Goal: Information Seeking & Learning: Learn about a topic

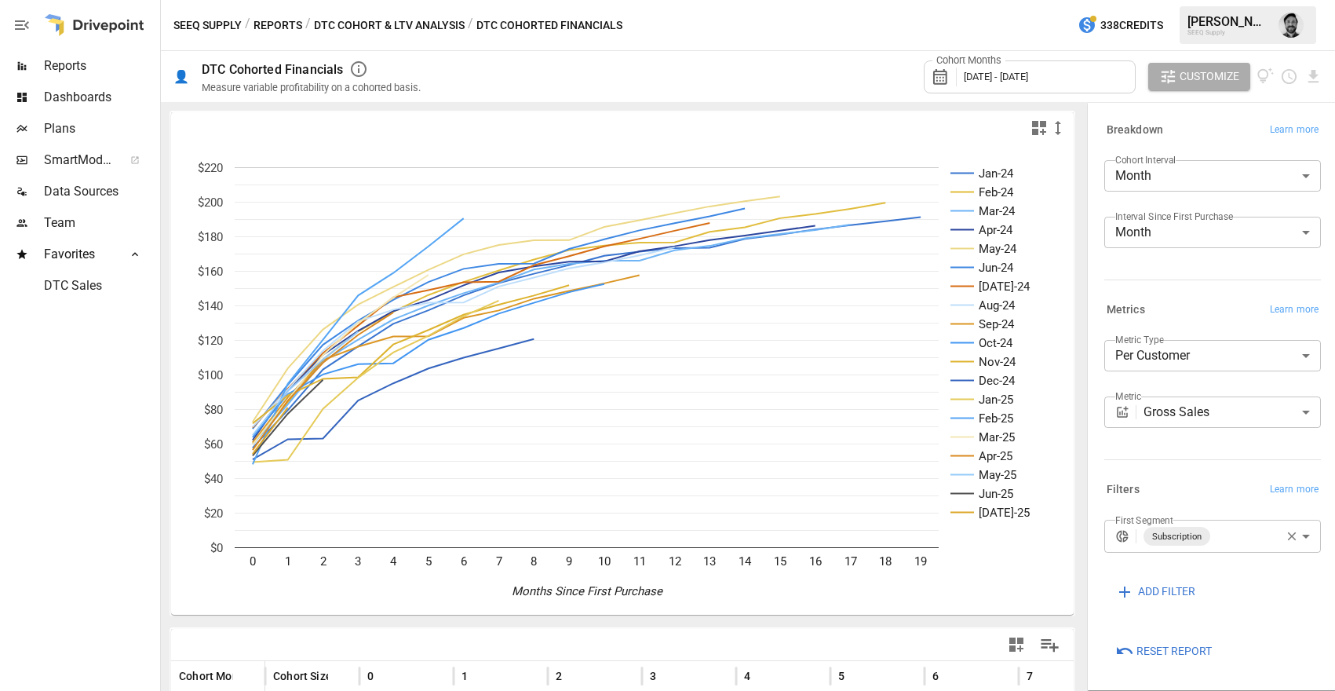
click at [1006, 83] on div "Cohort Months [DATE] - [DATE]" at bounding box center [1030, 76] width 212 height 33
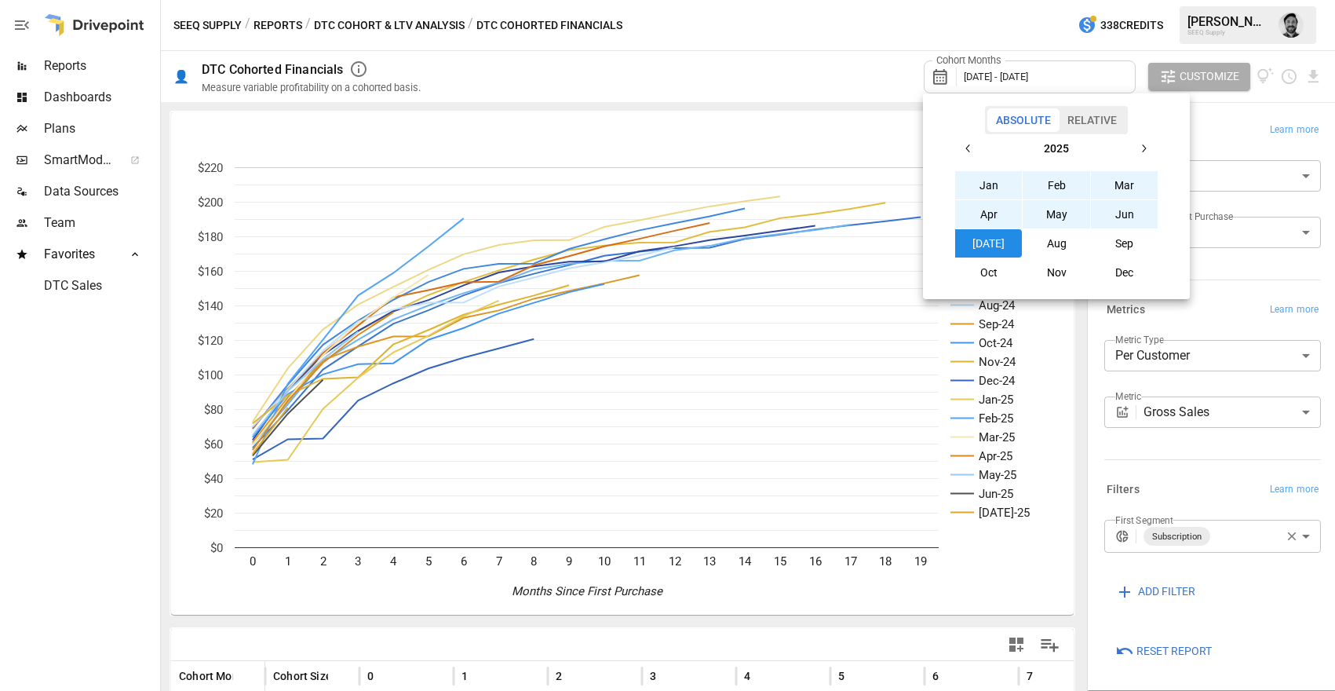
click at [972, 144] on icon "button" at bounding box center [969, 148] width 13 height 13
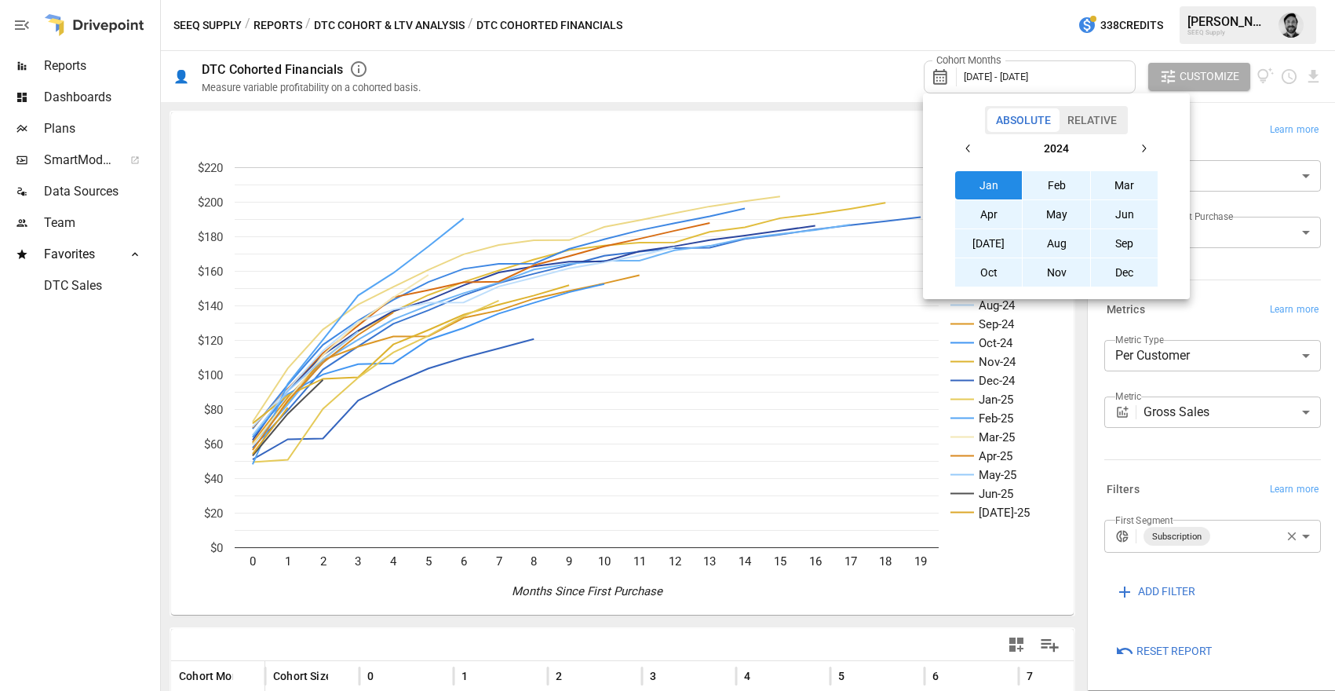
click at [971, 151] on icon "button" at bounding box center [969, 148] width 13 height 13
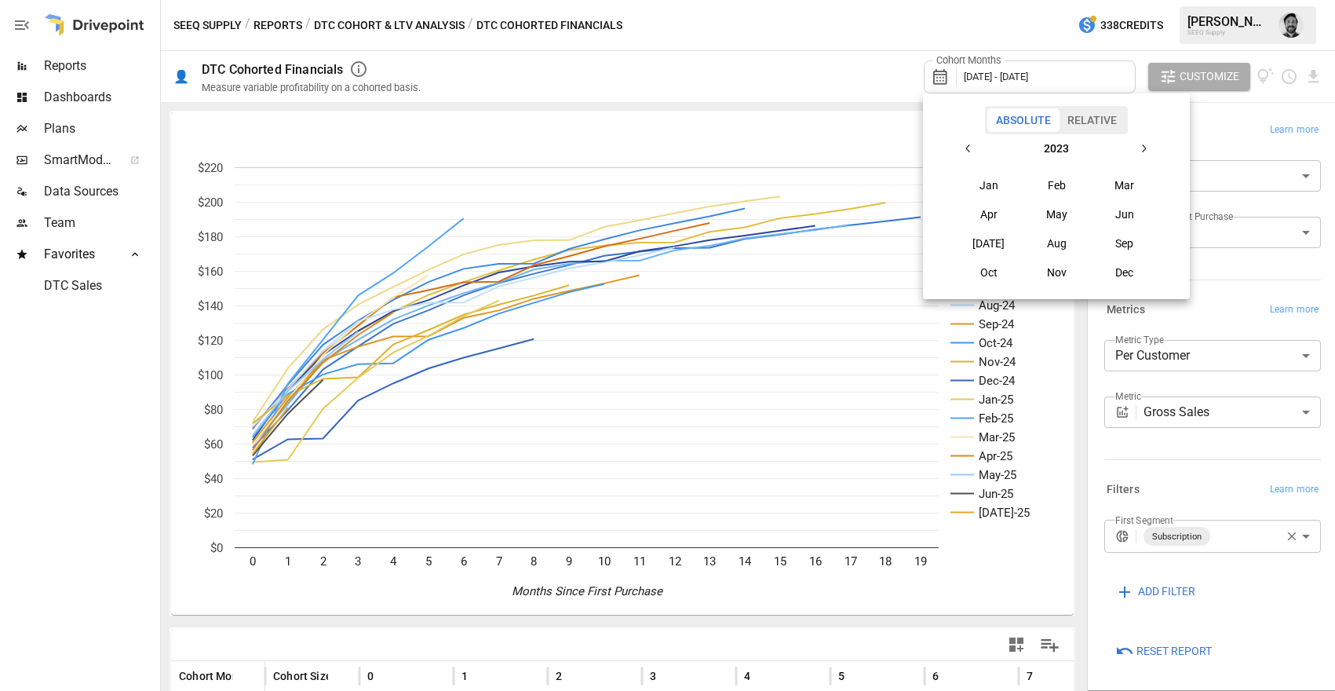
click at [997, 266] on button "Oct" at bounding box center [989, 272] width 68 height 28
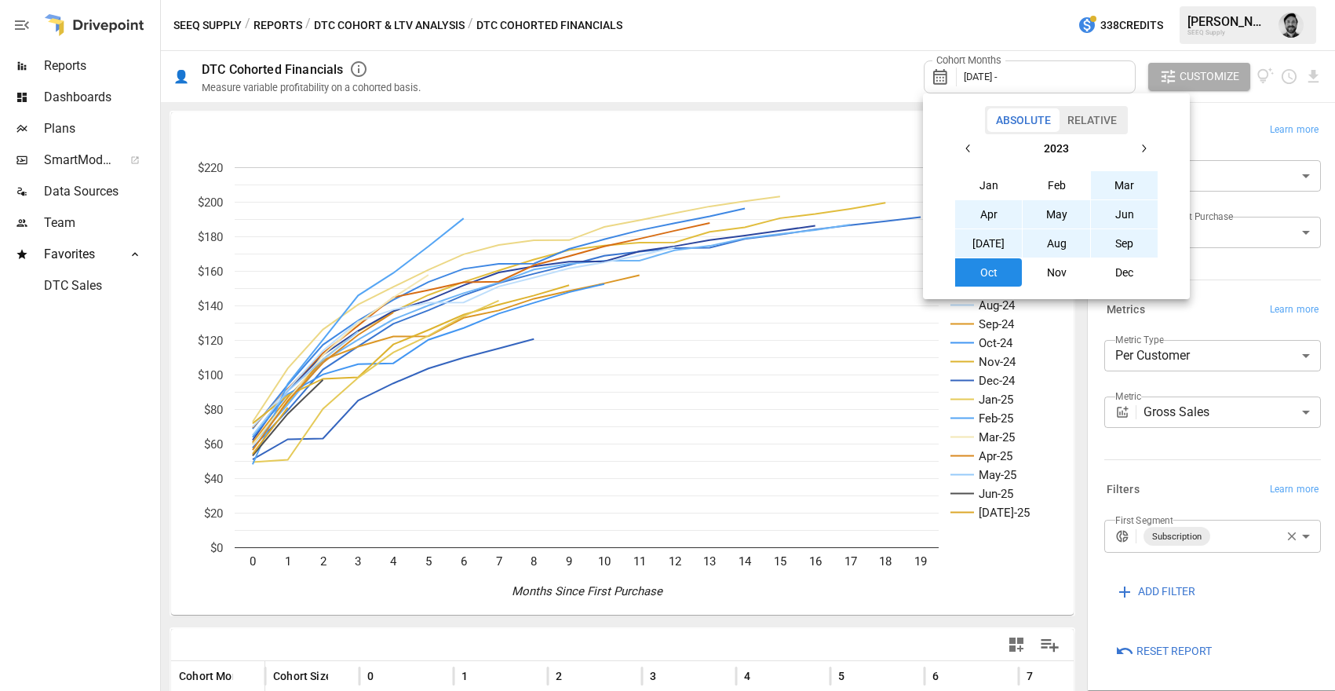
click at [1143, 148] on icon "button" at bounding box center [1144, 148] width 13 height 13
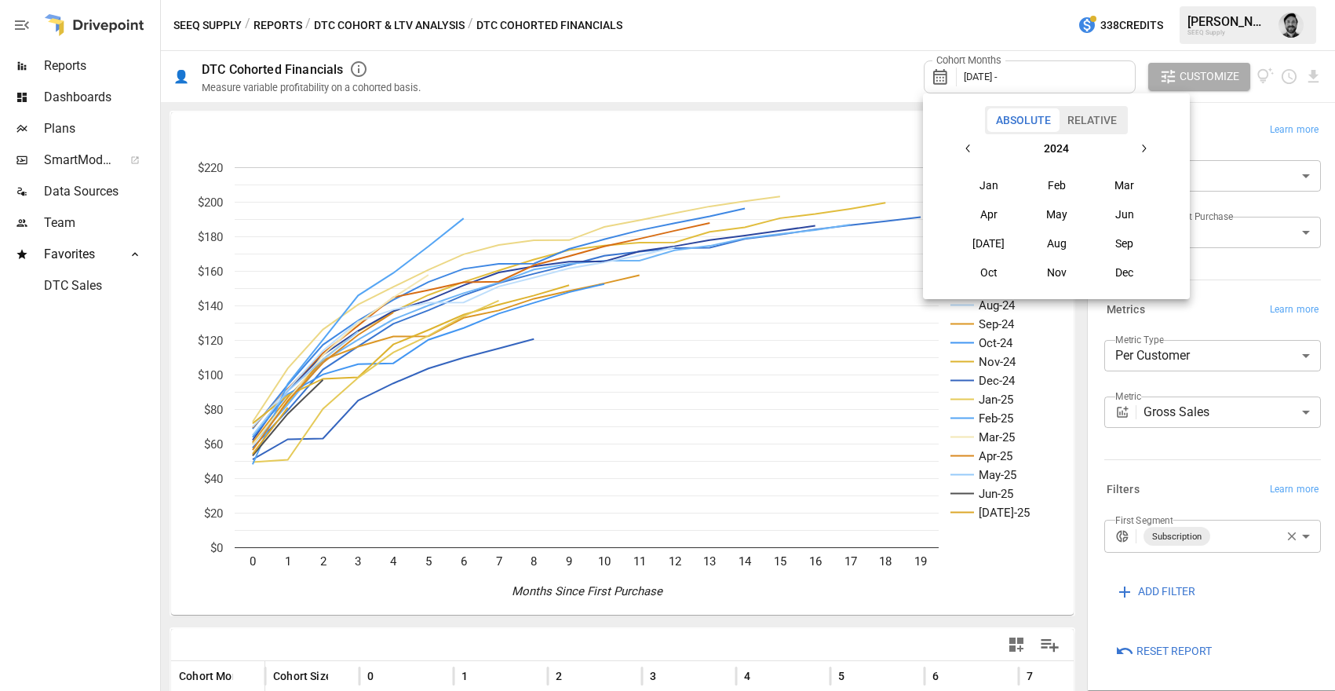
click at [1143, 148] on icon "button" at bounding box center [1144, 148] width 13 height 13
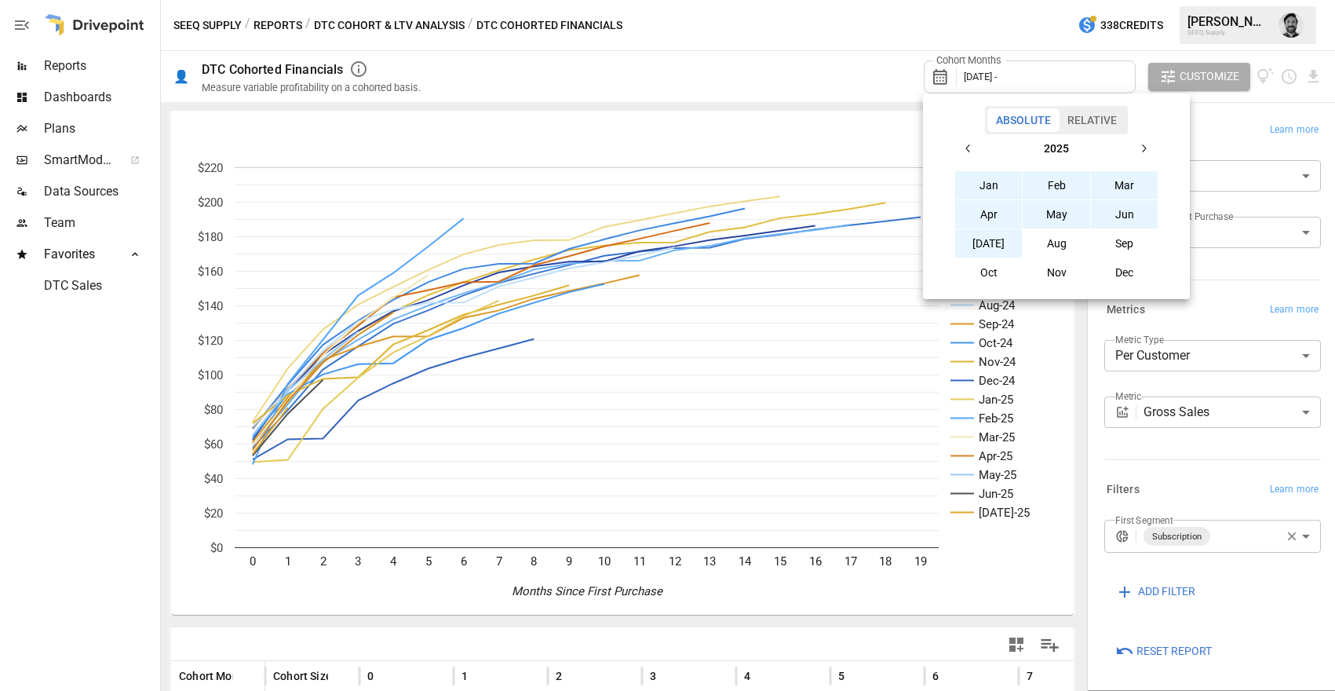
click at [1008, 243] on button "[DATE]" at bounding box center [989, 243] width 68 height 28
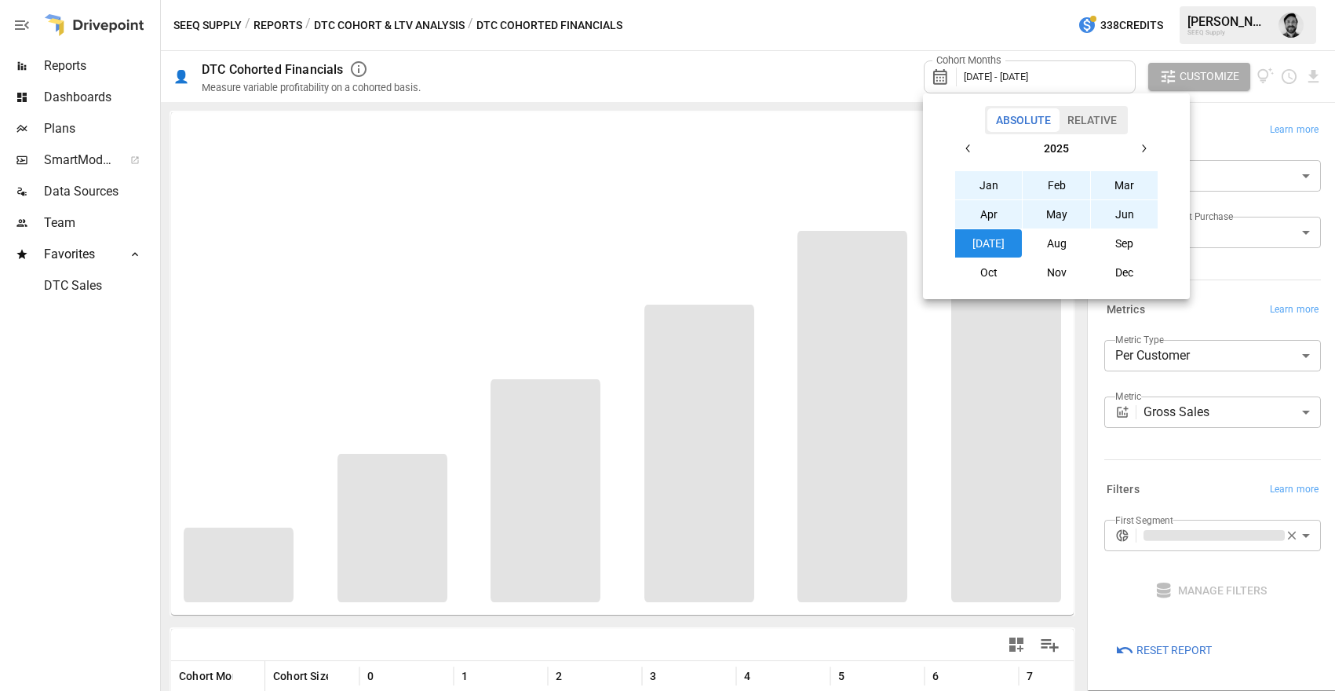
click at [804, 51] on div at bounding box center [667, 345] width 1335 height 691
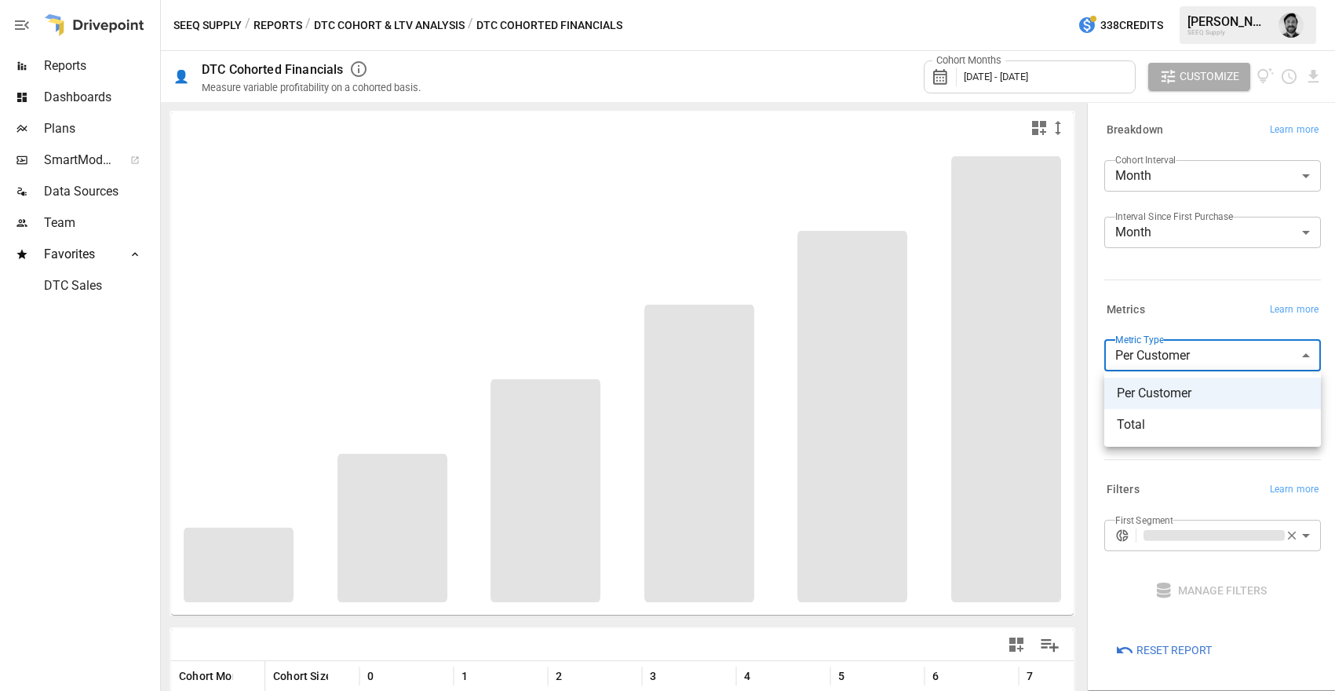
click at [1201, 0] on body "Reports Dashboards Plans SmartModel ™ Data Sources Team Favorites DTC Sales SEE…" at bounding box center [667, 0] width 1335 height 0
click at [1201, 360] on div at bounding box center [667, 345] width 1335 height 691
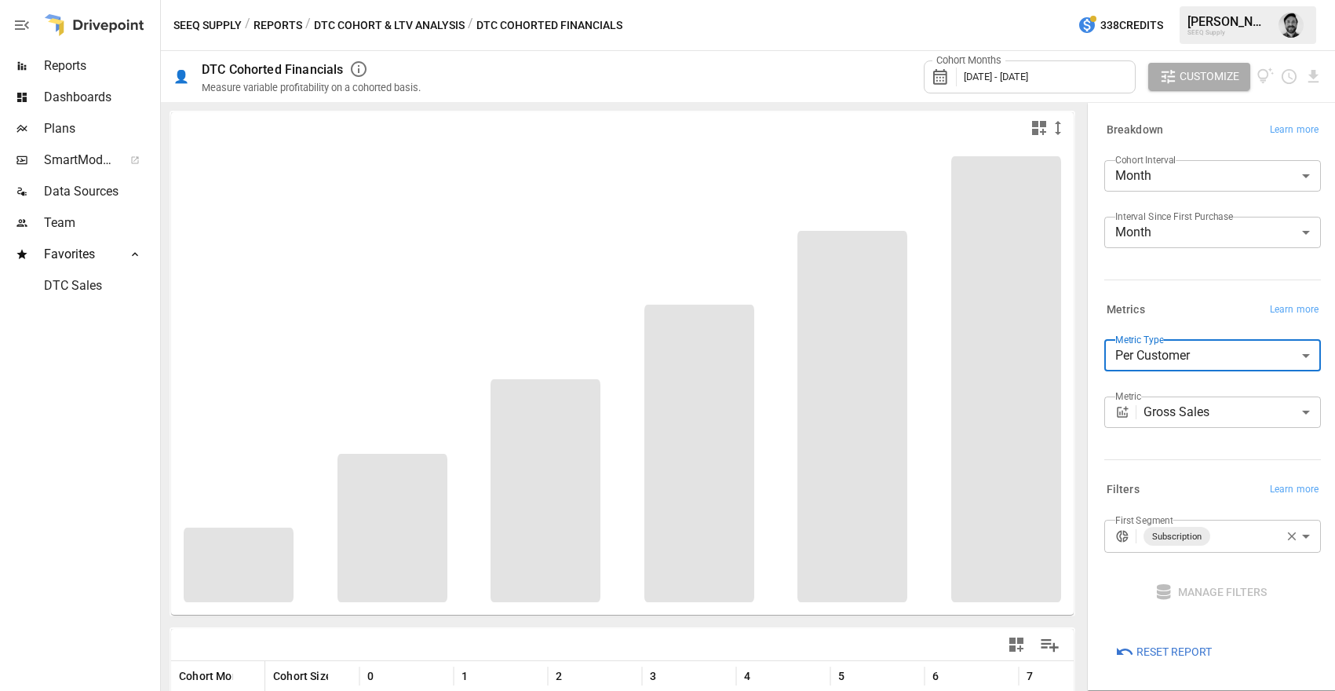
click at [1192, 0] on body "Reports Dashboards Plans SmartModel ™ Data Sources Team Favorites DTC Sales SEE…" at bounding box center [667, 0] width 1335 height 0
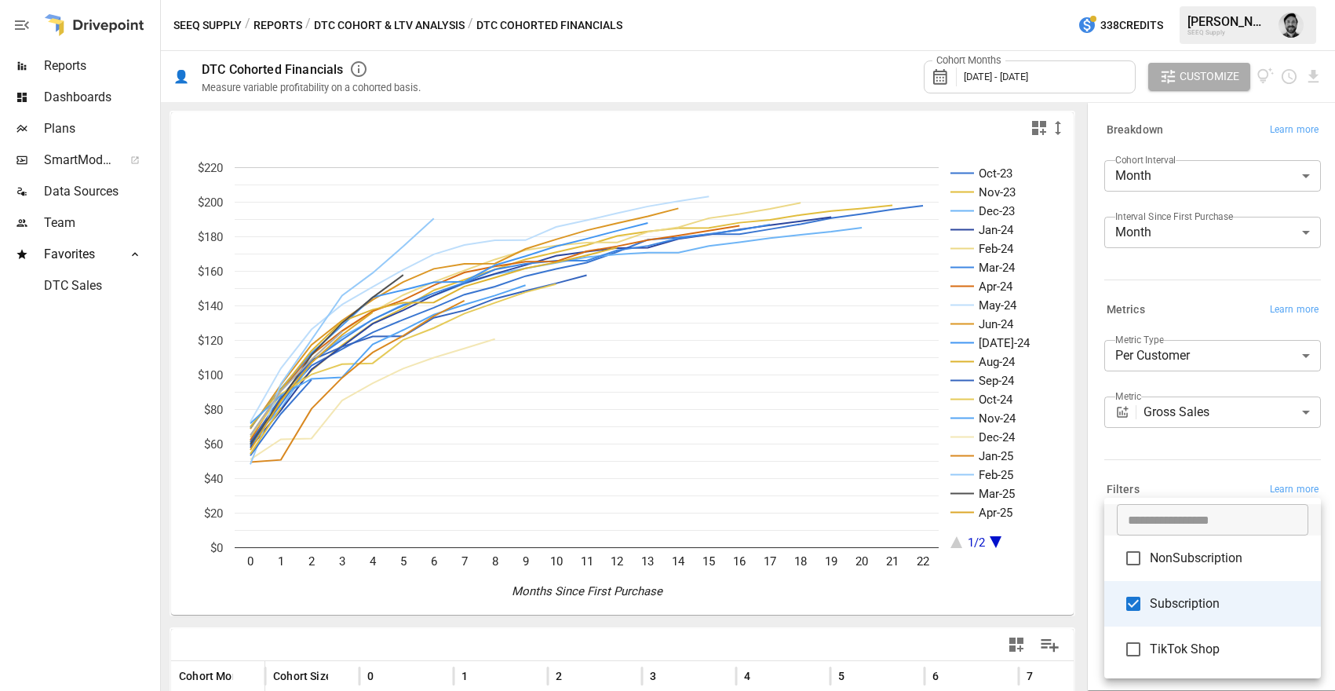
click at [89, 428] on div at bounding box center [667, 345] width 1335 height 691
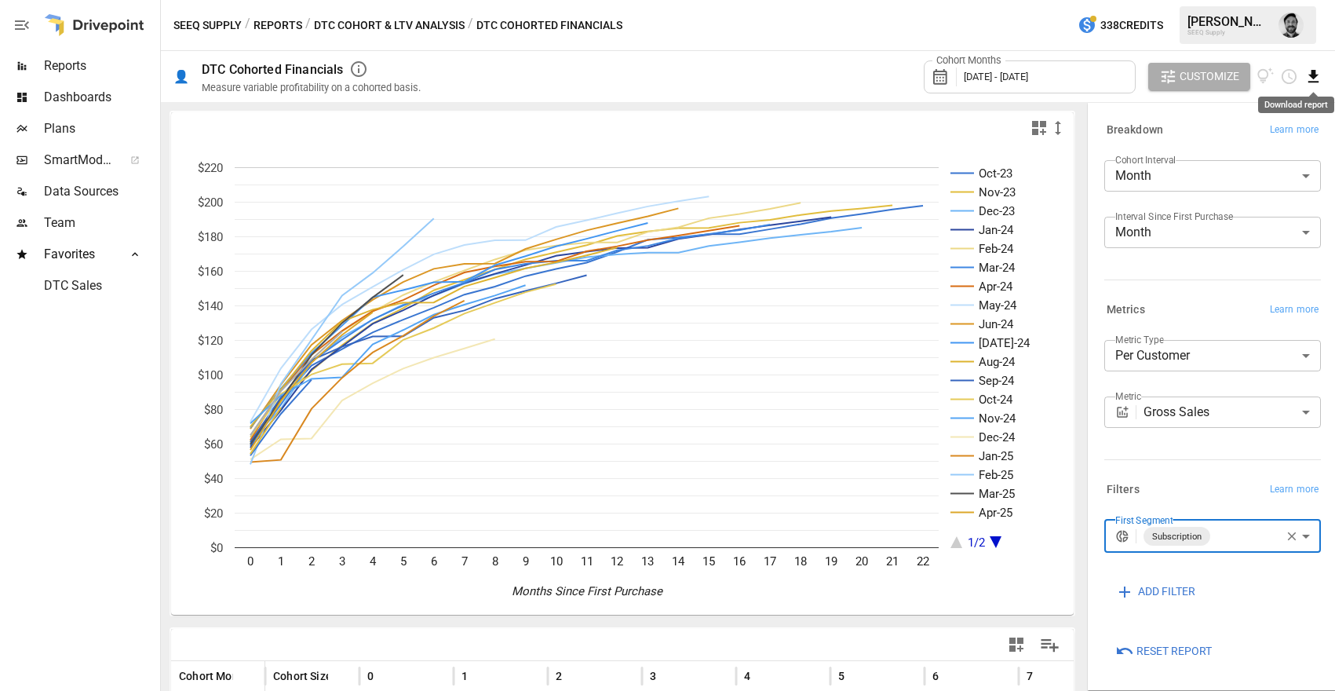
click at [1315, 78] on icon "Download report" at bounding box center [1314, 77] width 18 height 18
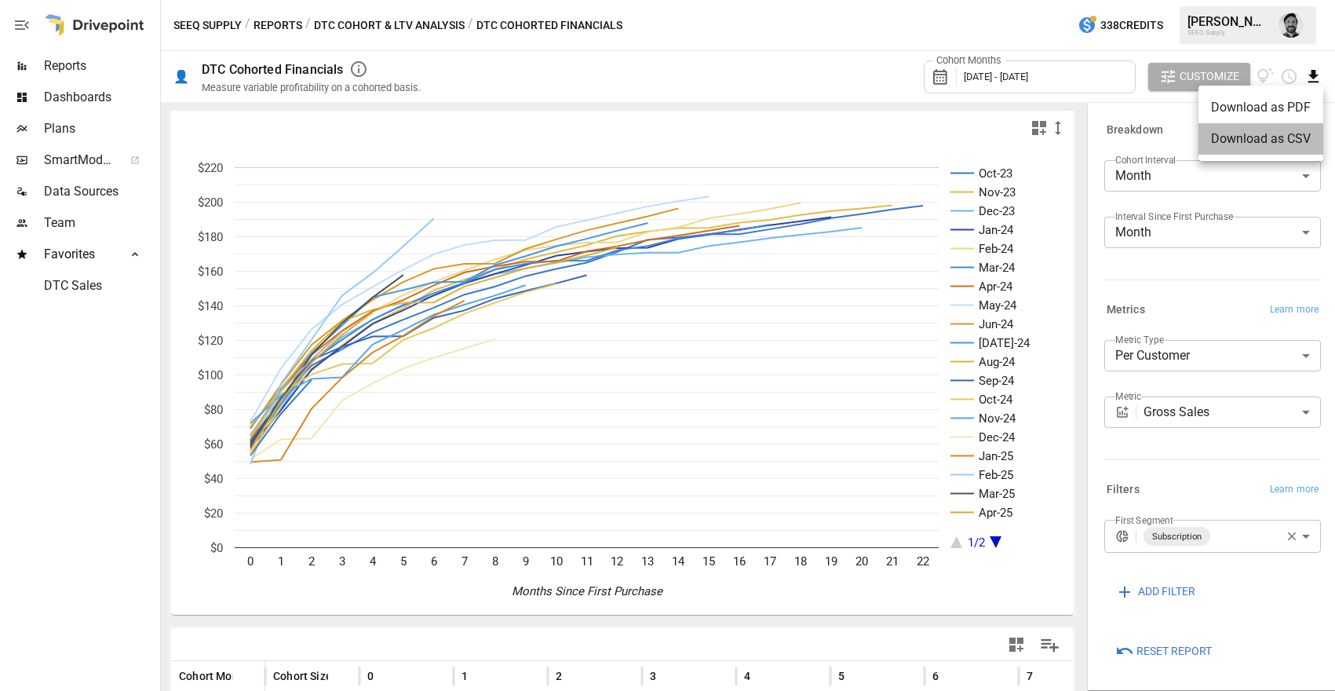
click at [1271, 139] on li "Download as CSV" at bounding box center [1261, 138] width 125 height 31
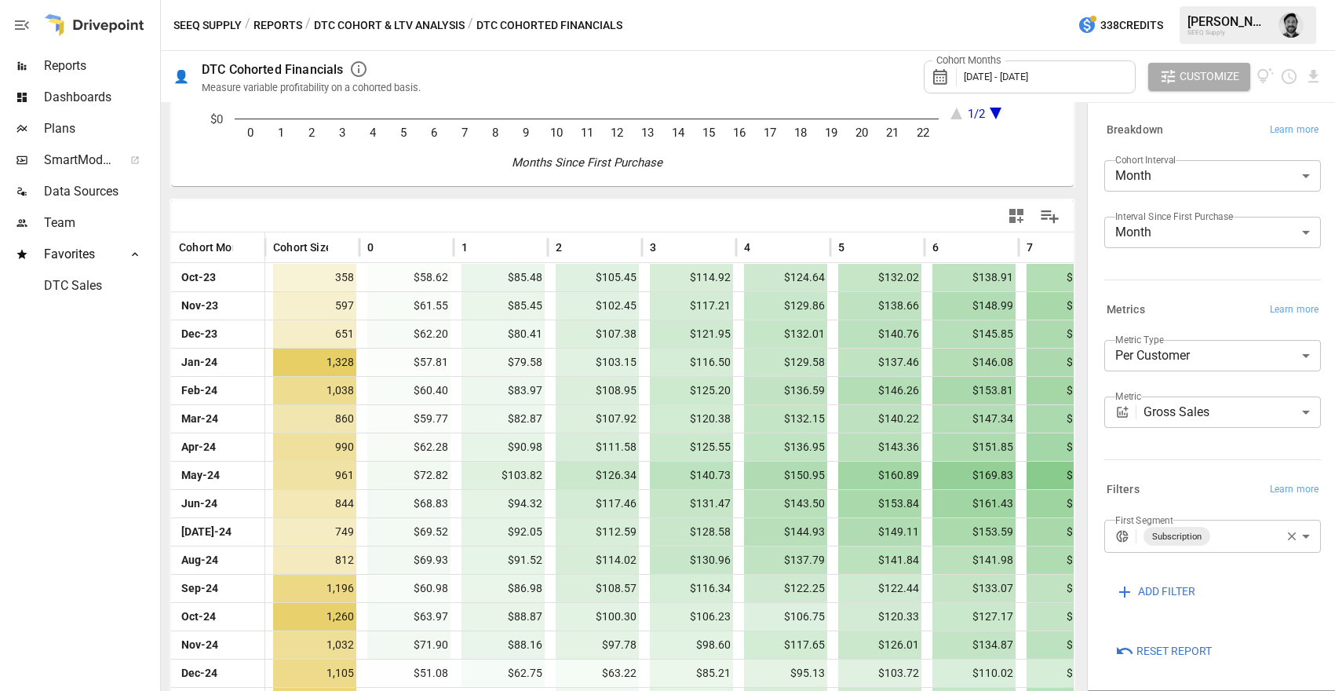
scroll to position [433, 0]
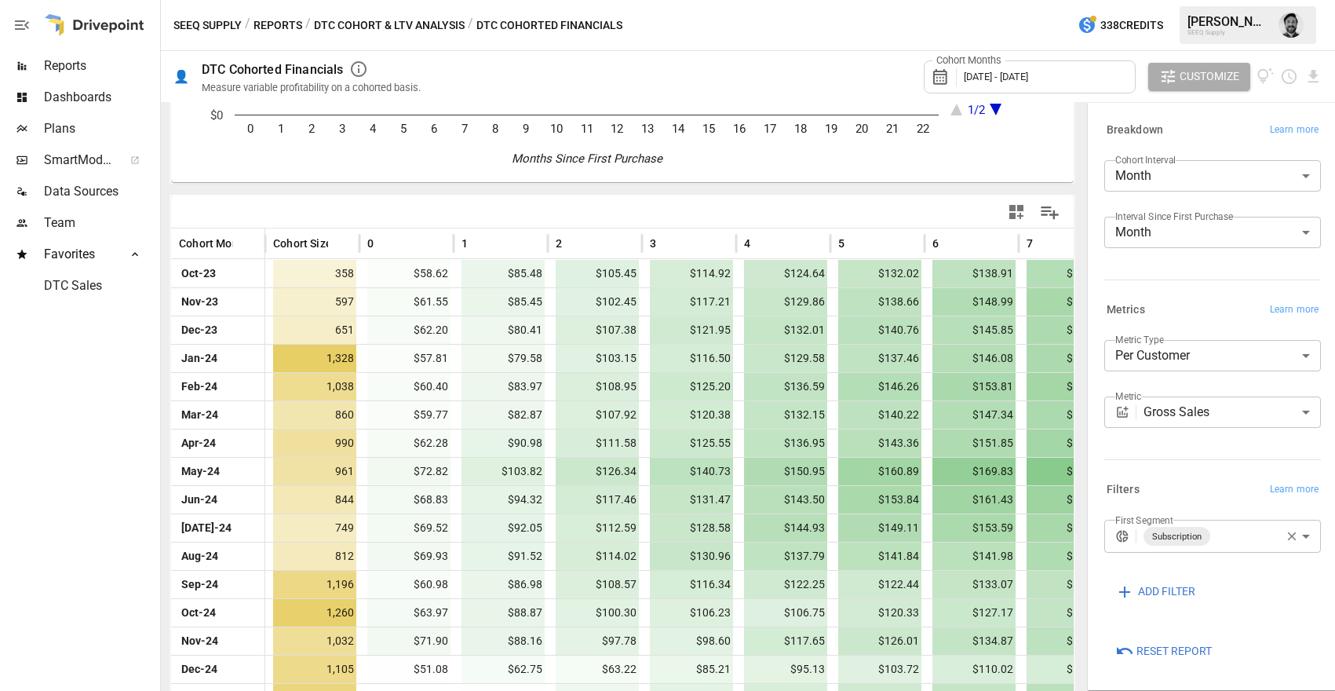
click at [1231, 0] on body "Reports Dashboards Plans SmartModel ™ Data Sources Team Favorites DTC Sales SEE…" at bounding box center [667, 0] width 1335 height 0
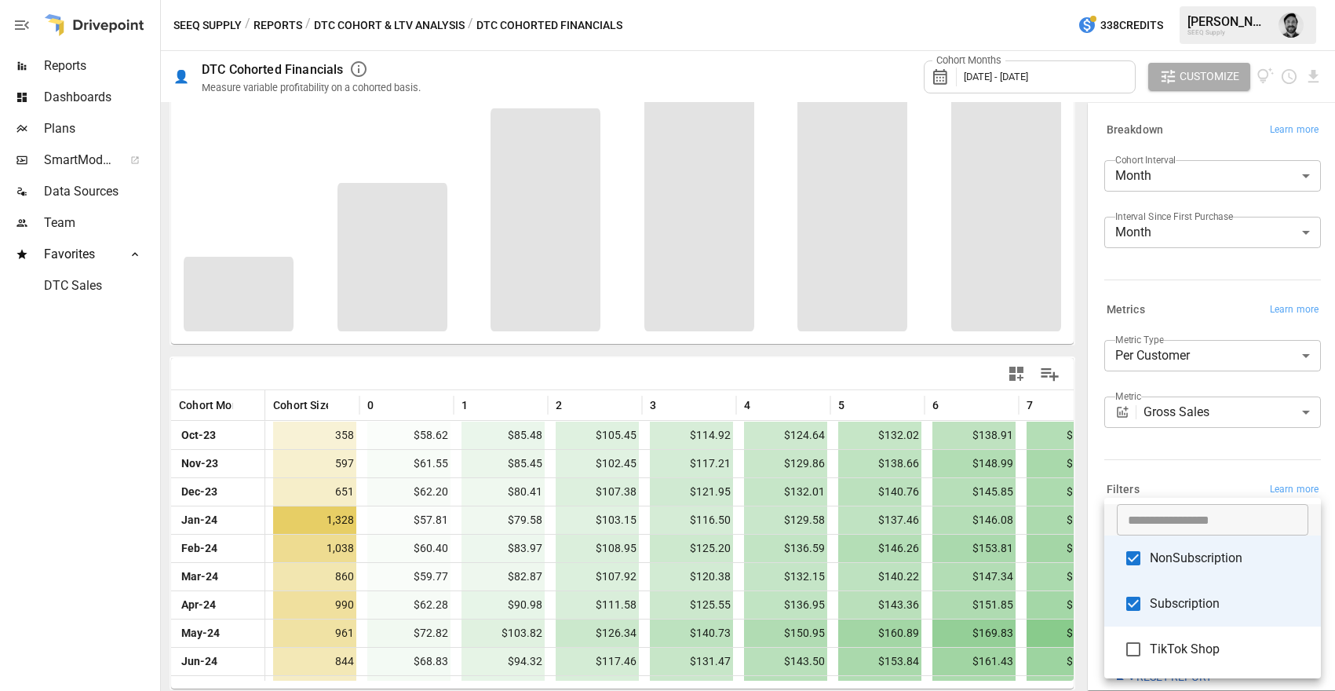
scroll to position [271, 0]
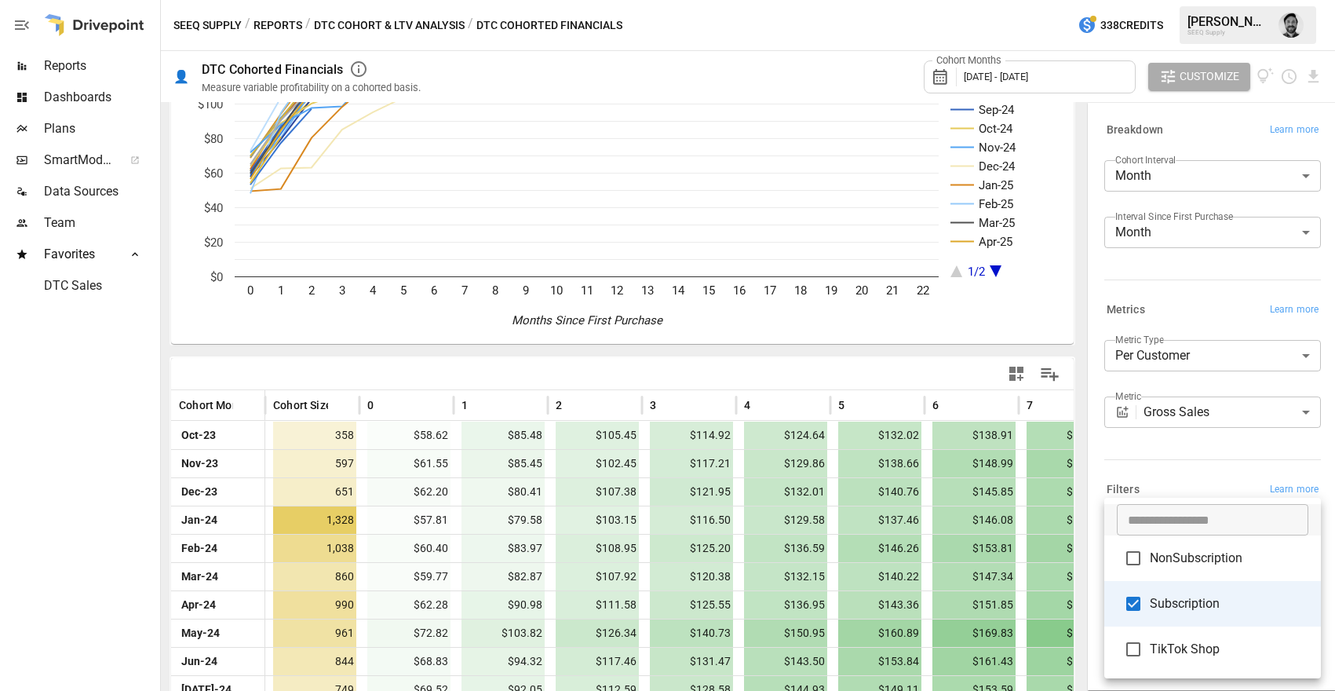
click at [105, 431] on div at bounding box center [667, 345] width 1335 height 691
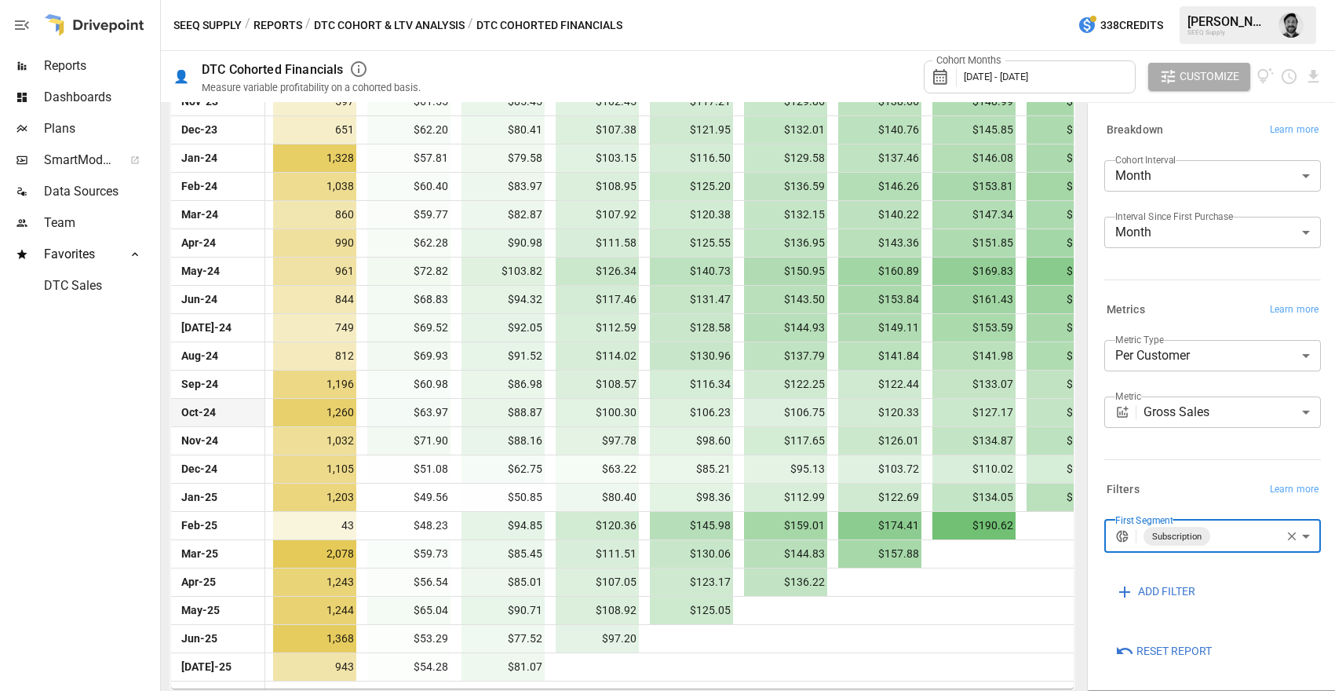
scroll to position [601, 0]
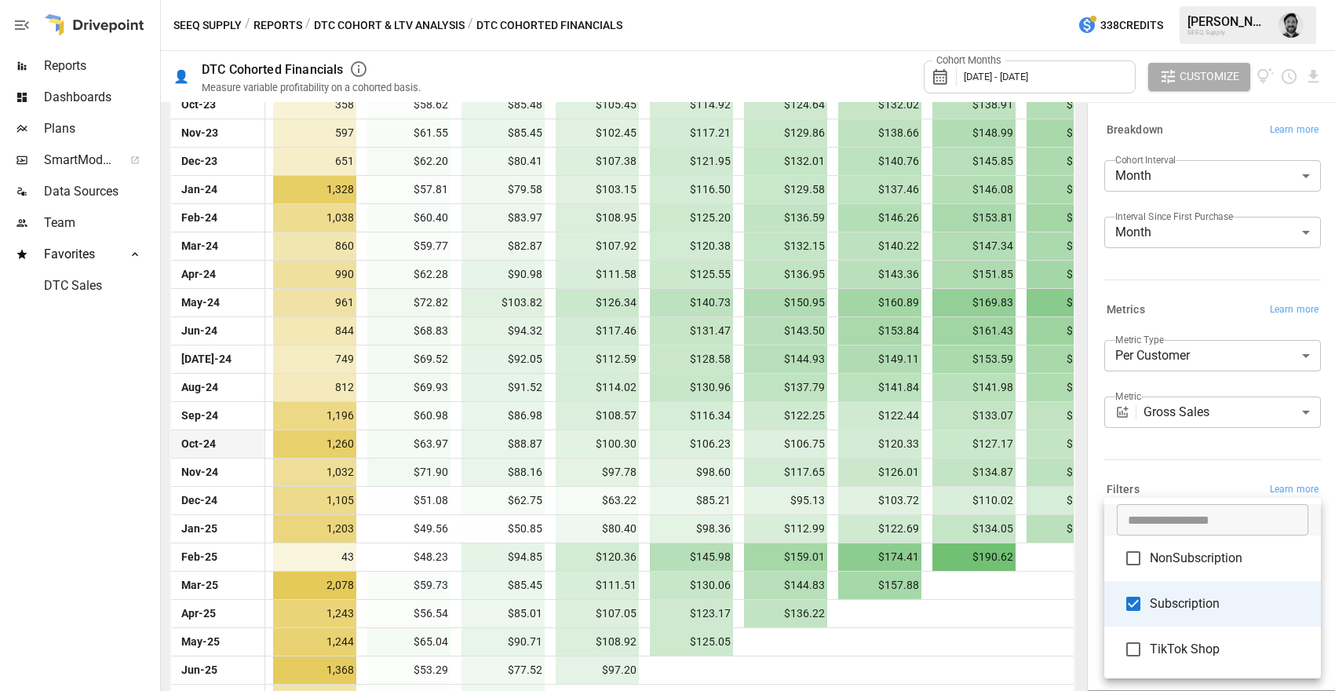
click at [1245, 0] on body "Reports Dashboards Plans SmartModel ™ Data Sources Team Favorites DTC Sales SEE…" at bounding box center [667, 0] width 1335 height 0
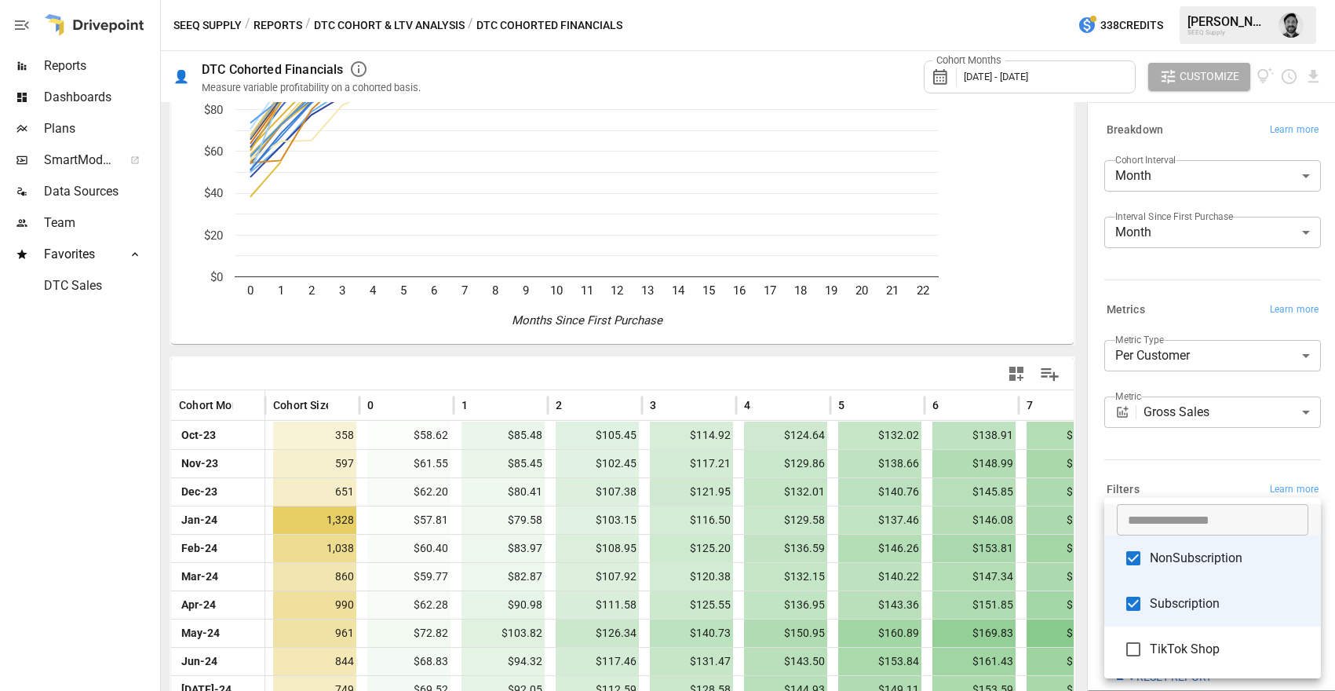
scroll to position [601, 0]
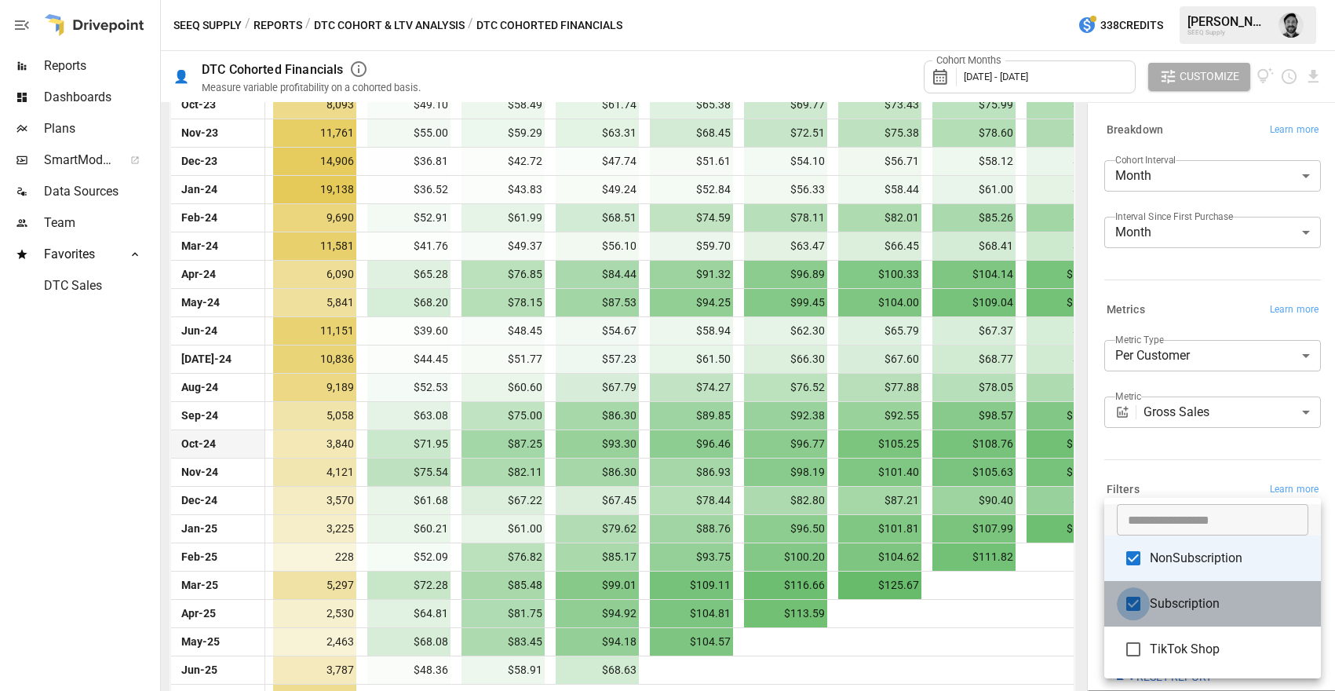
type input "**********"
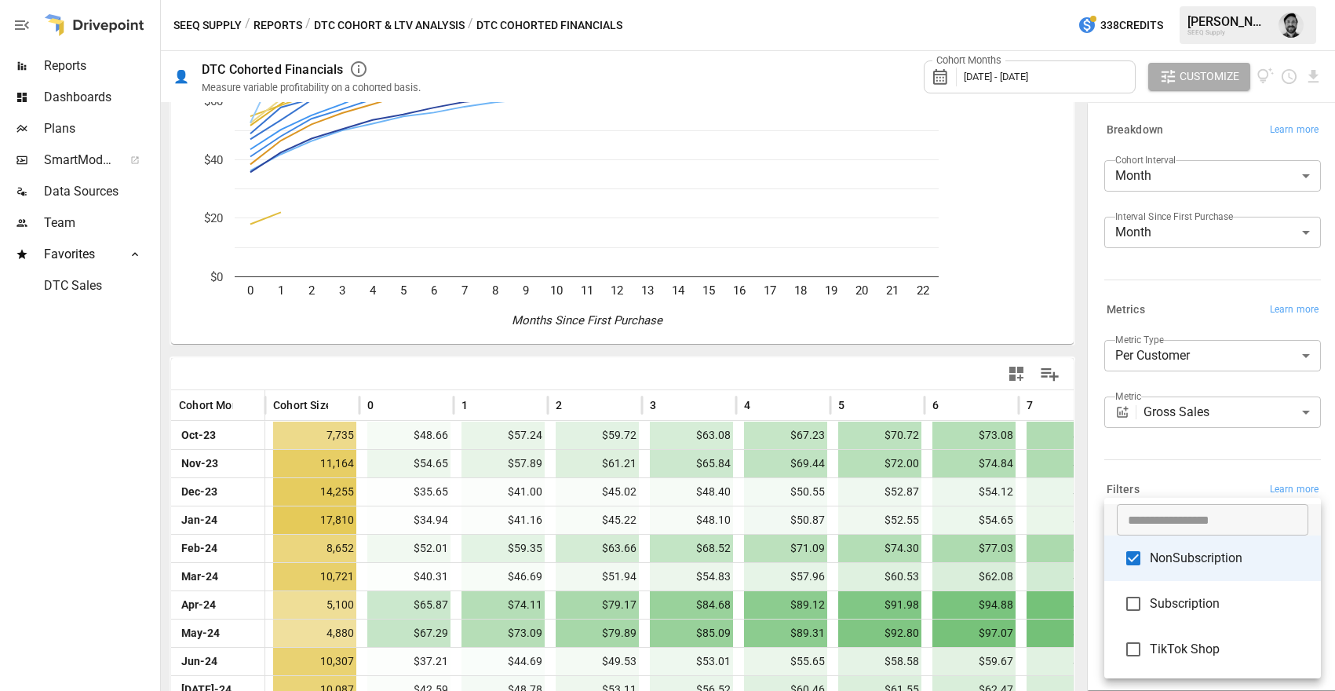
scroll to position [601, 0]
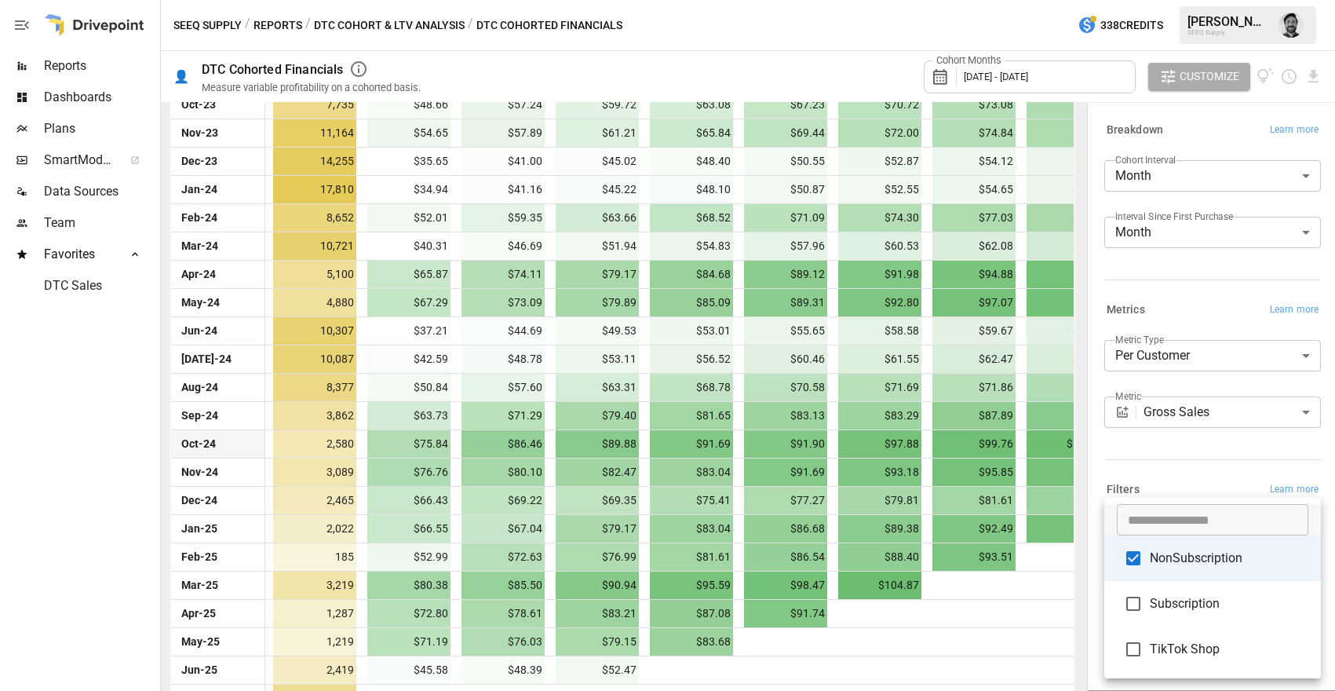
click at [967, 633] on div at bounding box center [667, 345] width 1335 height 691
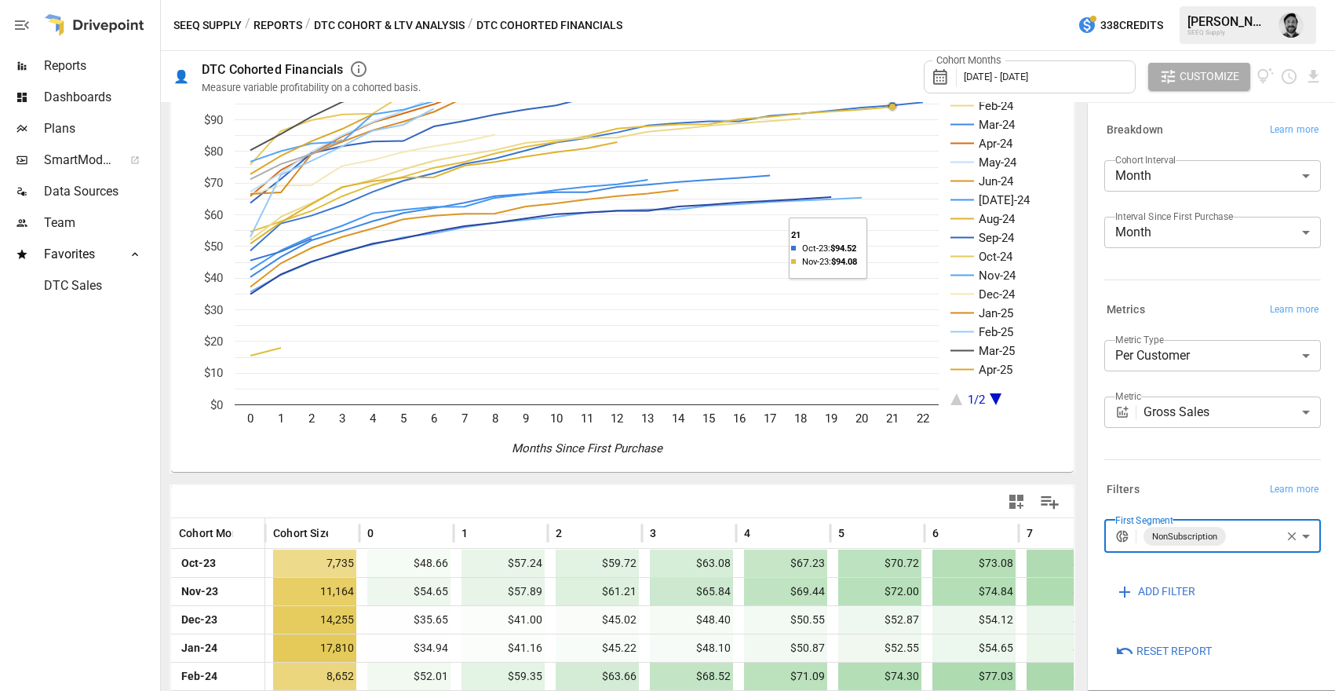
scroll to position [0, 0]
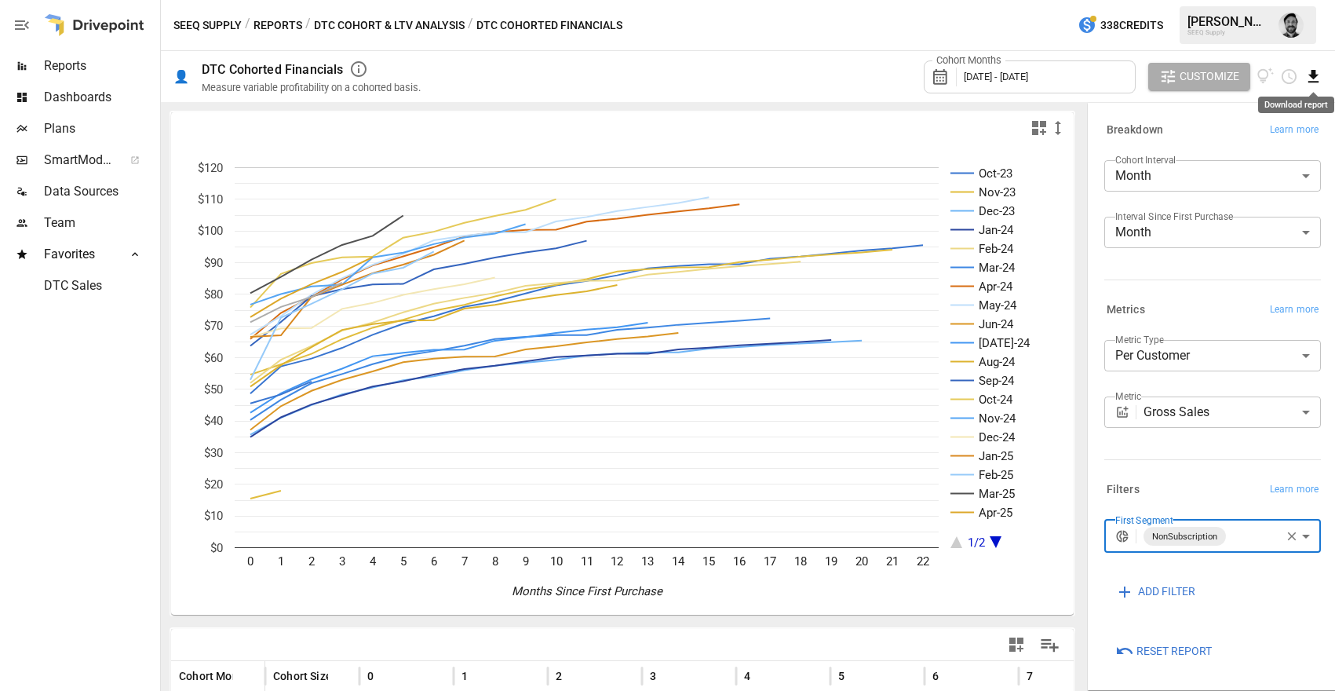
click at [1316, 75] on icon "Download report" at bounding box center [1314, 76] width 10 height 13
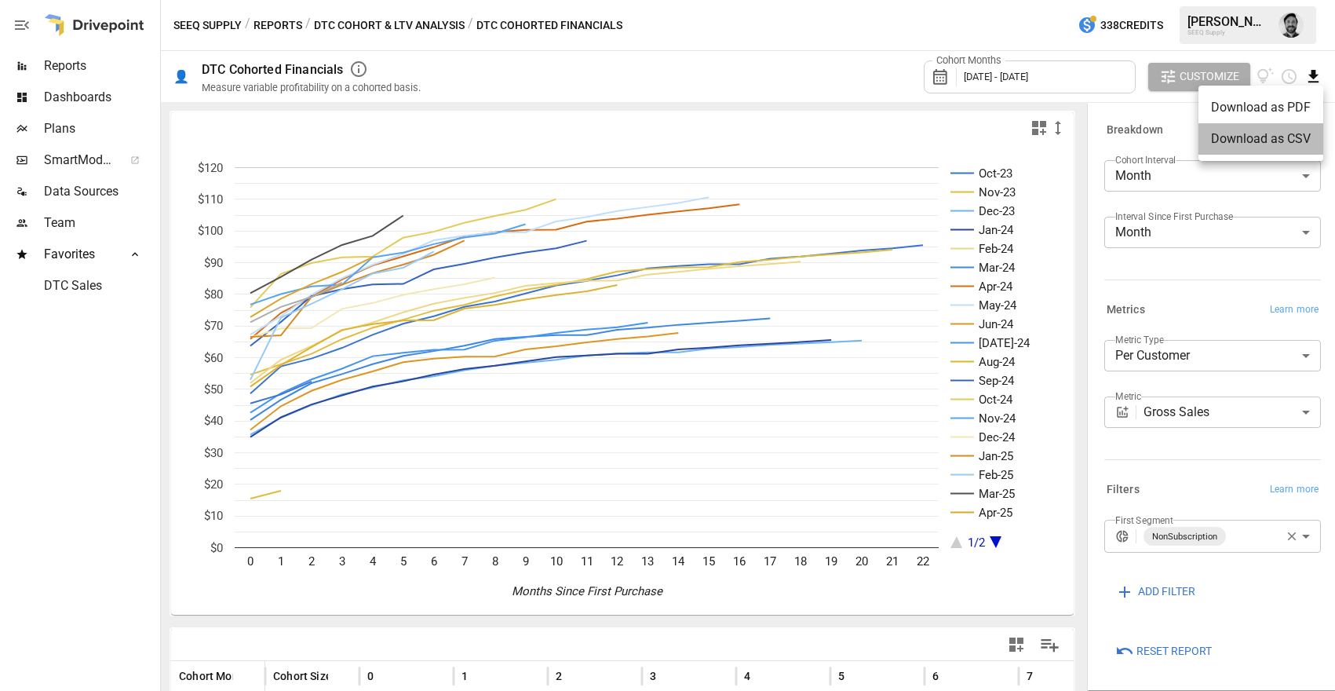
click at [1257, 137] on li "Download as CSV" at bounding box center [1261, 138] width 125 height 31
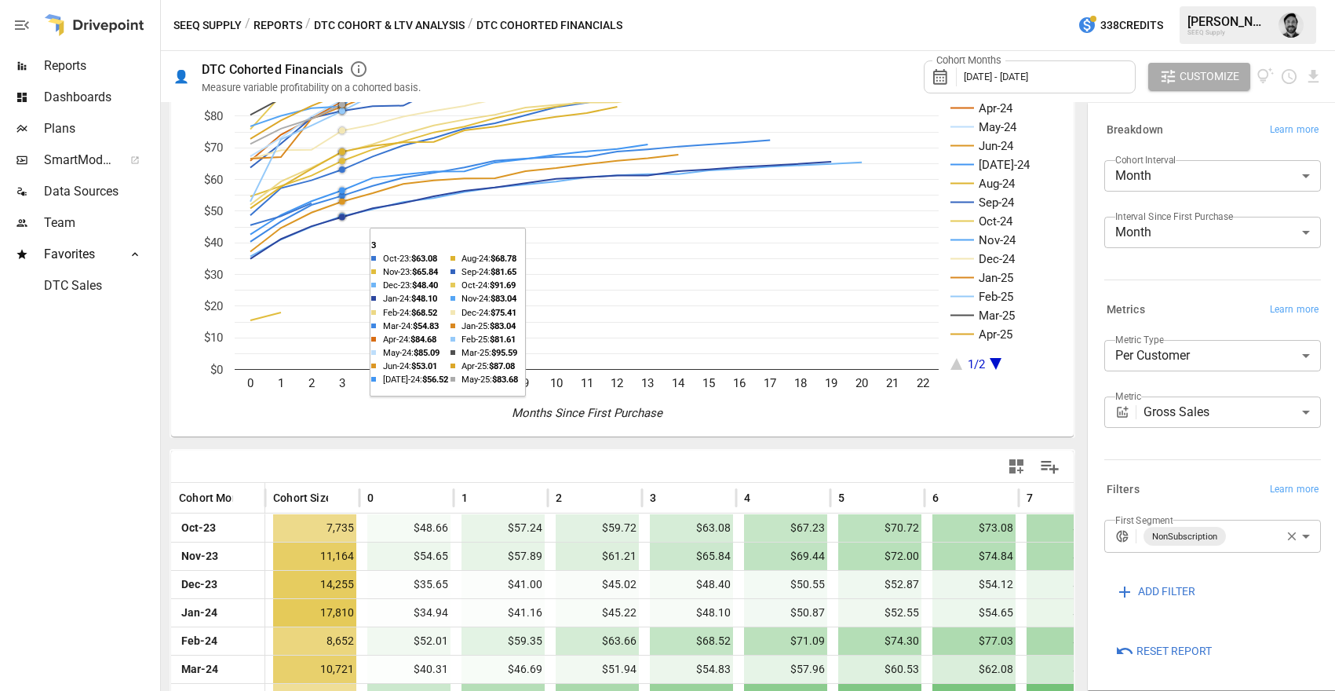
scroll to position [182, 0]
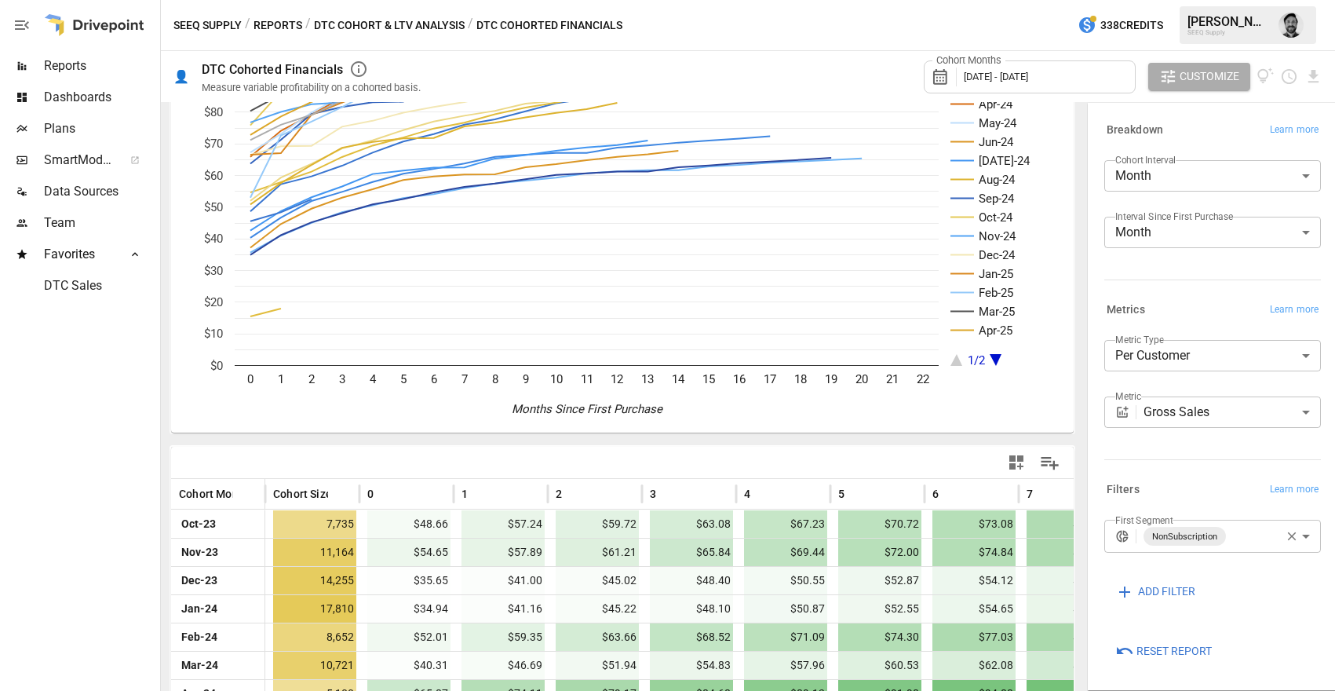
click at [1305, 68] on button "Download report" at bounding box center [1314, 77] width 18 height 18
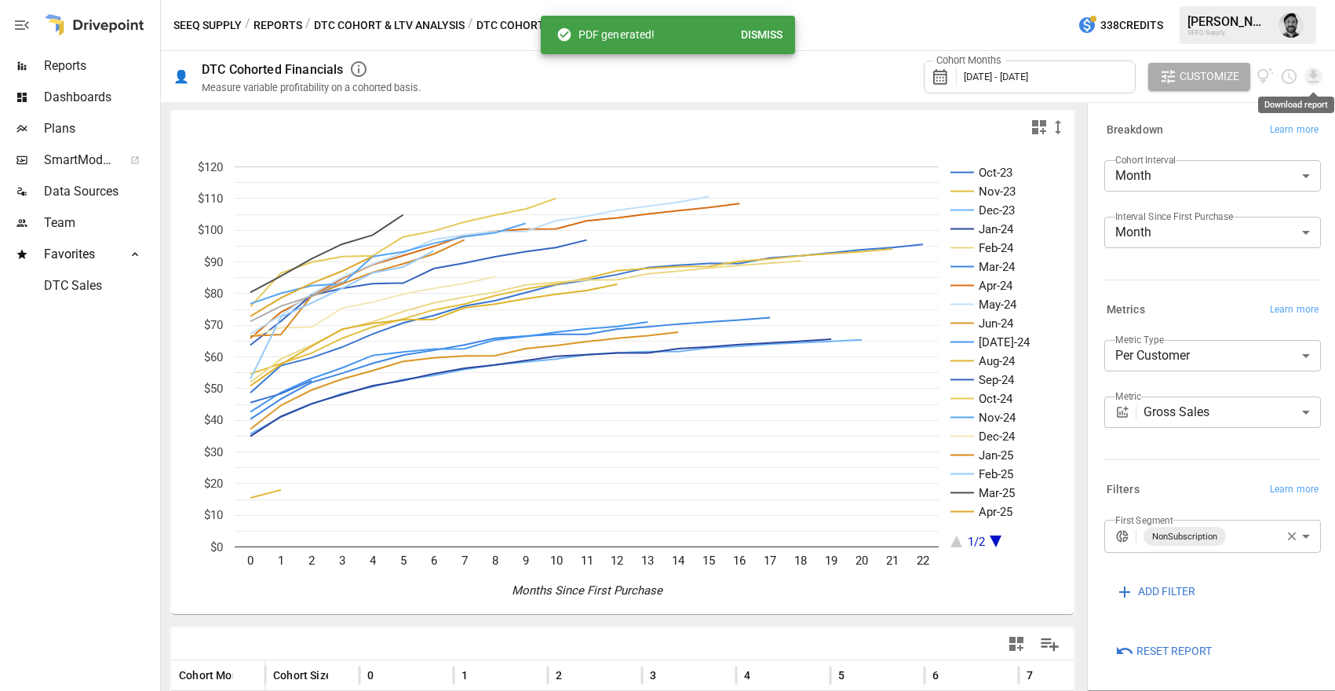
scroll to position [0, 0]
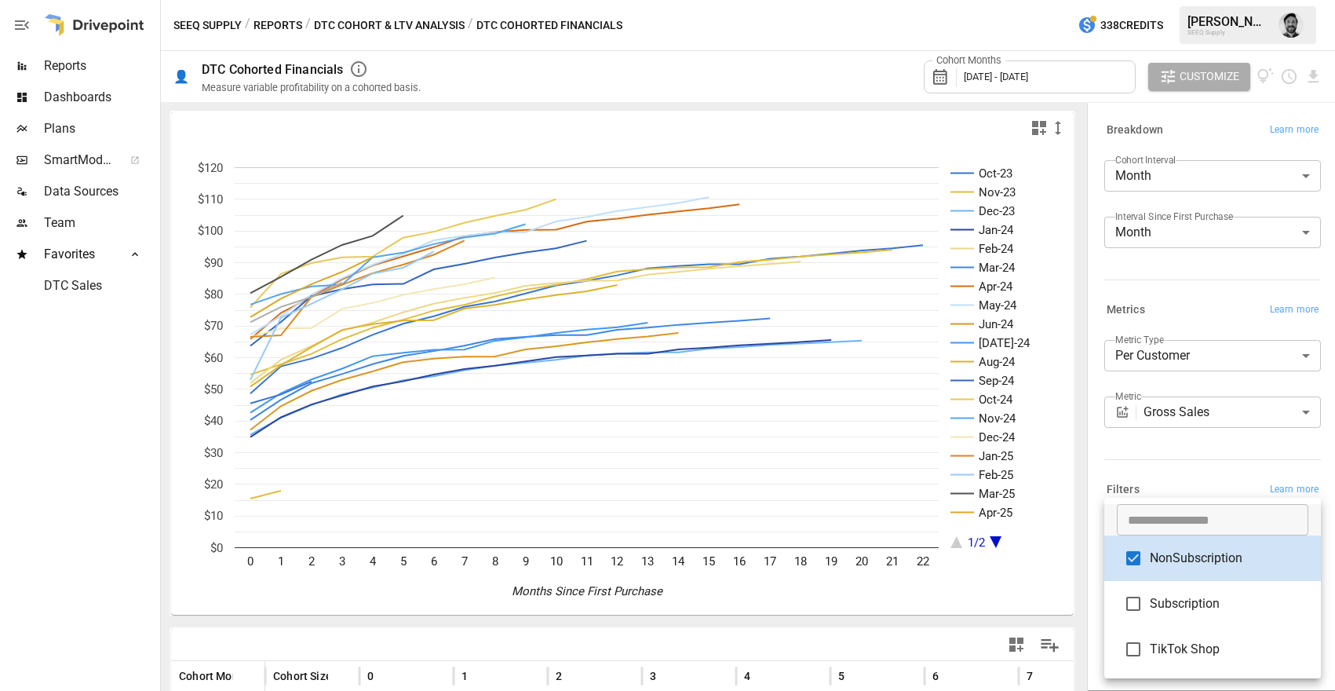
click at [1240, 0] on body "Reports Dashboards Plans SmartModel ™ Data Sources Team Favorites DTC Sales SEE…" at bounding box center [667, 0] width 1335 height 0
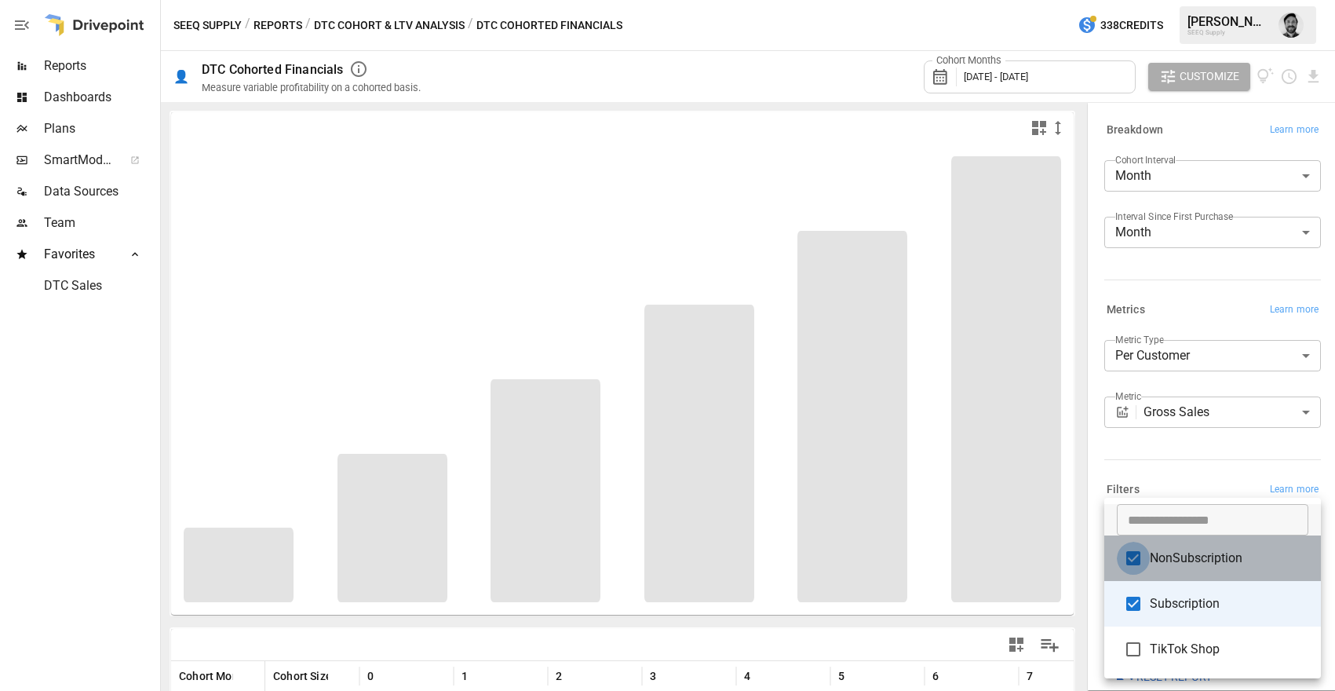
type input "**********"
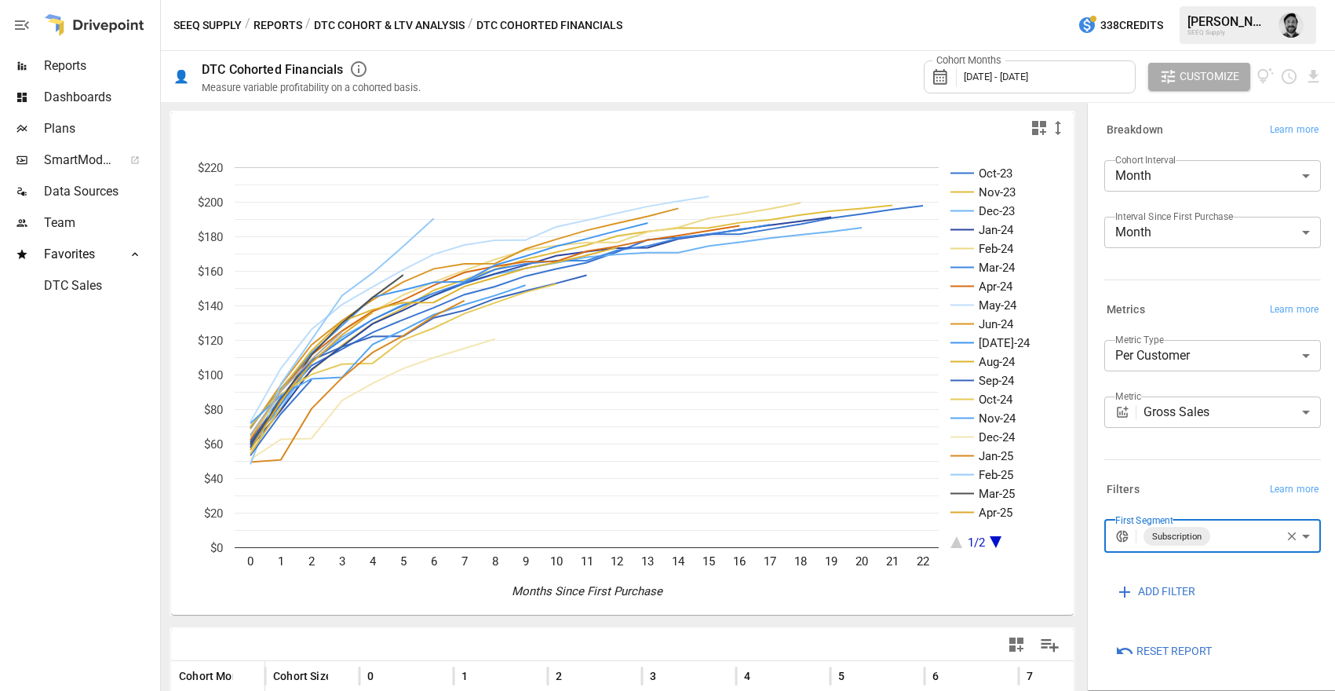
click at [1192, 75] on span "Customize" at bounding box center [1210, 77] width 60 height 20
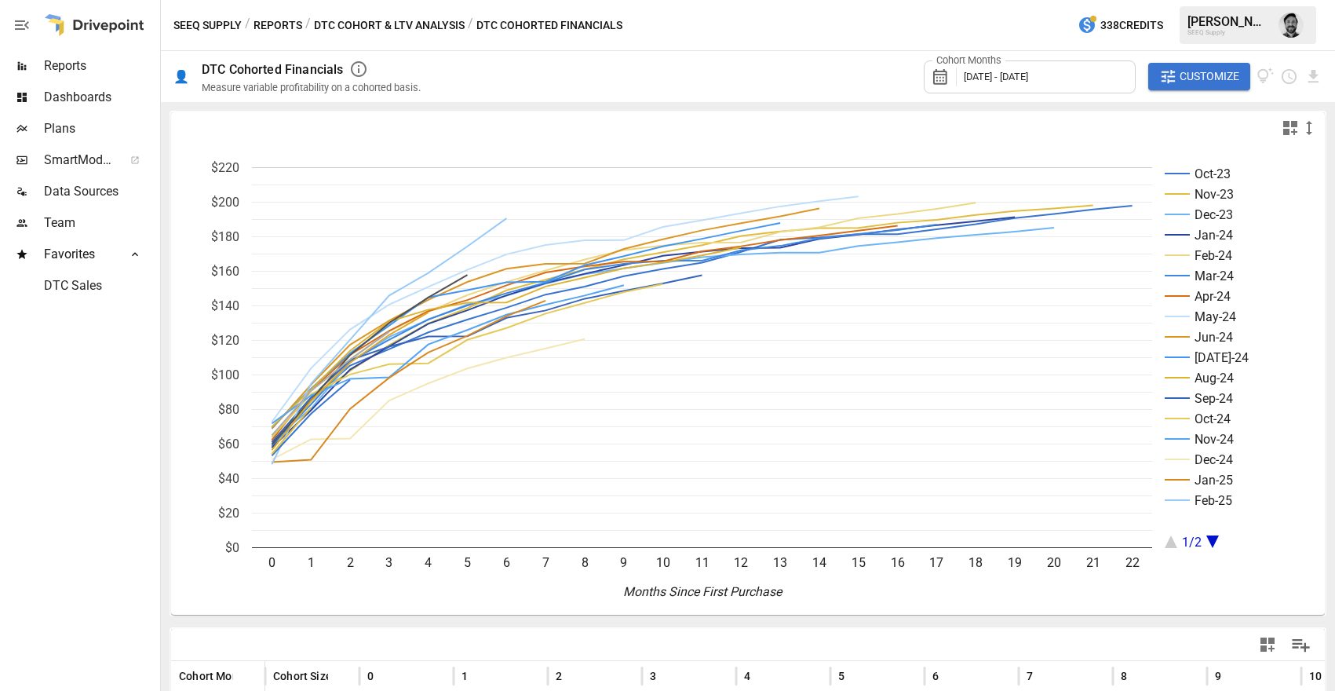
click at [1217, 76] on span "Customize" at bounding box center [1210, 77] width 60 height 20
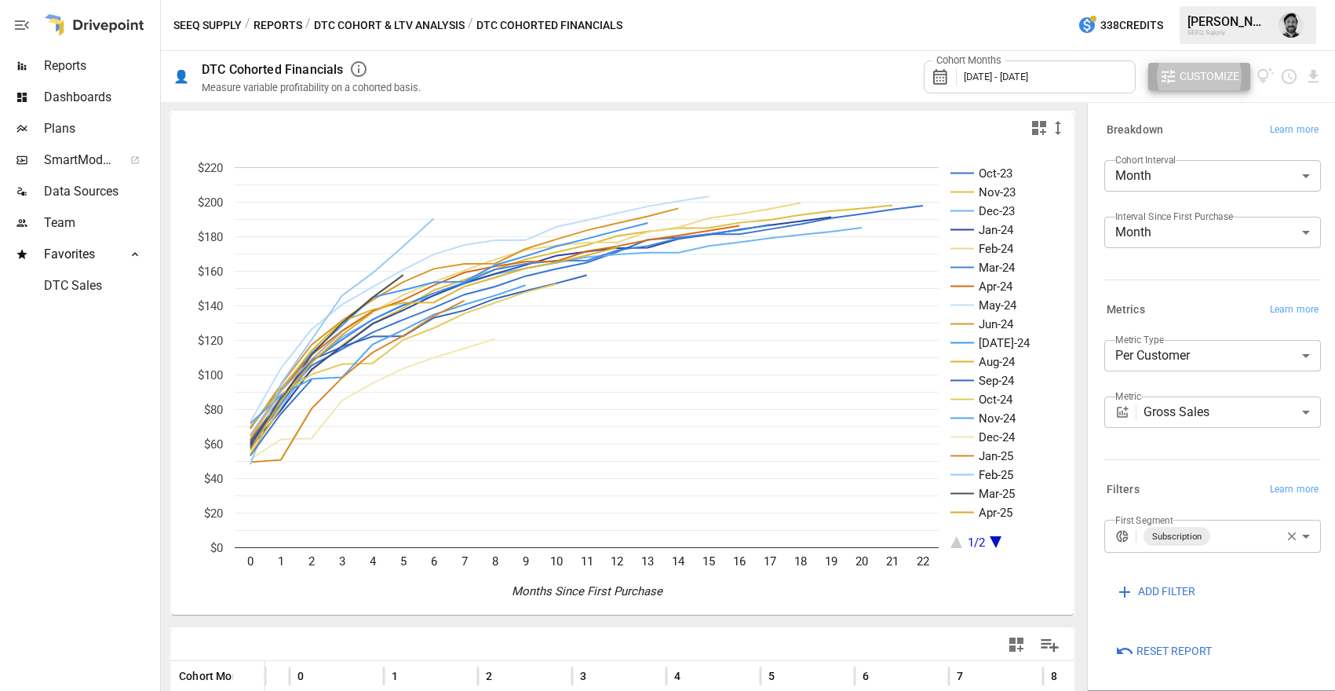
click at [279, 21] on button "Reports" at bounding box center [278, 26] width 49 height 20
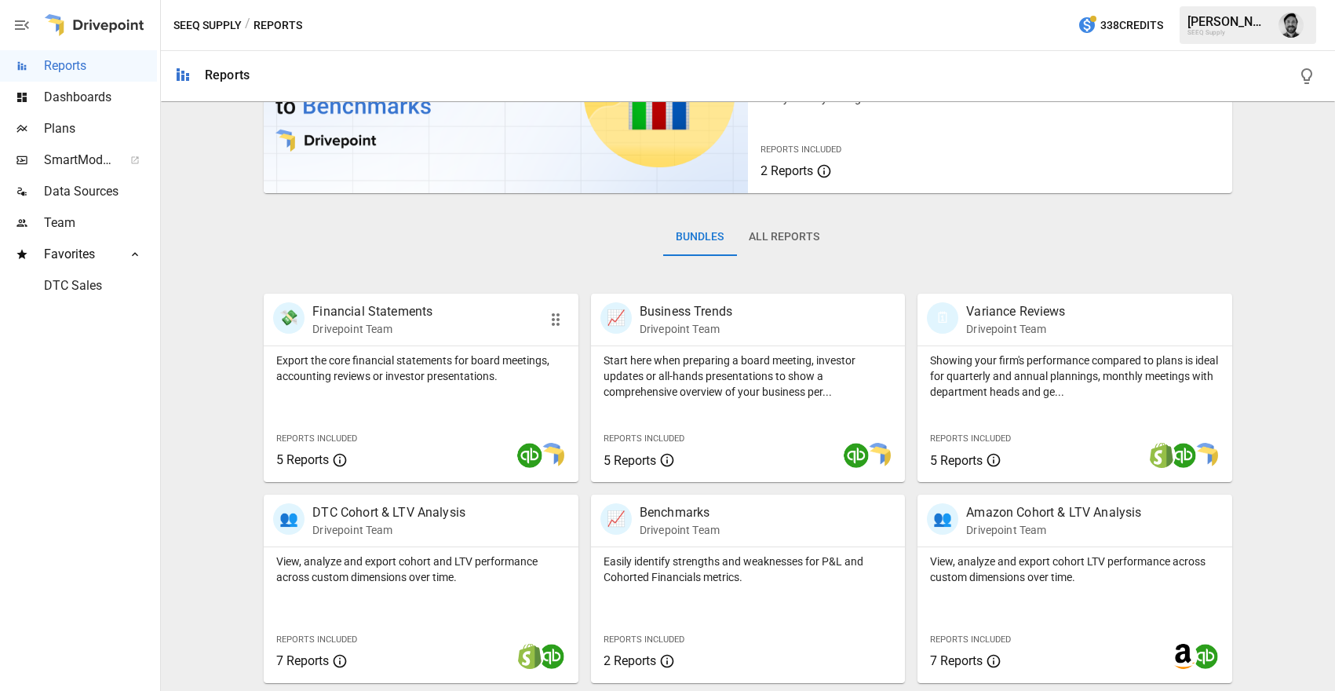
scroll to position [244, 0]
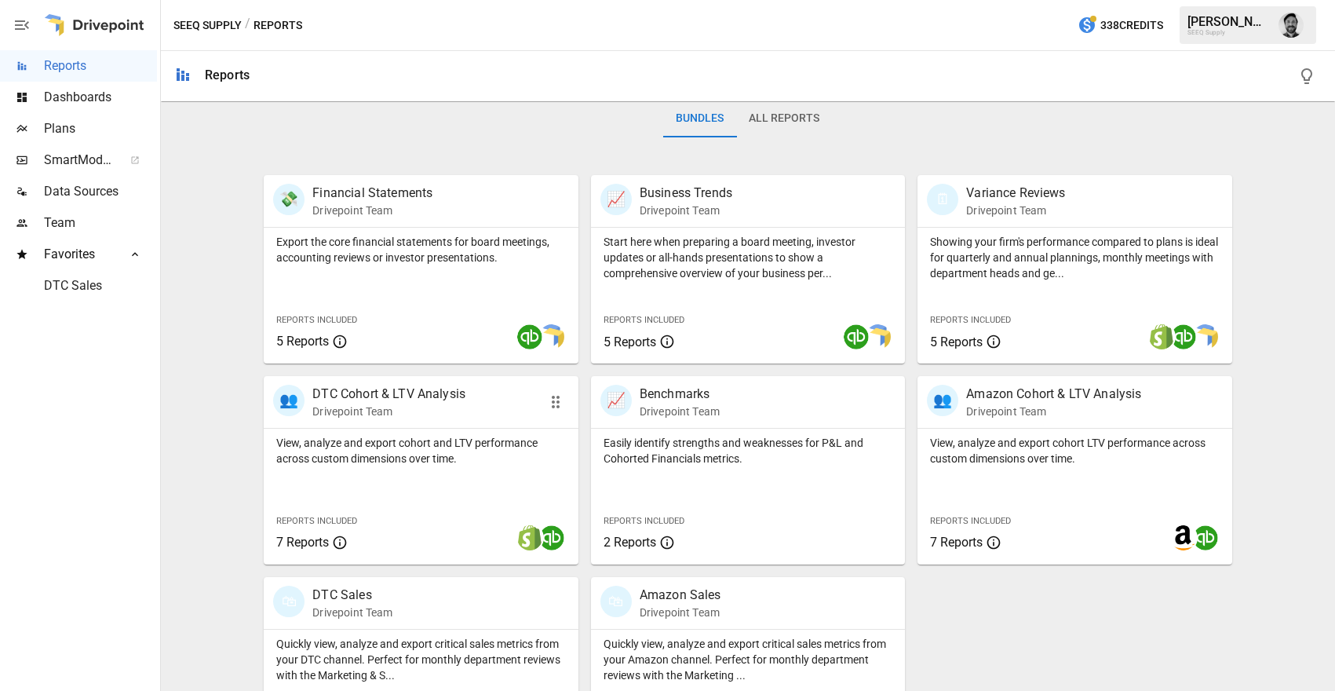
click at [438, 435] on p "View, analyze and export cohort and LTV performance across custom dimensions ov…" at bounding box center [420, 450] width 289 height 31
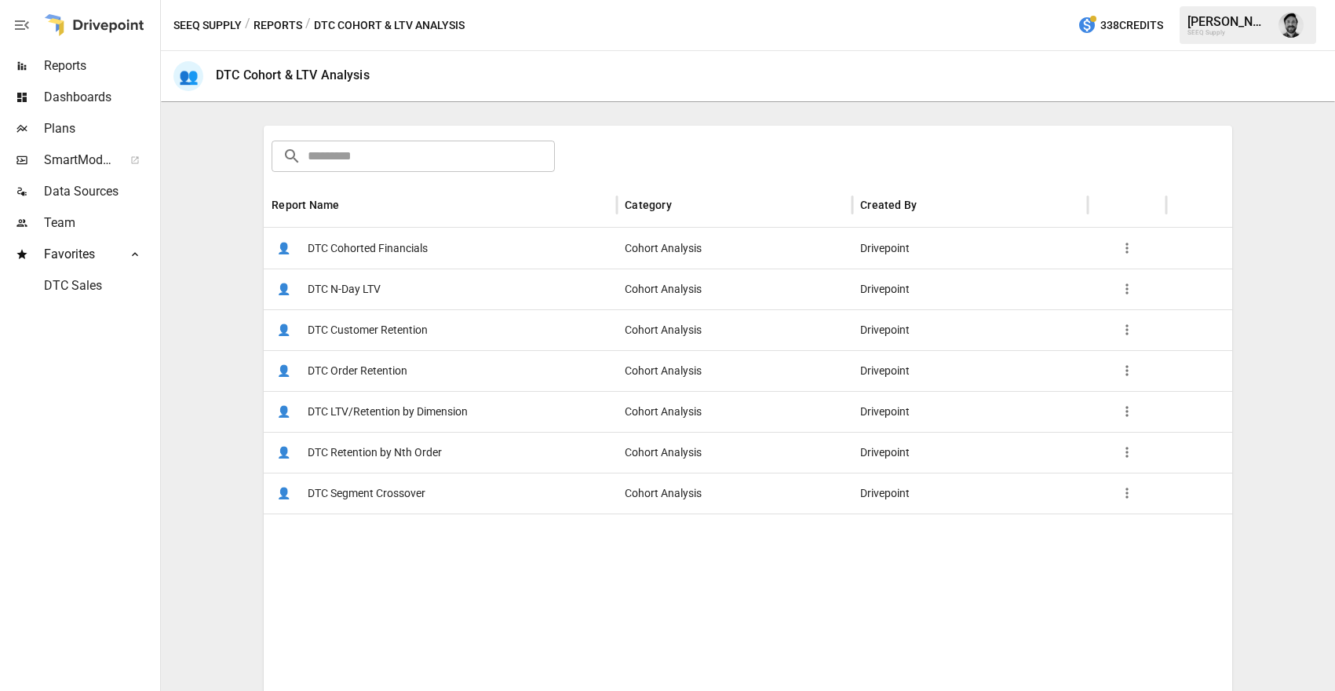
scroll to position [215, 0]
click at [366, 364] on span "DTC Order Retention" at bounding box center [358, 370] width 100 height 40
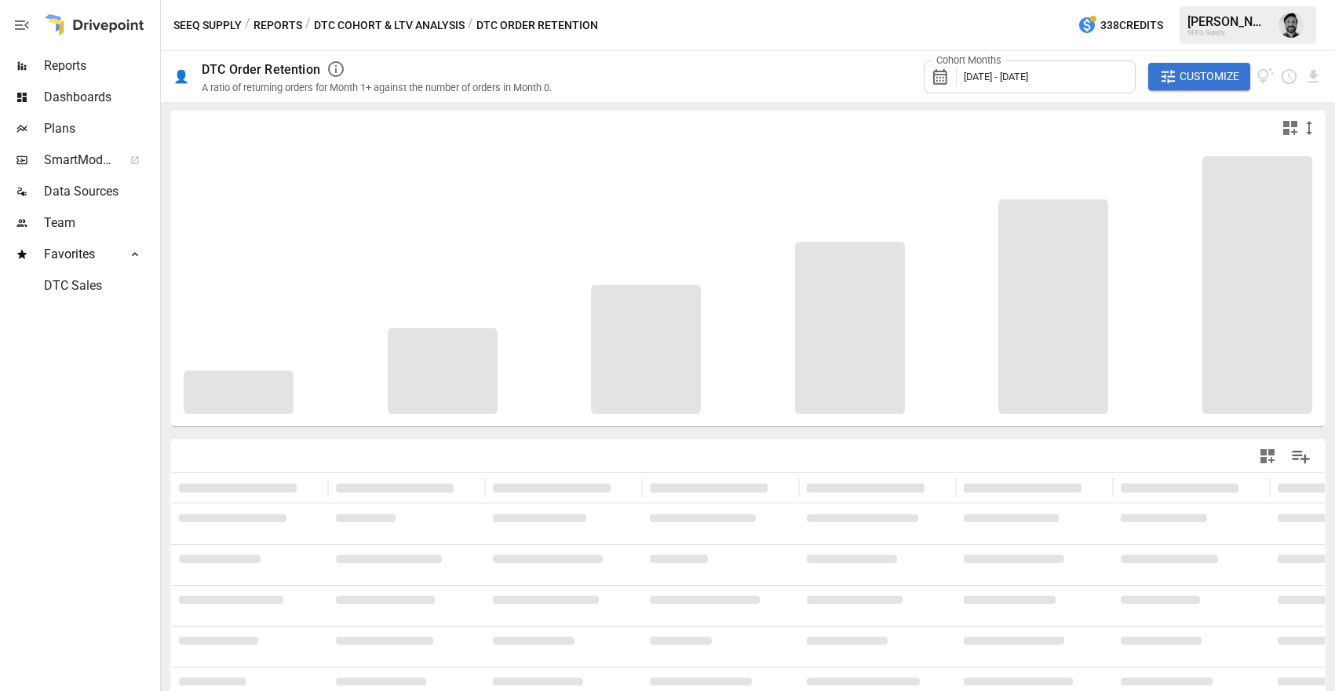
click at [988, 76] on span "[DATE] - [DATE]" at bounding box center [996, 77] width 64 height 12
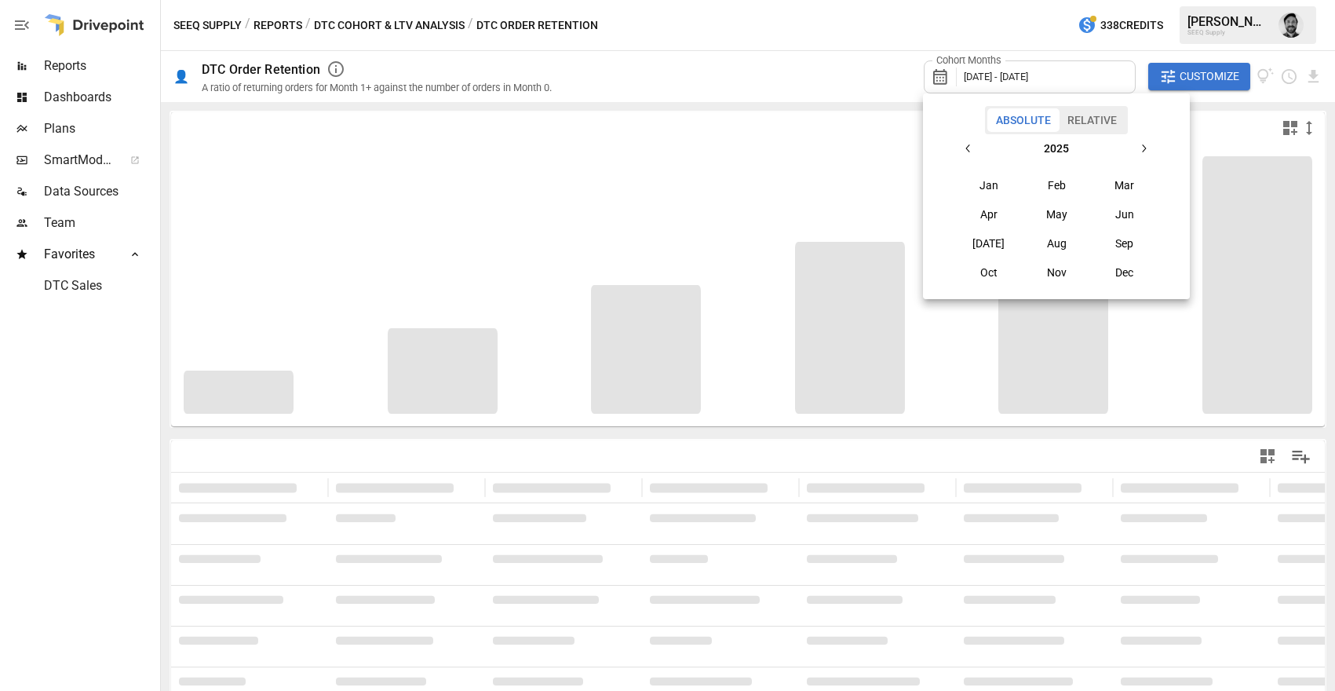
click at [969, 146] on icon "button" at bounding box center [969, 148] width 13 height 13
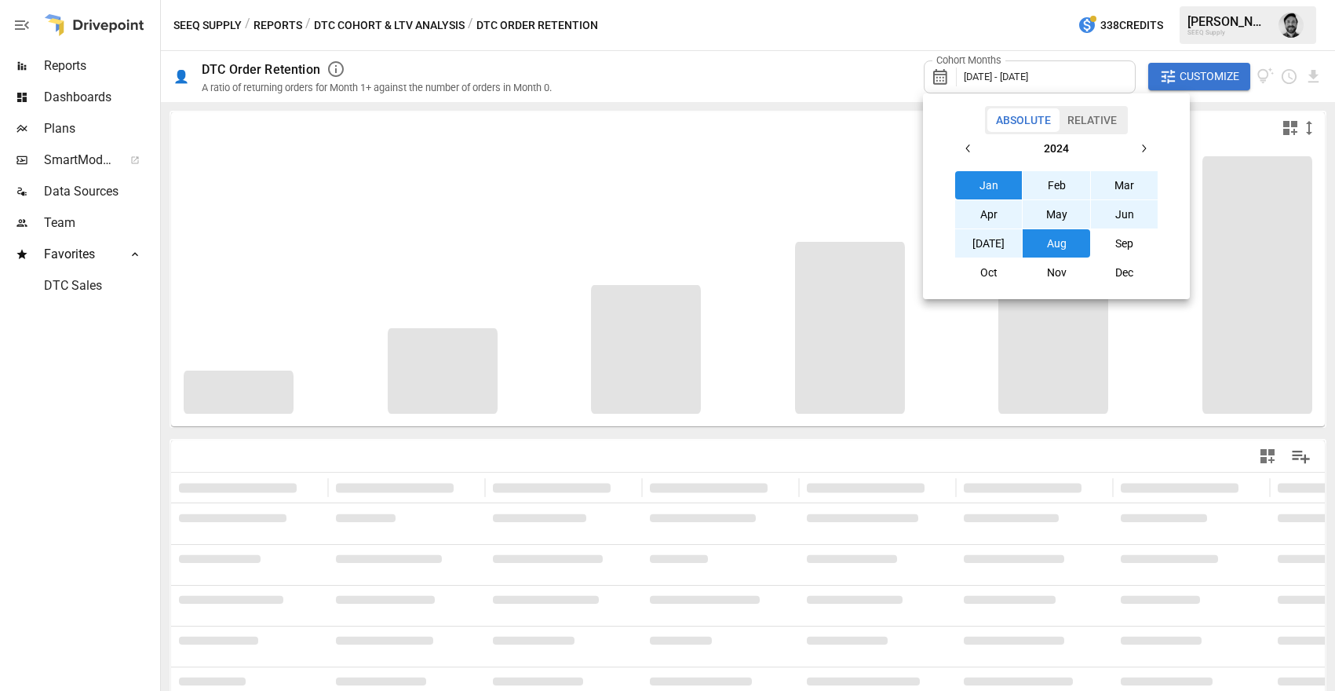
click at [969, 146] on icon "button" at bounding box center [969, 148] width 13 height 13
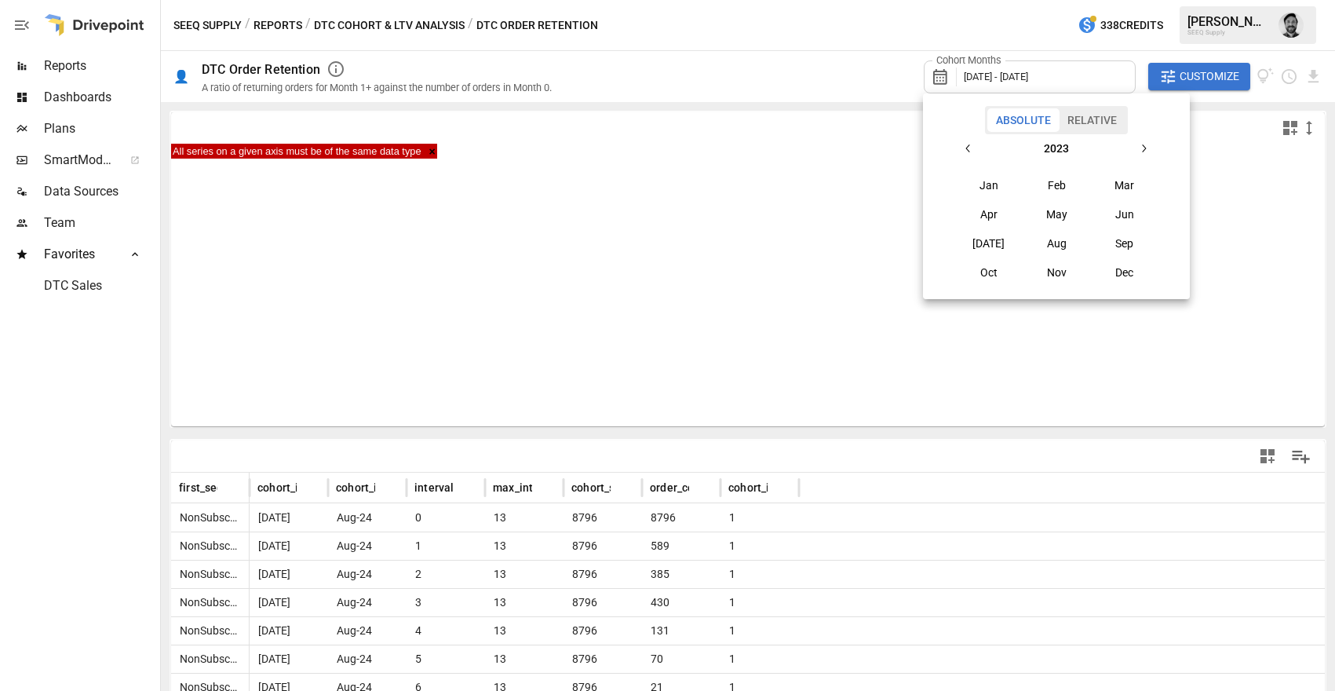
click at [992, 276] on button "Oct" at bounding box center [989, 272] width 68 height 28
click at [1069, 71] on div at bounding box center [667, 345] width 1335 height 691
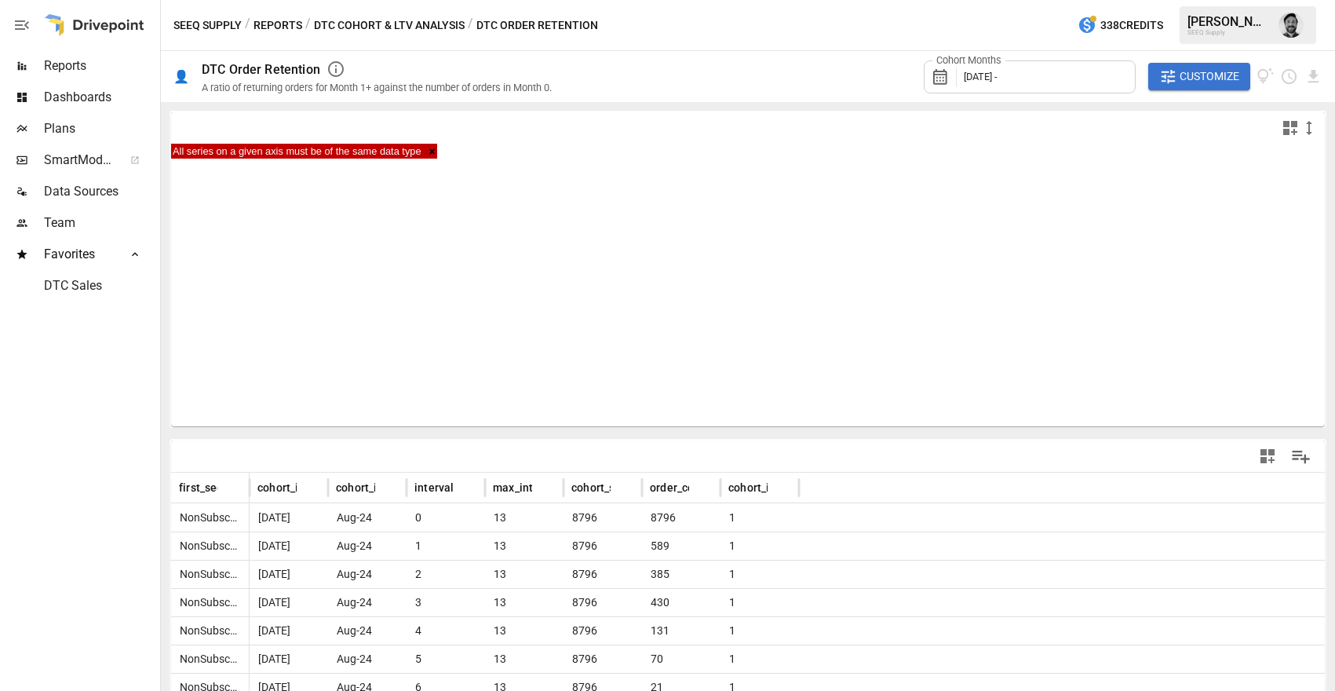
click at [975, 80] on span "[DATE] -" at bounding box center [981, 77] width 34 height 12
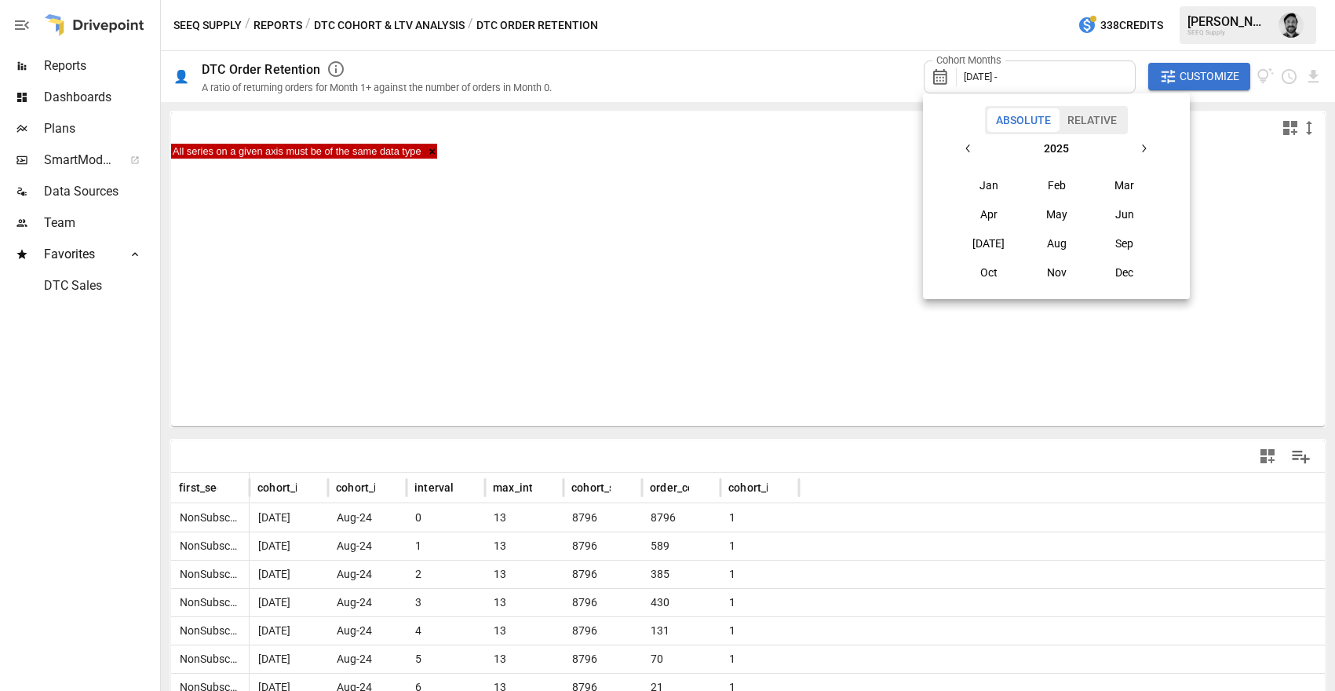
click at [968, 146] on icon "button" at bounding box center [968, 148] width 4 height 8
click at [989, 282] on button "Oct" at bounding box center [989, 272] width 68 height 28
click at [1145, 145] on icon "button" at bounding box center [1144, 148] width 13 height 13
click at [1145, 148] on icon "button" at bounding box center [1145, 148] width 4 height 8
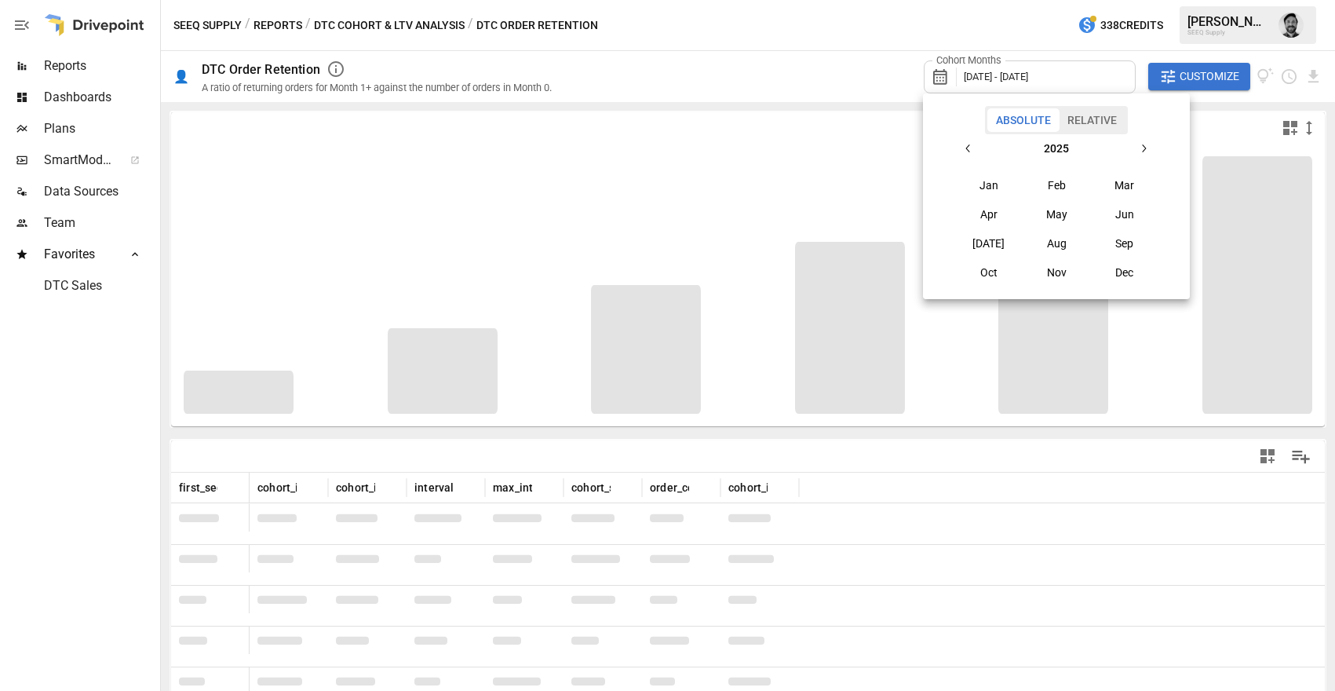
click at [994, 243] on button "[DATE]" at bounding box center [989, 243] width 68 height 28
click at [973, 151] on icon "button" at bounding box center [969, 148] width 13 height 13
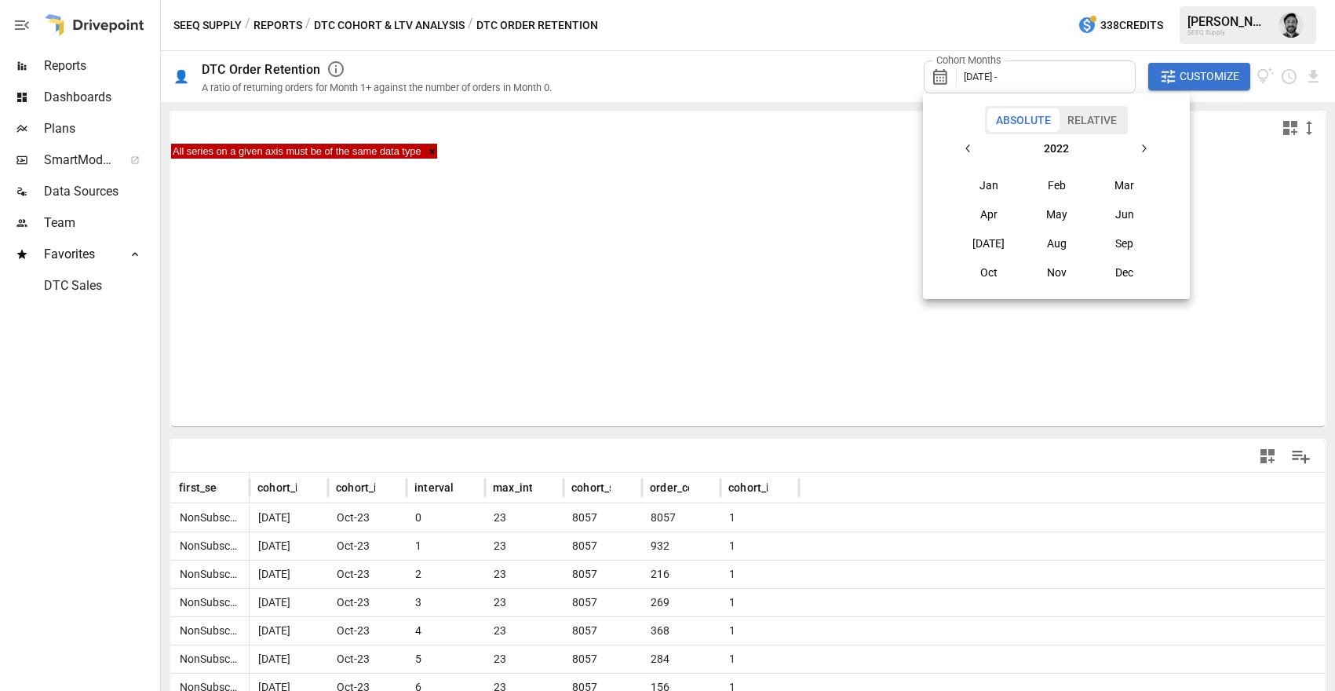
click at [1143, 149] on icon "button" at bounding box center [1144, 148] width 13 height 13
click at [988, 269] on button "Oct" at bounding box center [989, 272] width 68 height 28
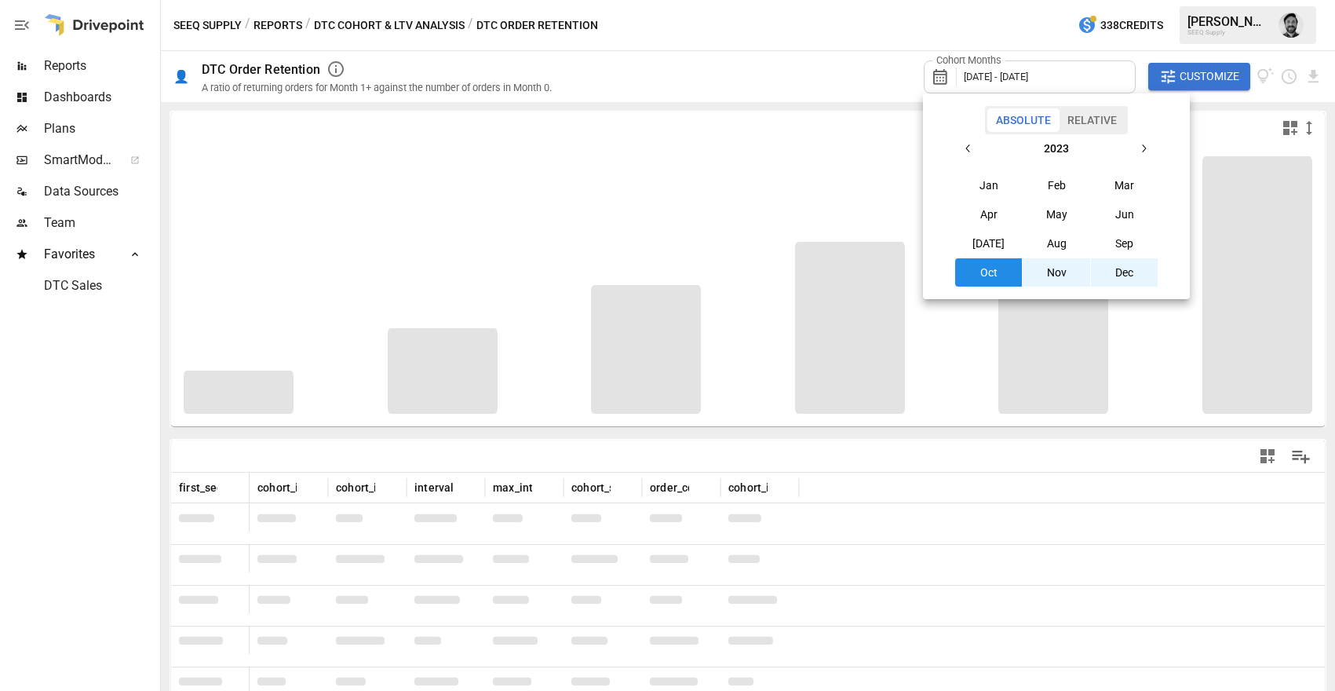
click at [820, 57] on div at bounding box center [667, 345] width 1335 height 691
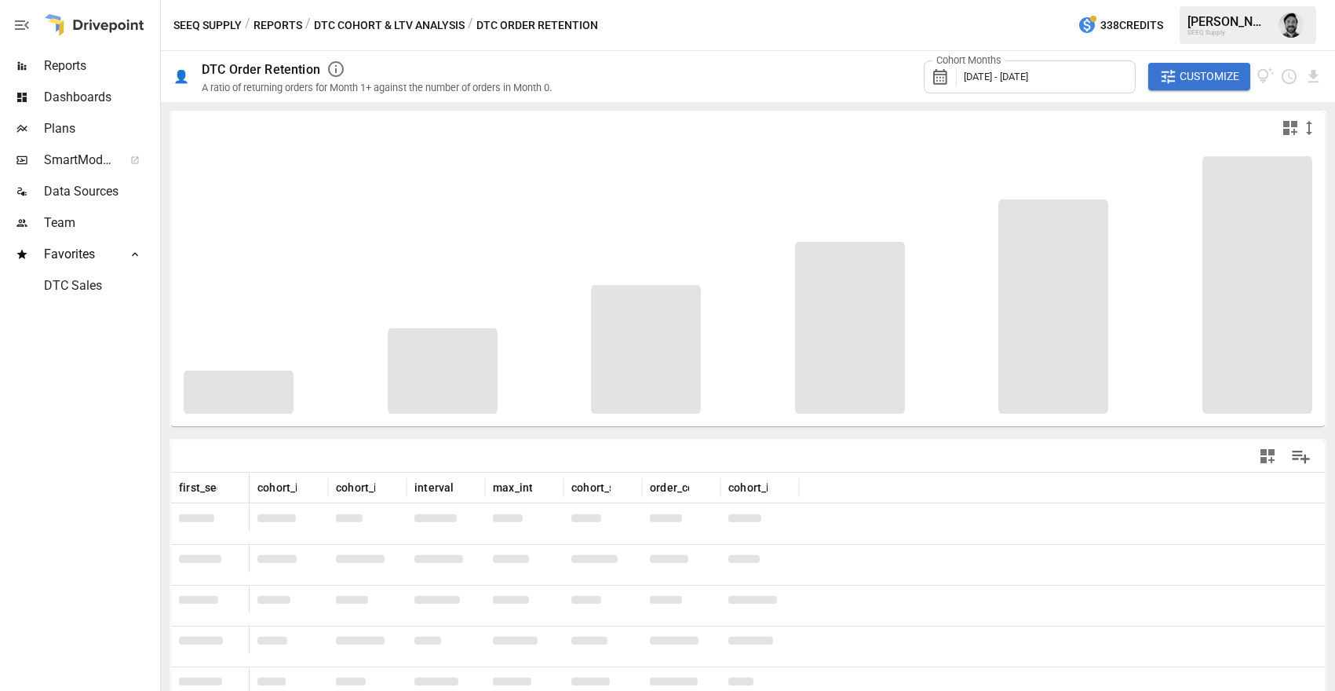
click at [1182, 76] on span "Customize" at bounding box center [1210, 77] width 60 height 20
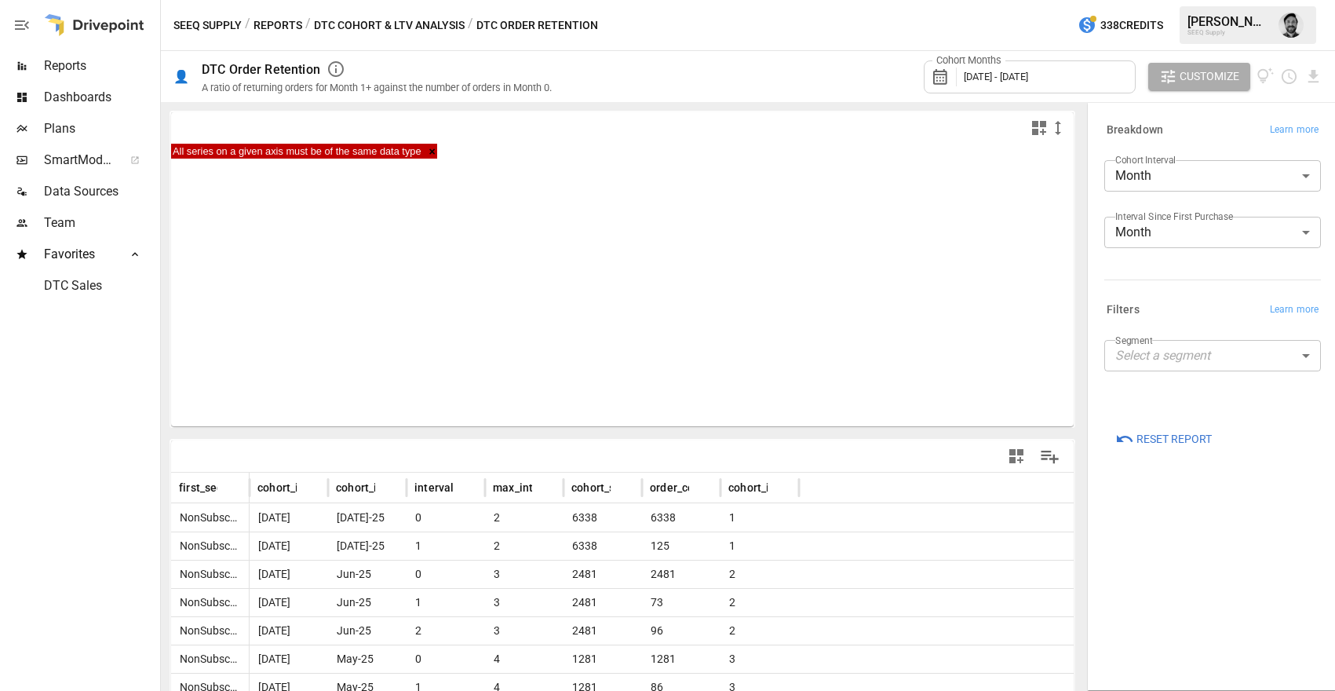
click at [1206, 0] on body "Reports Dashboards Plans SmartModel ™ Data Sources Team Favorites DTC Sales SEE…" at bounding box center [667, 0] width 1335 height 0
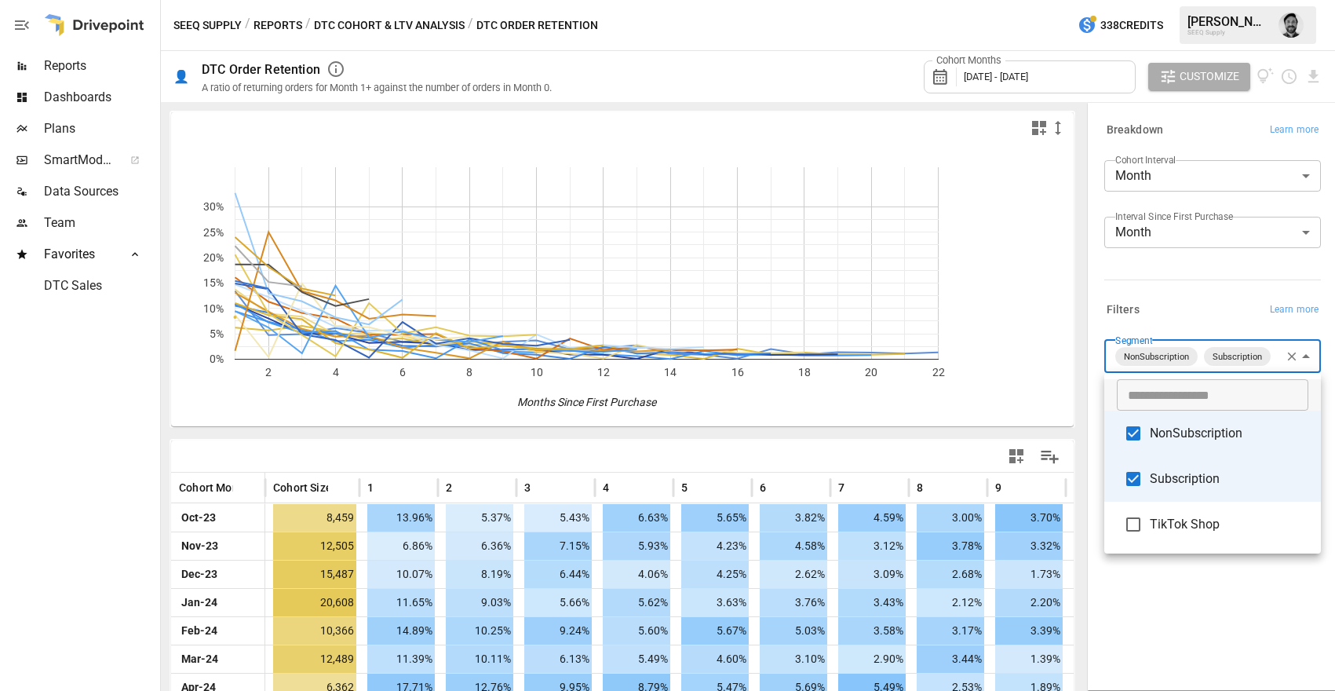
type input "**********"
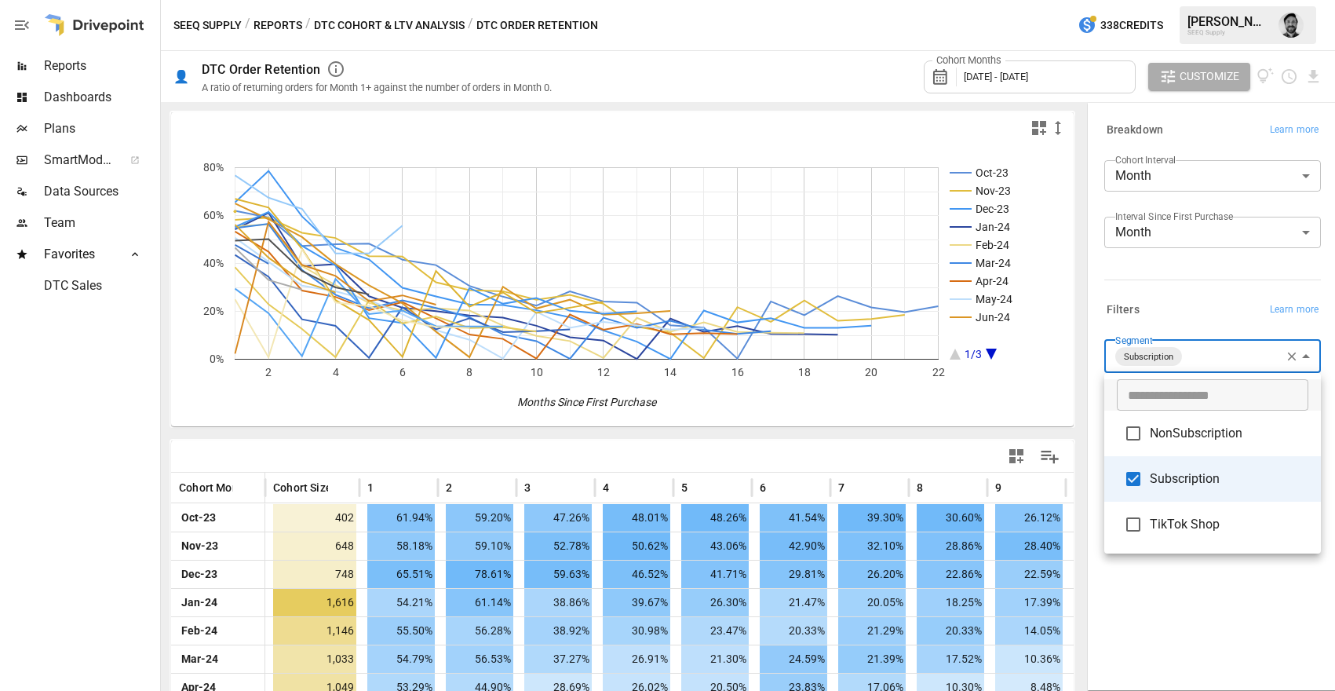
click at [46, 412] on div at bounding box center [667, 345] width 1335 height 691
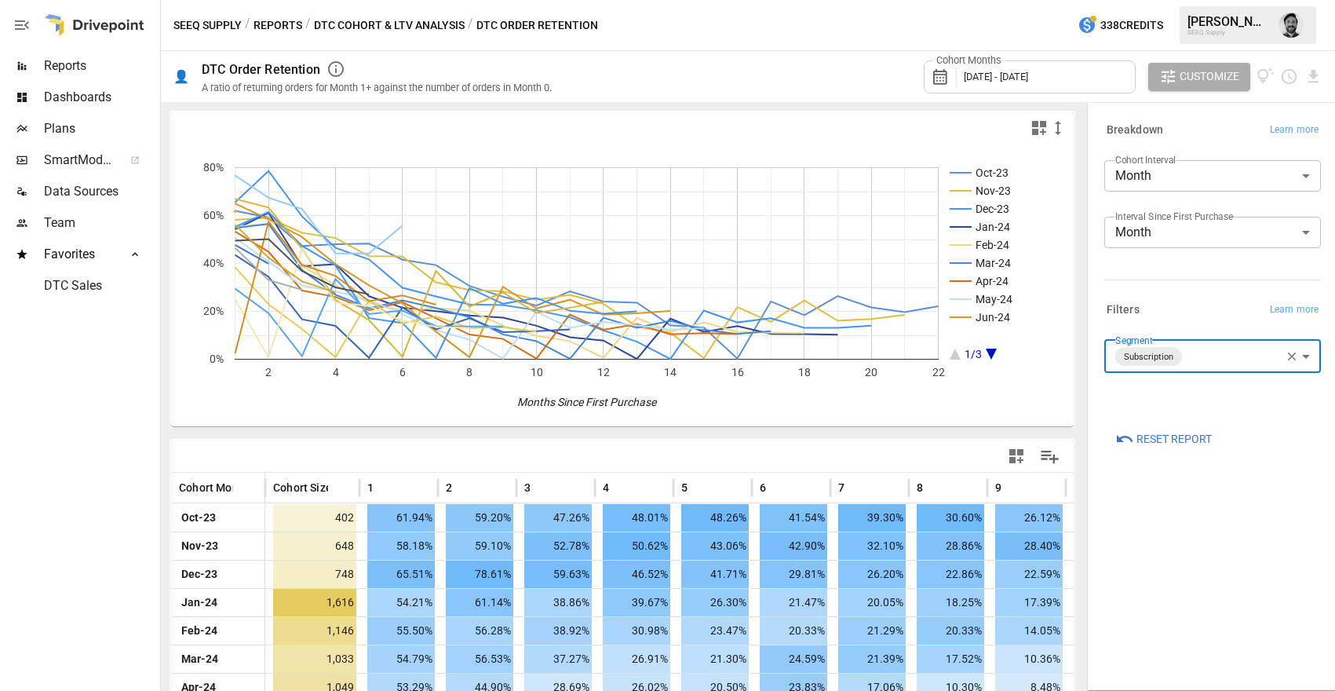
click at [255, 20] on button "Reports" at bounding box center [278, 26] width 49 height 20
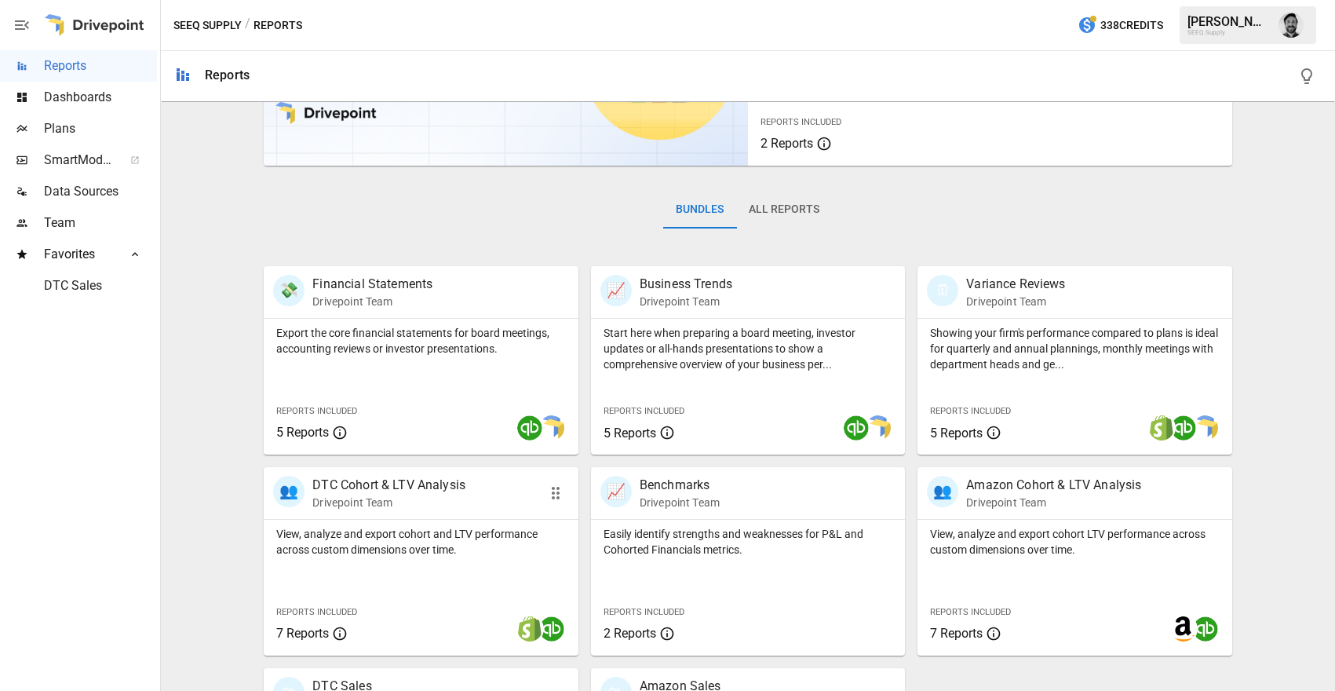
scroll to position [225, 0]
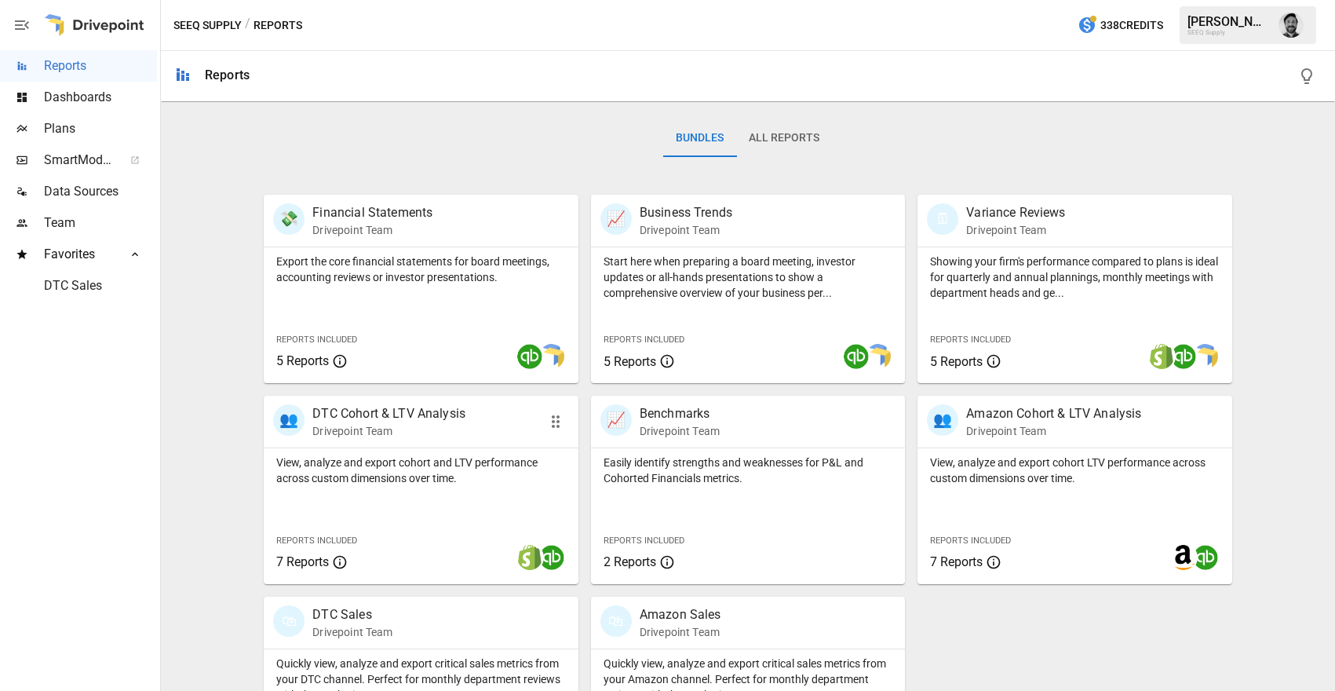
click at [449, 440] on div "👥 DTC Cohort & LTV Analysis Drivepoint Team" at bounding box center [421, 422] width 314 height 52
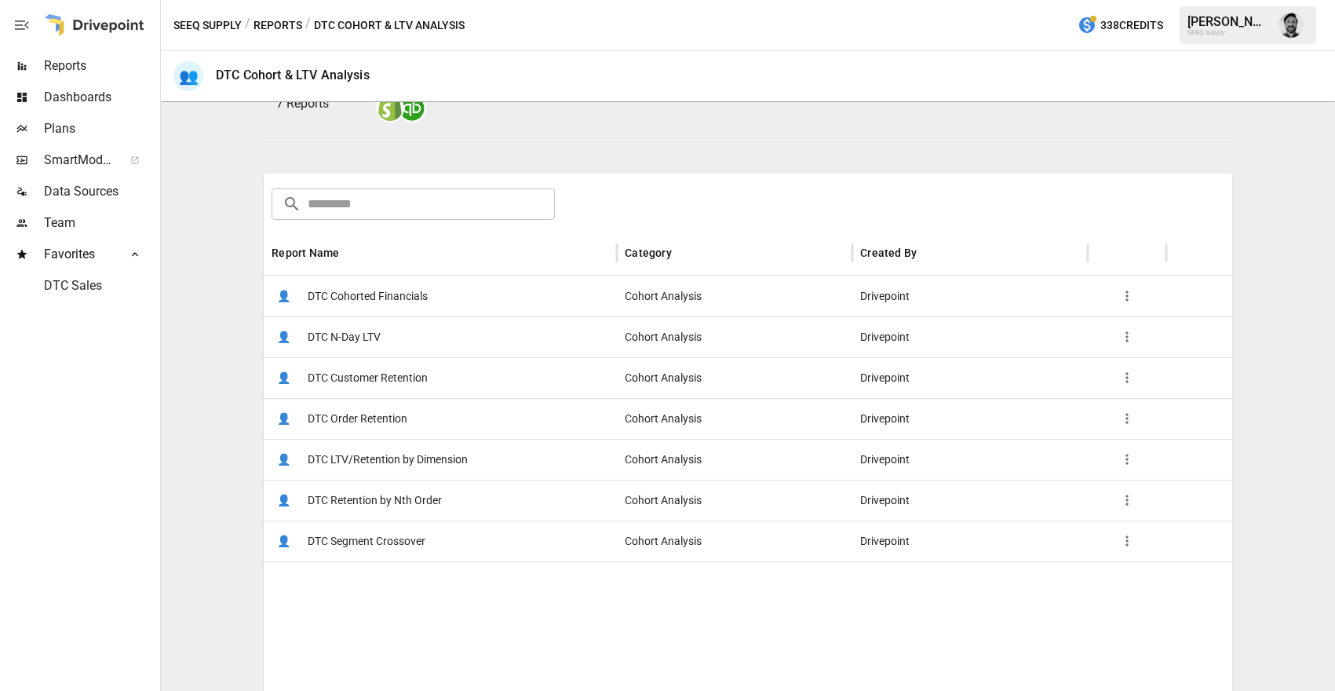
scroll to position [219, 0]
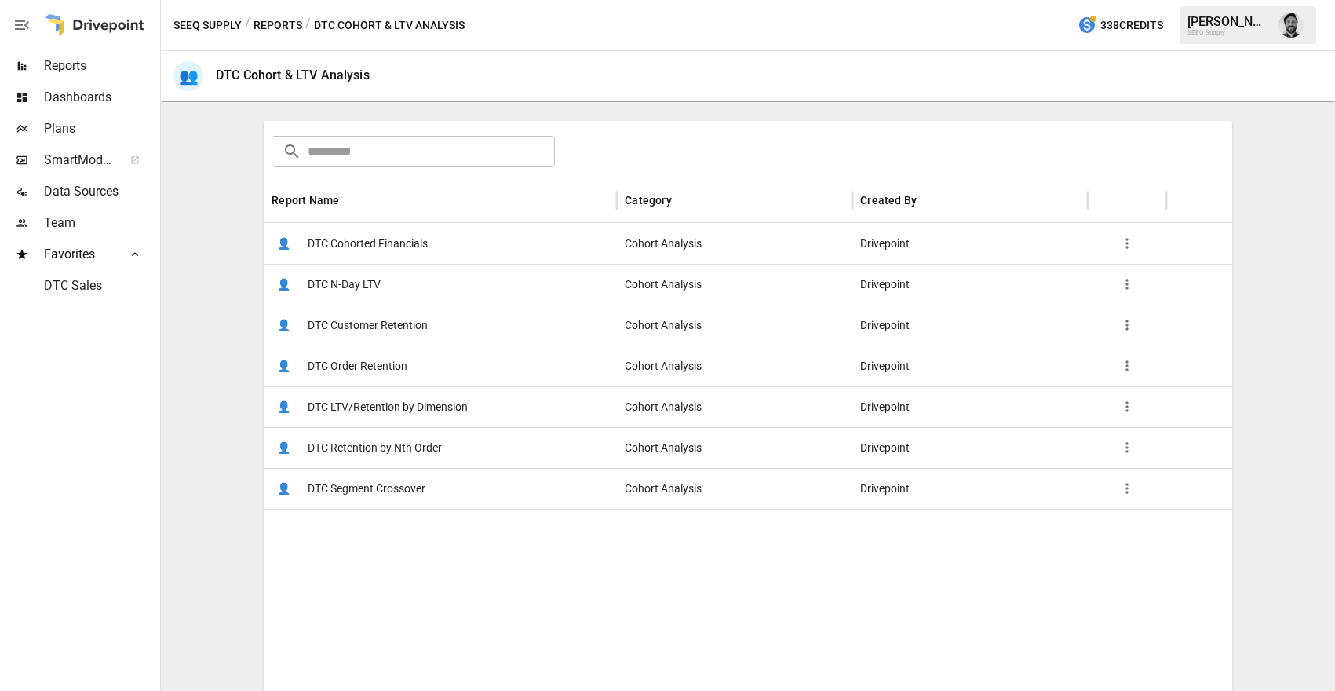
click at [321, 279] on span "DTC N-Day LTV" at bounding box center [344, 285] width 73 height 40
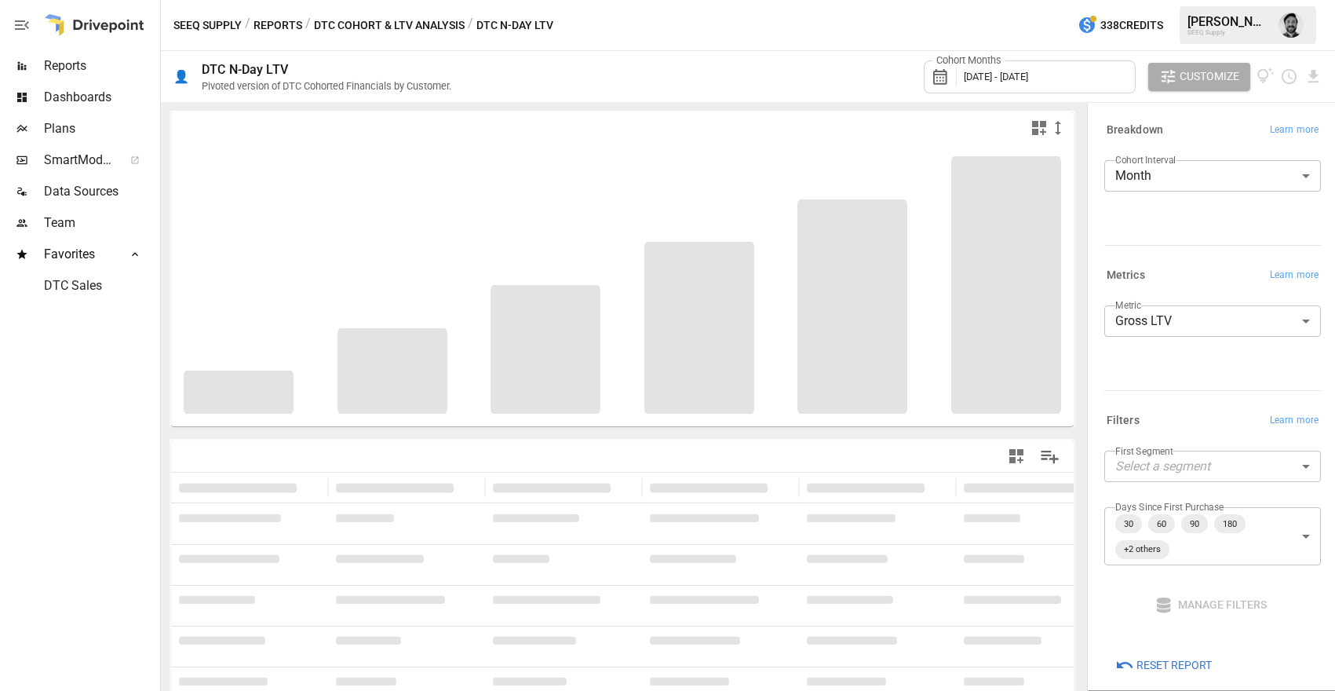
click at [1000, 74] on span "[DATE] - [DATE]" at bounding box center [996, 77] width 64 height 12
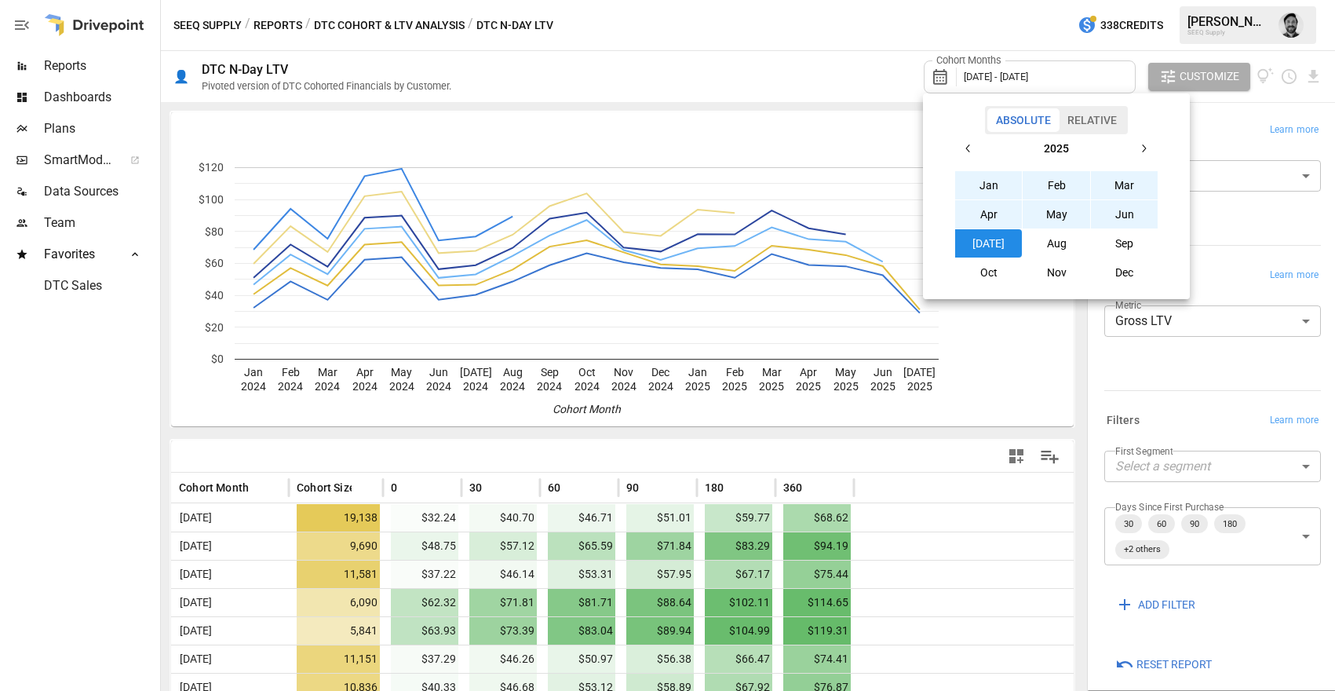
click at [977, 152] on button "button" at bounding box center [969, 148] width 28 height 28
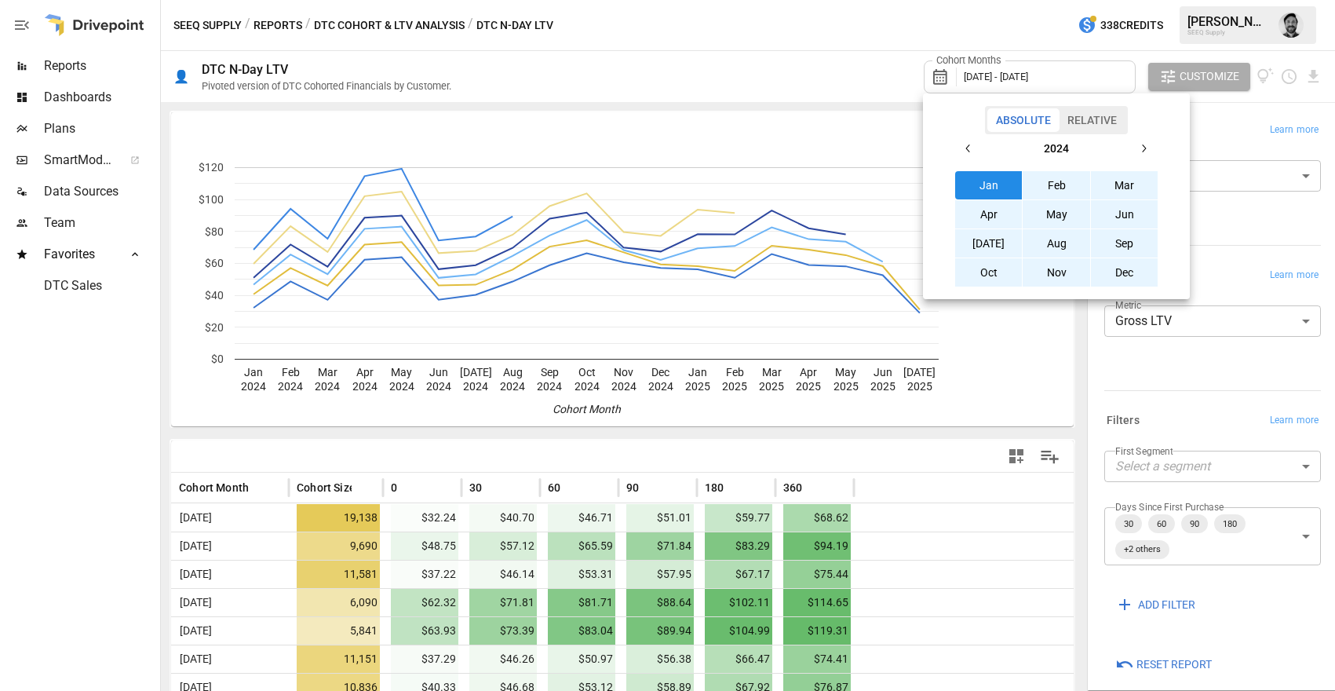
click at [977, 152] on button "button" at bounding box center [969, 148] width 28 height 28
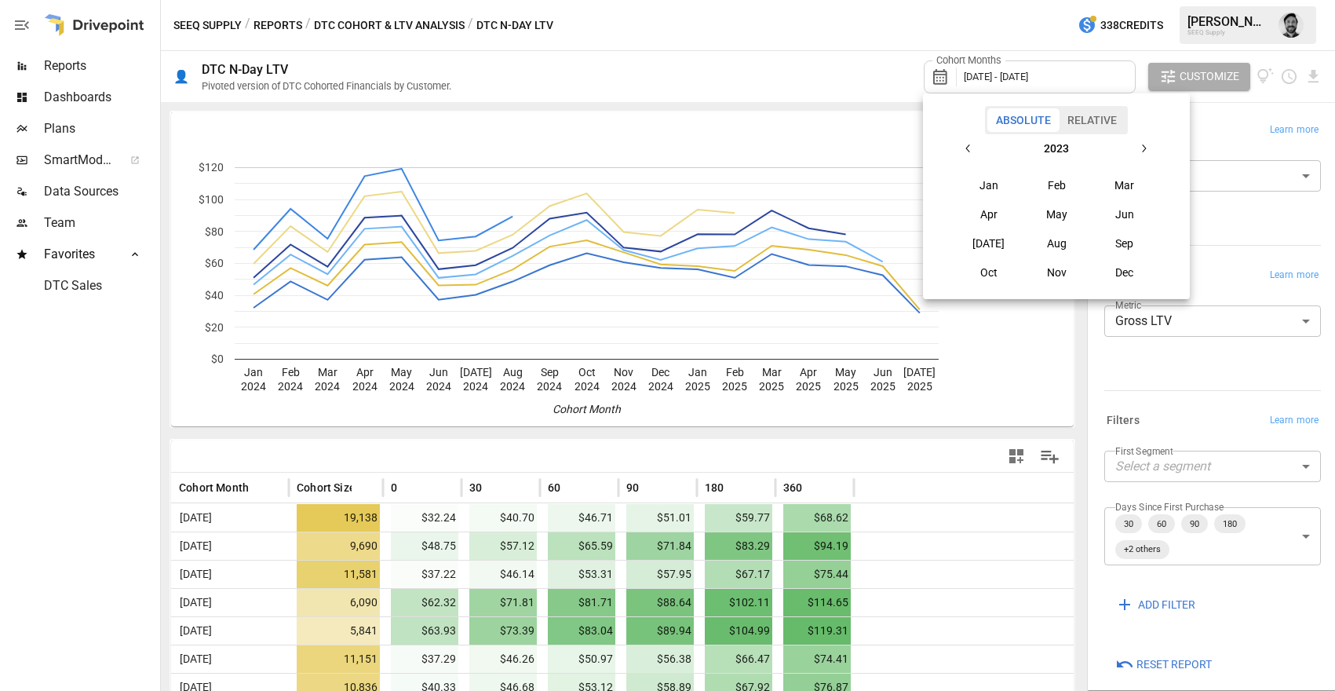
click at [992, 272] on button "Oct" at bounding box center [989, 272] width 68 height 28
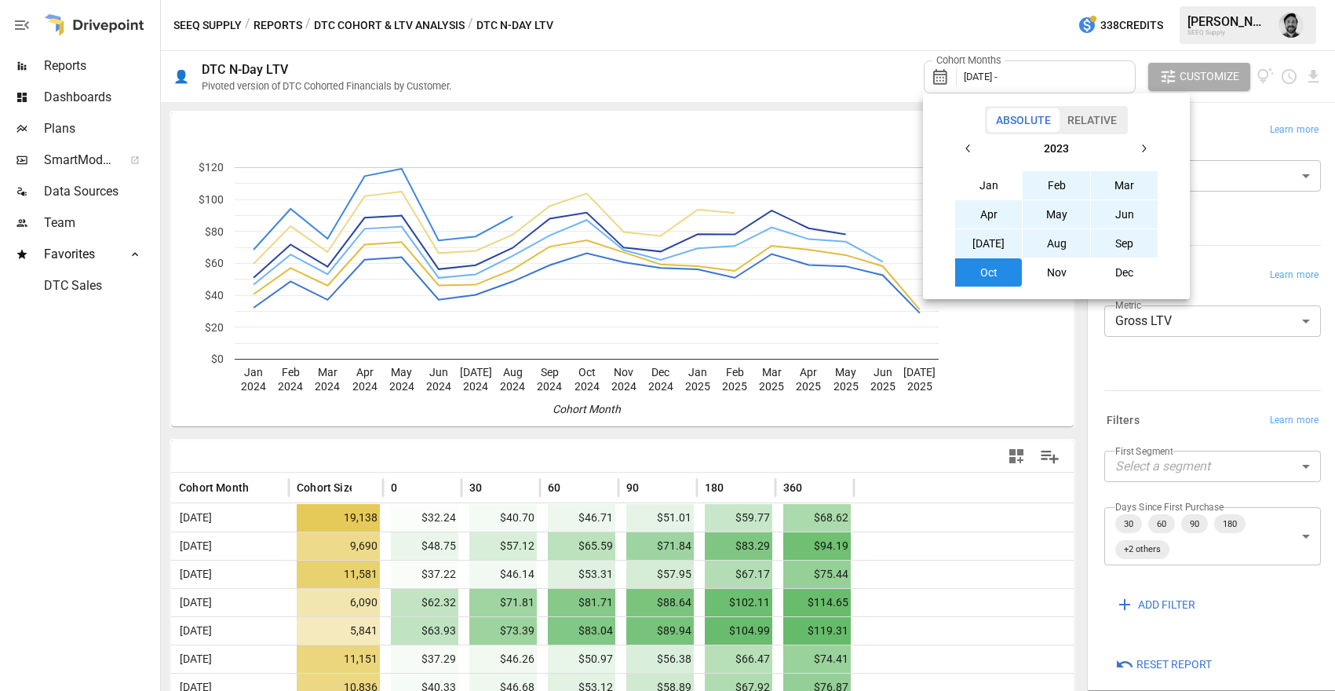
click at [1142, 145] on icon "button" at bounding box center [1144, 148] width 13 height 13
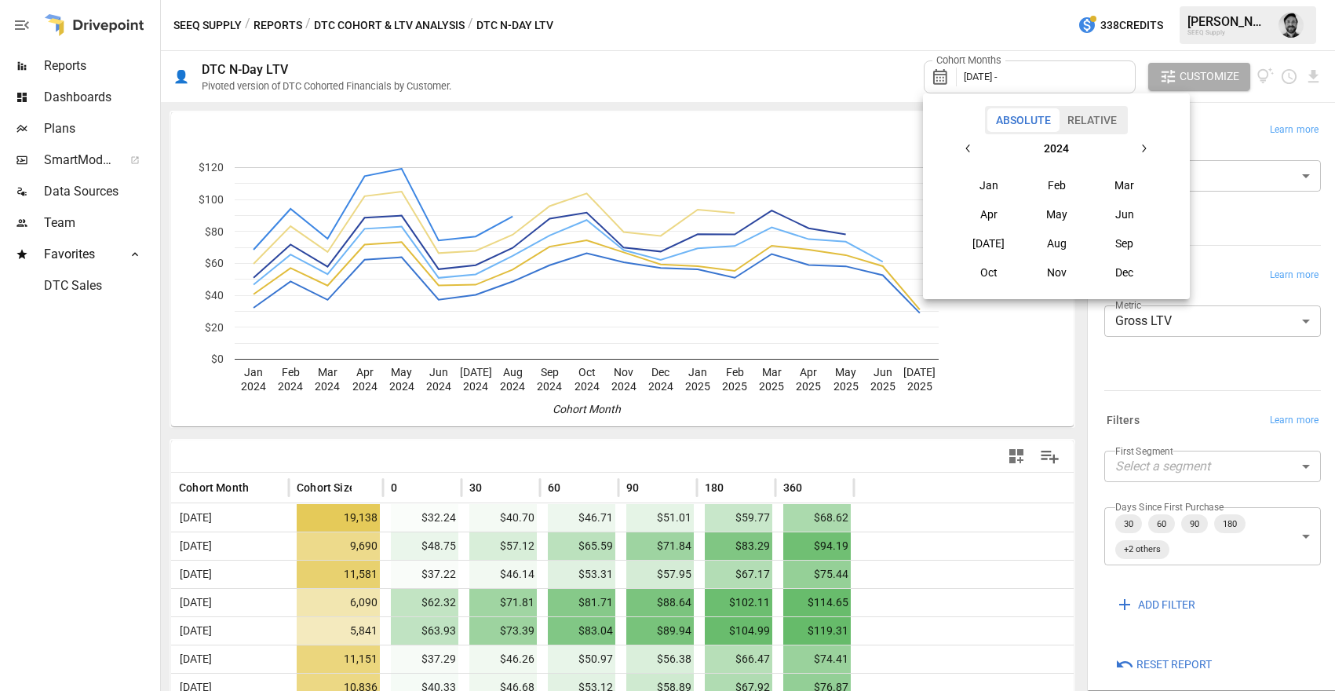
click at [1144, 149] on icon "button" at bounding box center [1144, 148] width 13 height 13
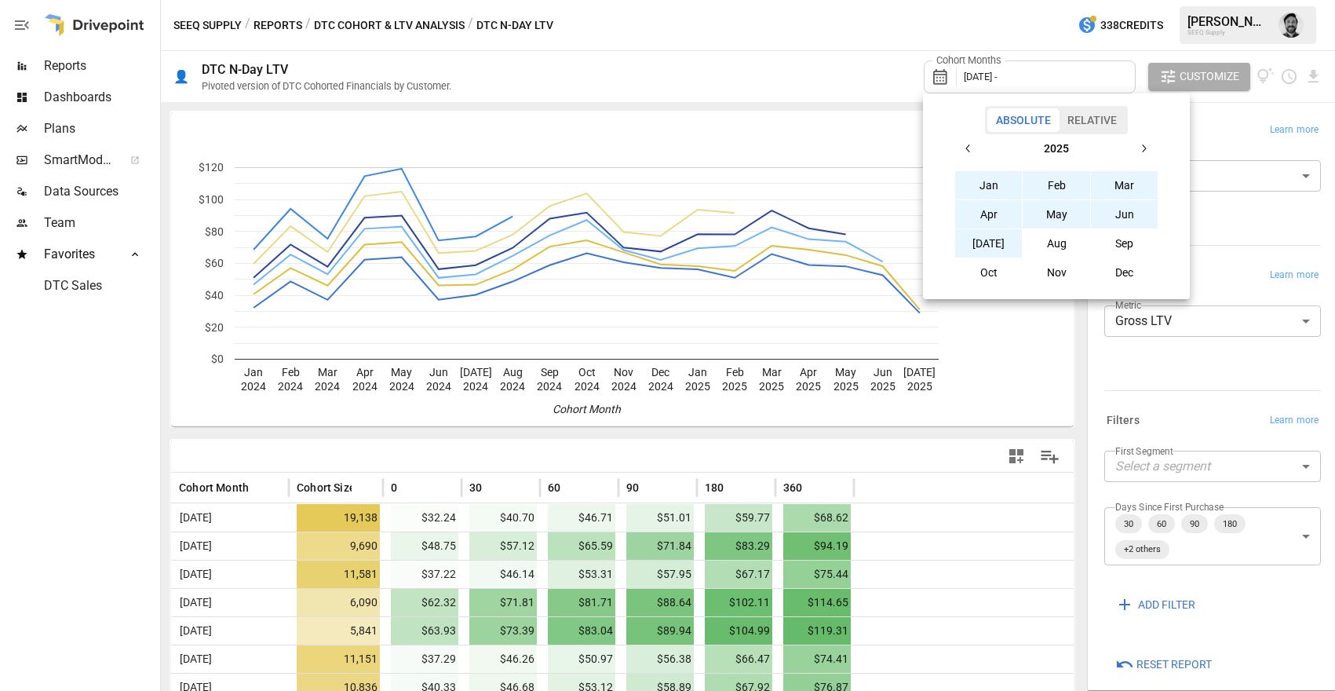
click at [983, 243] on button "[DATE]" at bounding box center [989, 243] width 68 height 28
click at [806, 66] on div at bounding box center [667, 345] width 1335 height 691
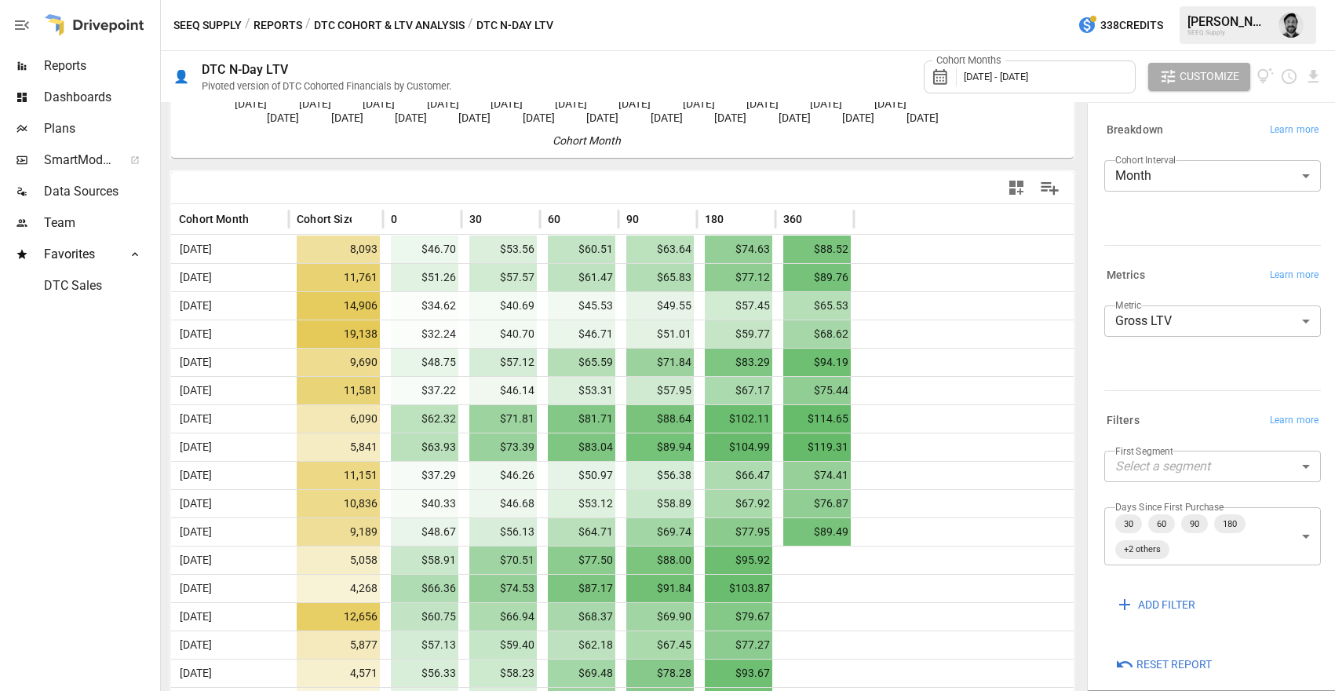
scroll to position [271, 0]
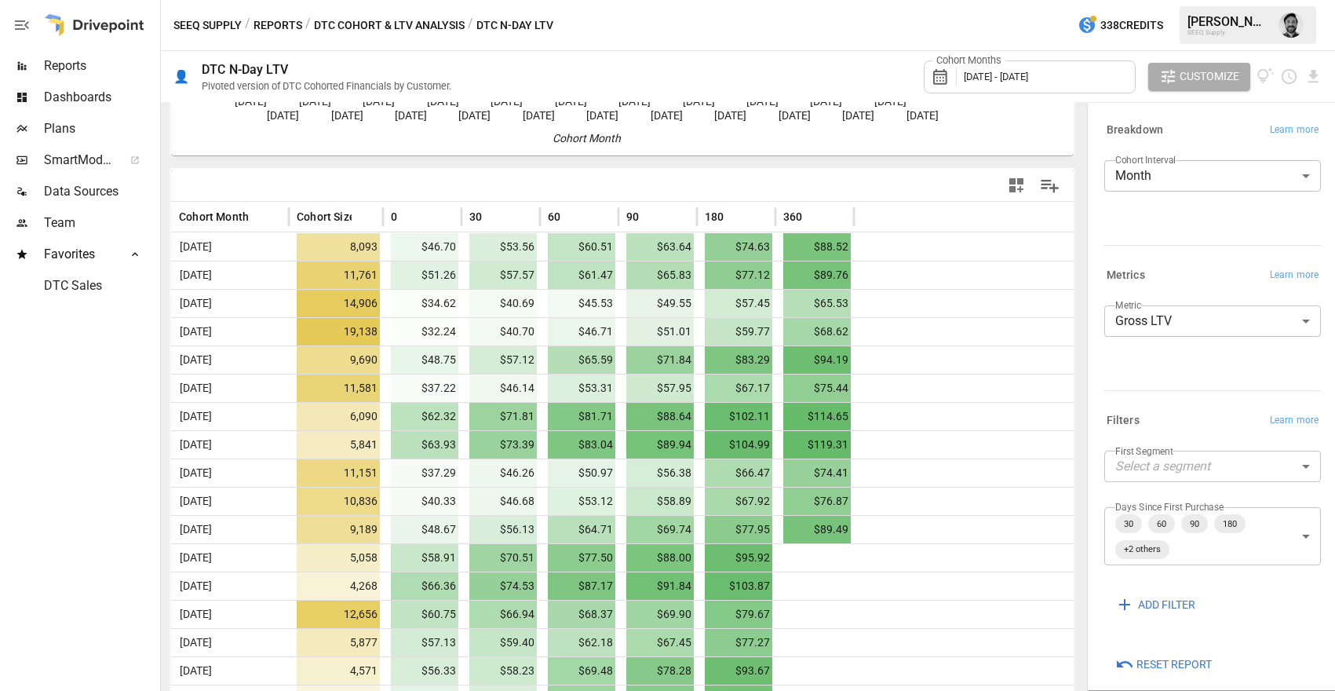
click at [1182, 0] on body "Reports Dashboards Plans SmartModel ™ Data Sources Team Favorites DTC Sales SEE…" at bounding box center [667, 0] width 1335 height 0
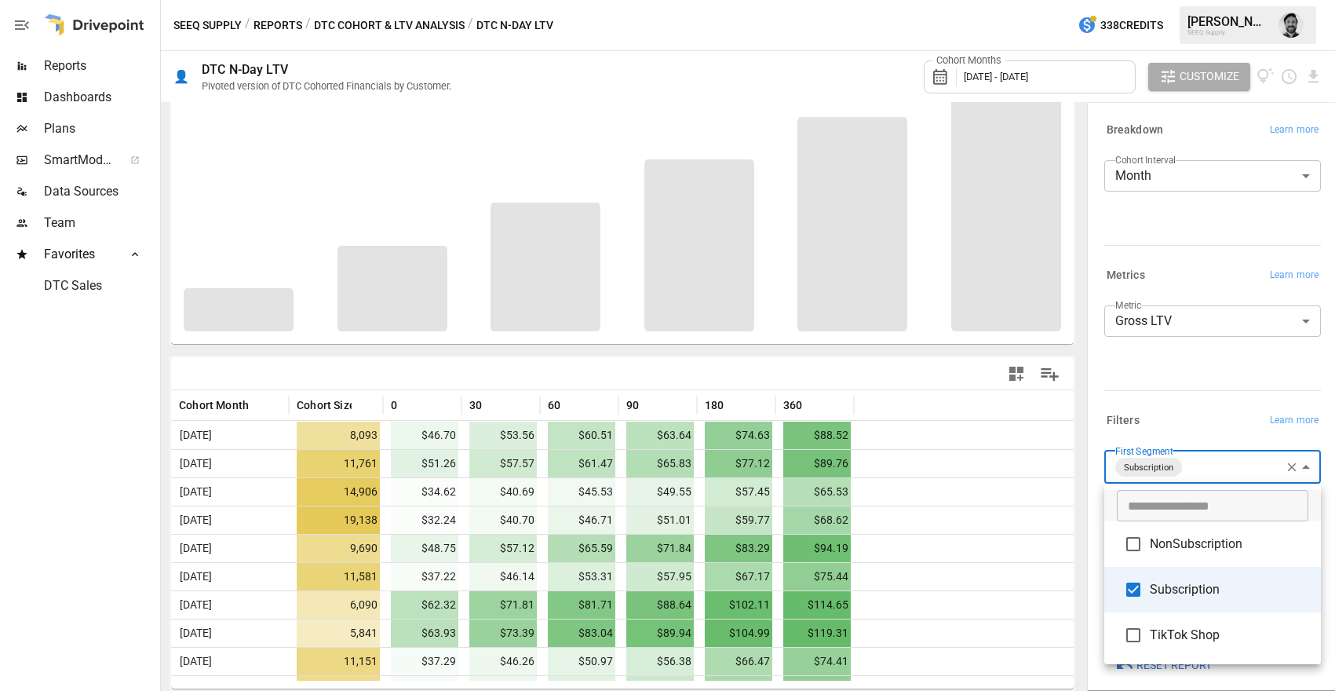
scroll to position [82, 0]
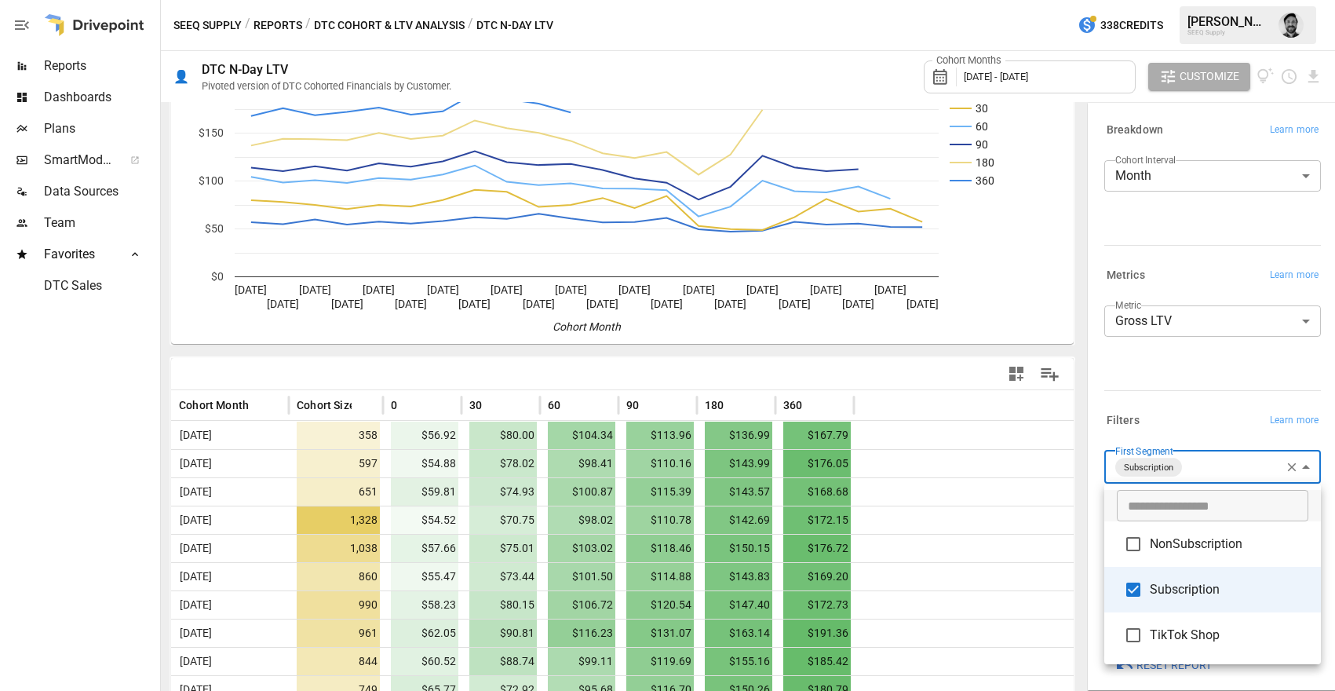
click at [1013, 492] on div at bounding box center [667, 345] width 1335 height 691
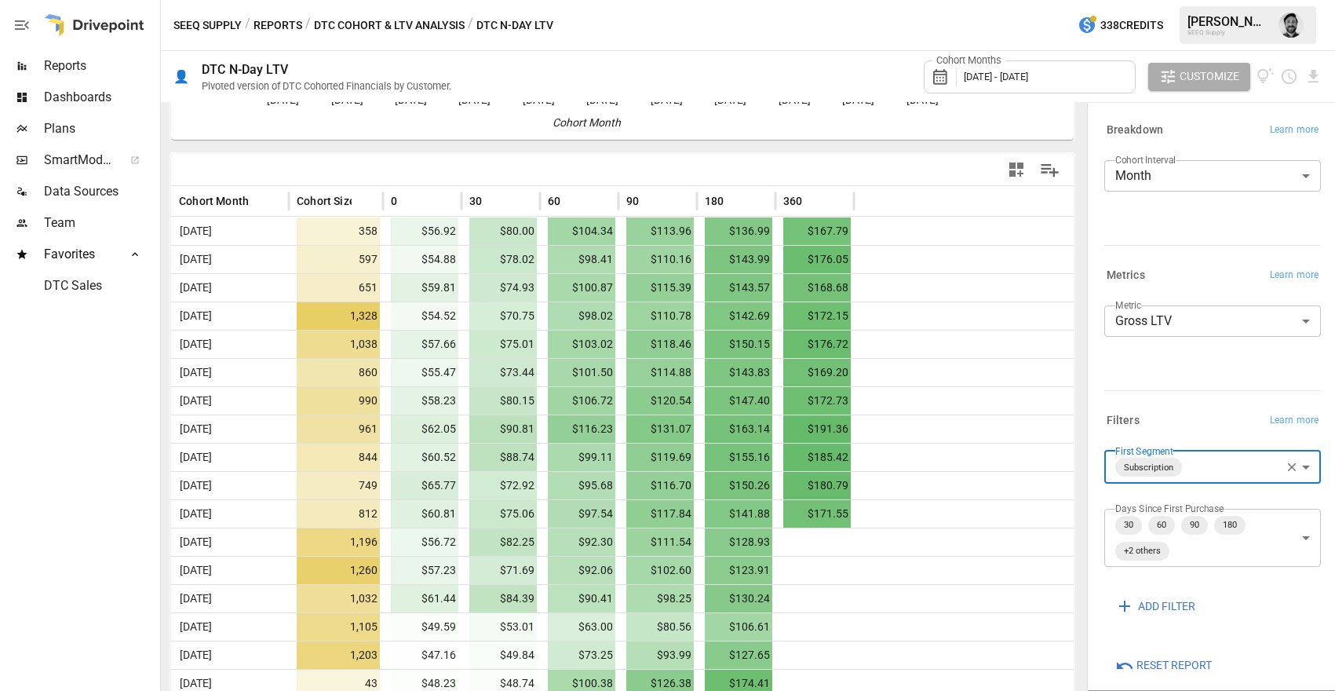
scroll to position [261, 0]
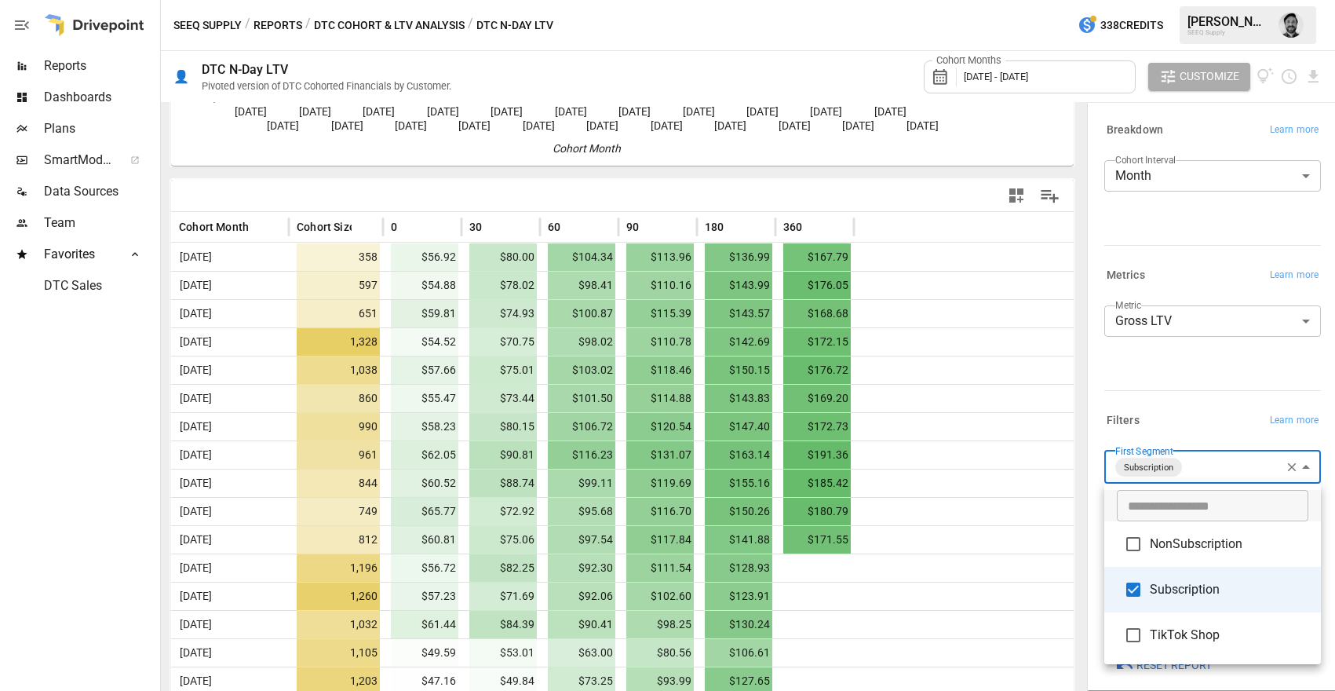
click at [1246, 0] on body "Reports Dashboards Plans SmartModel ™ Data Sources Team Favorites DTC Sales SEE…" at bounding box center [667, 0] width 1335 height 0
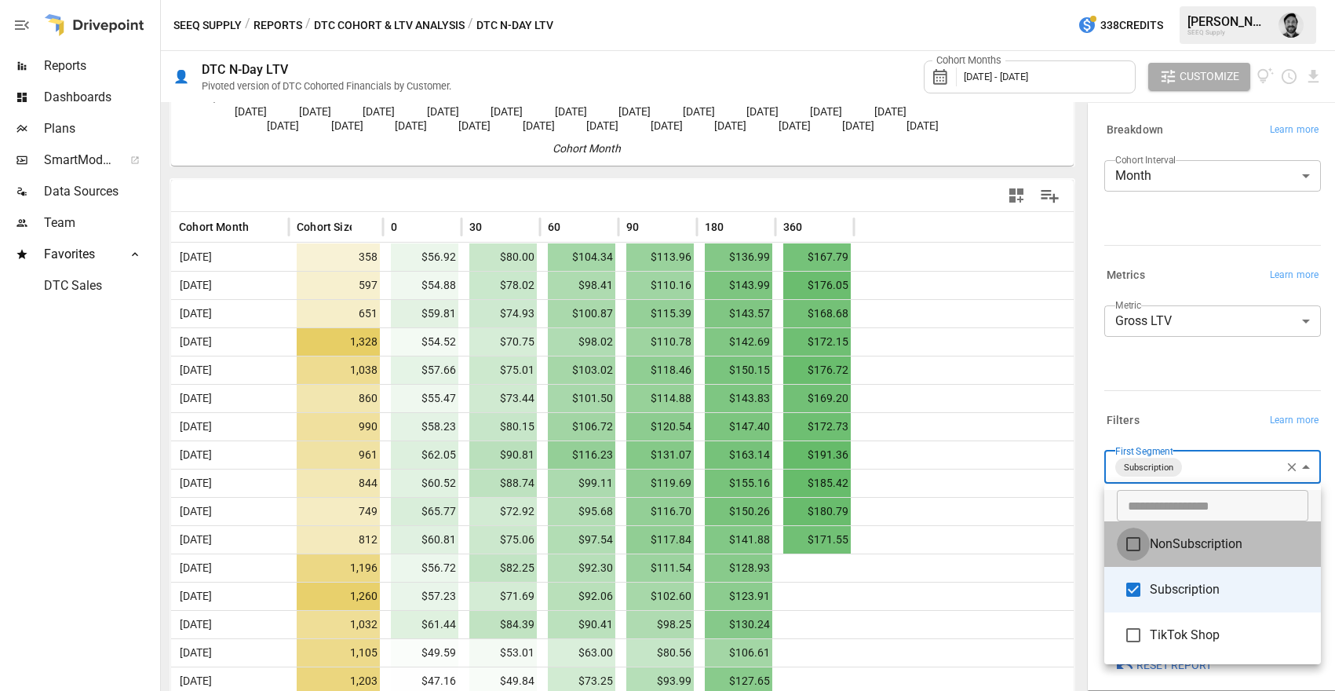
type input "**********"
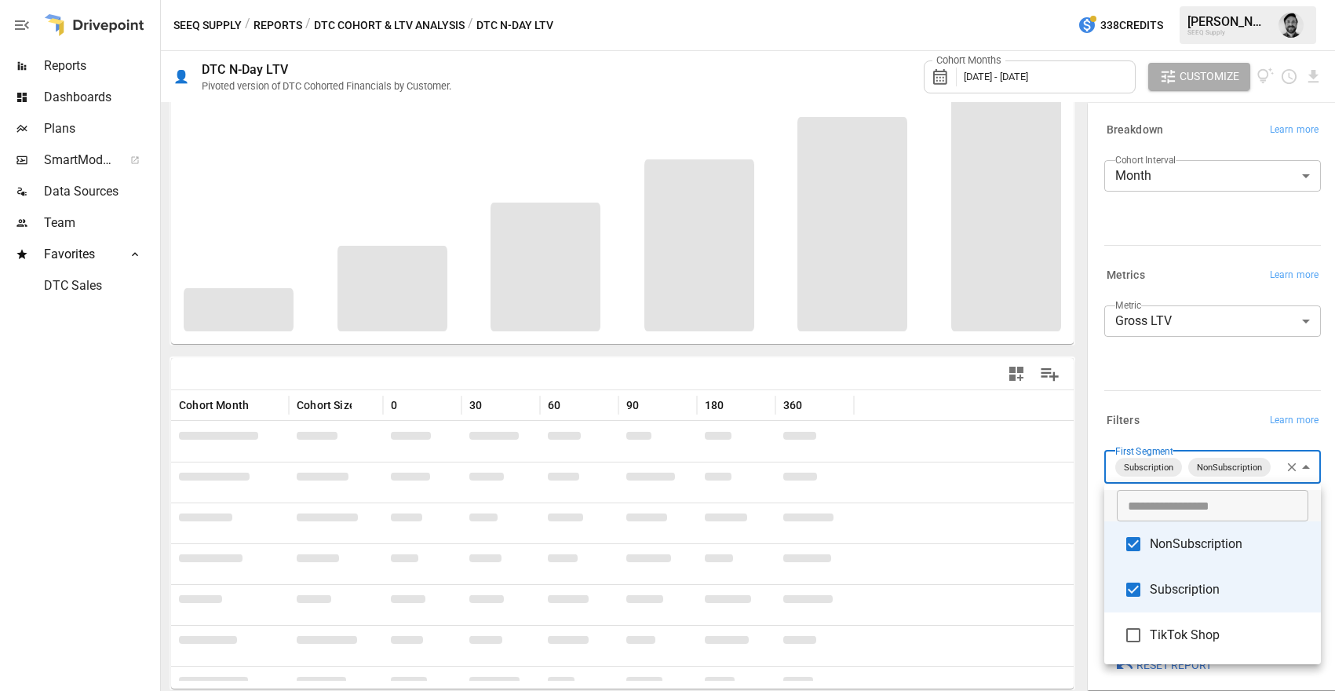
scroll to position [82, 0]
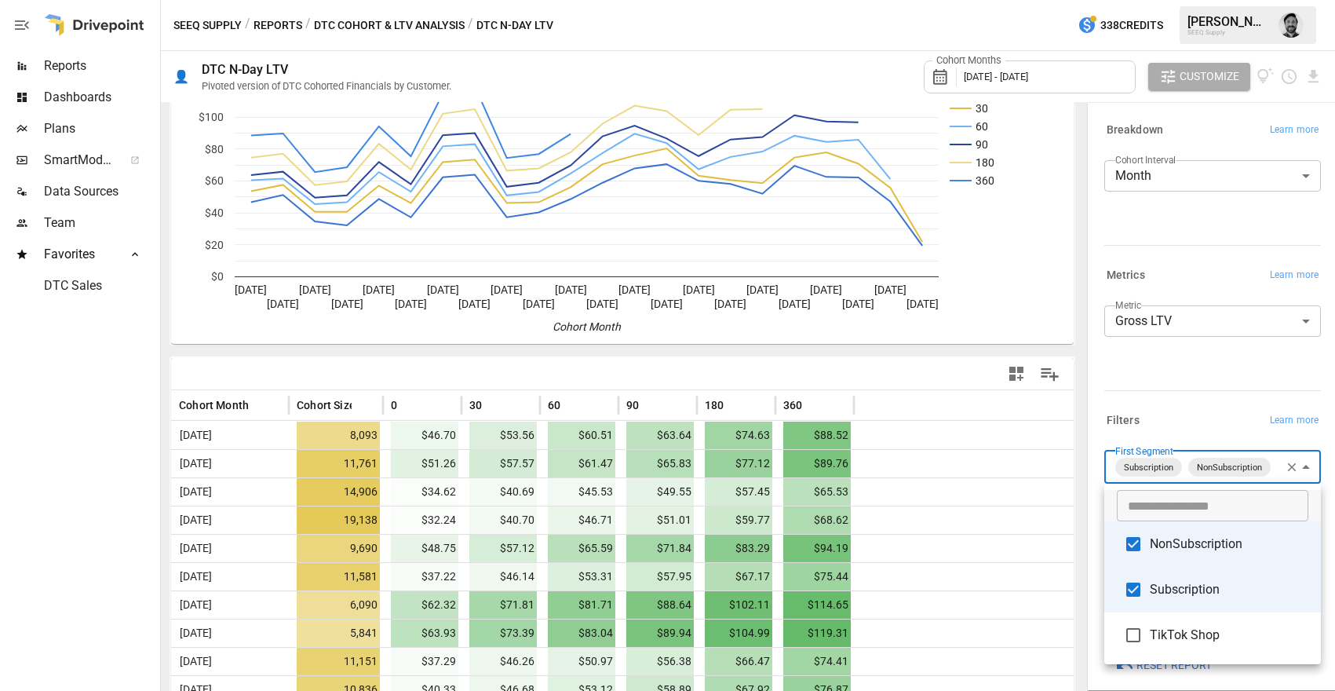
click at [1065, 492] on div at bounding box center [667, 345] width 1335 height 691
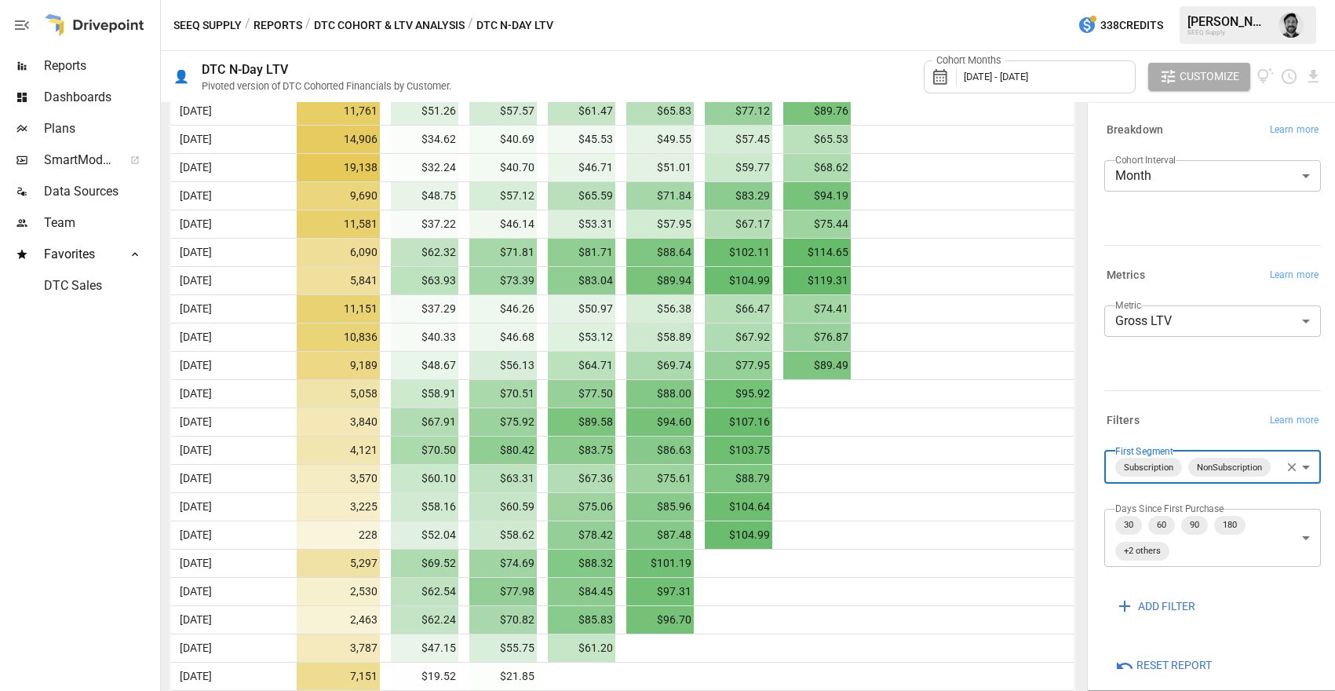
scroll to position [444, 0]
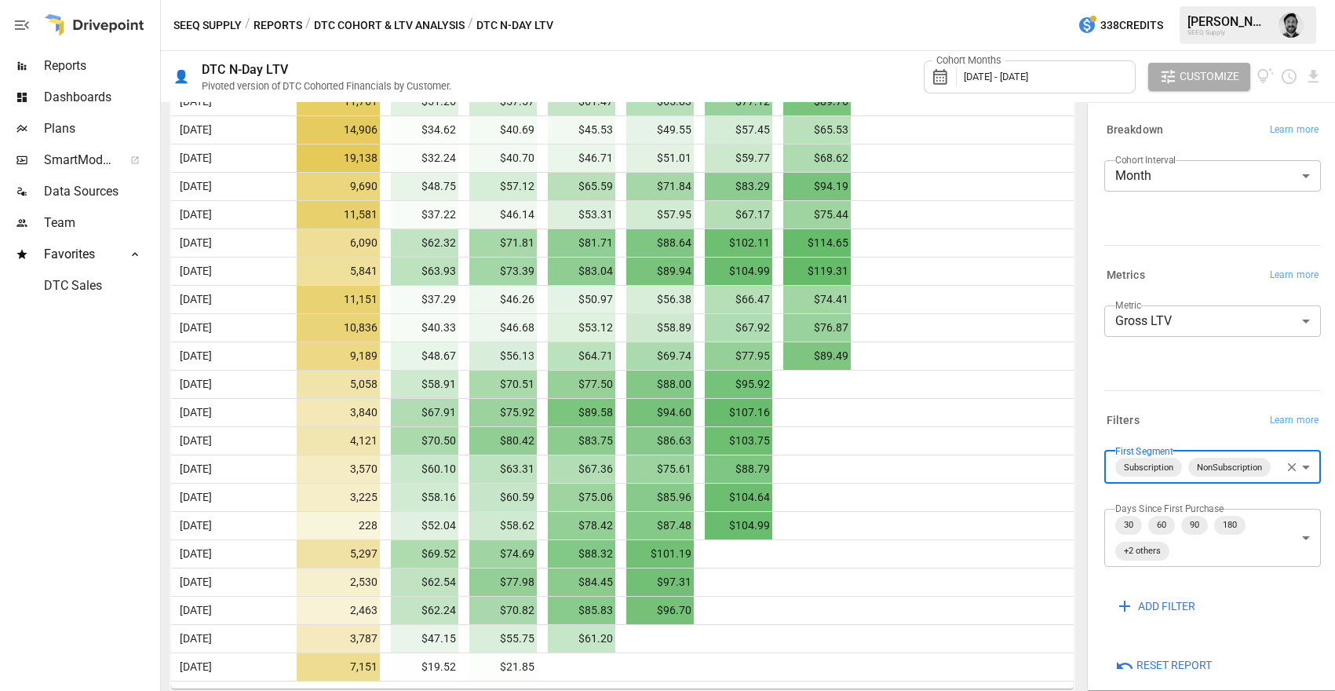
click at [1288, 468] on icon "button" at bounding box center [1292, 467] width 14 height 14
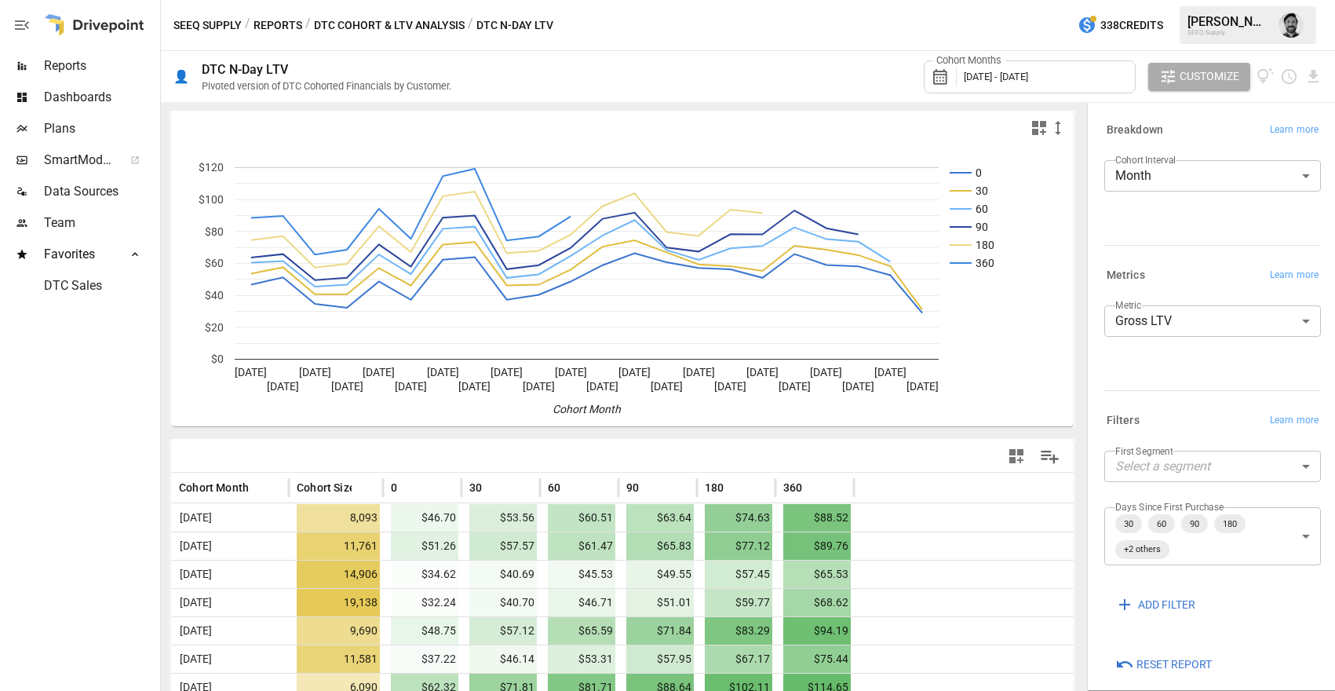
click at [268, 17] on button "Reports" at bounding box center [278, 26] width 49 height 20
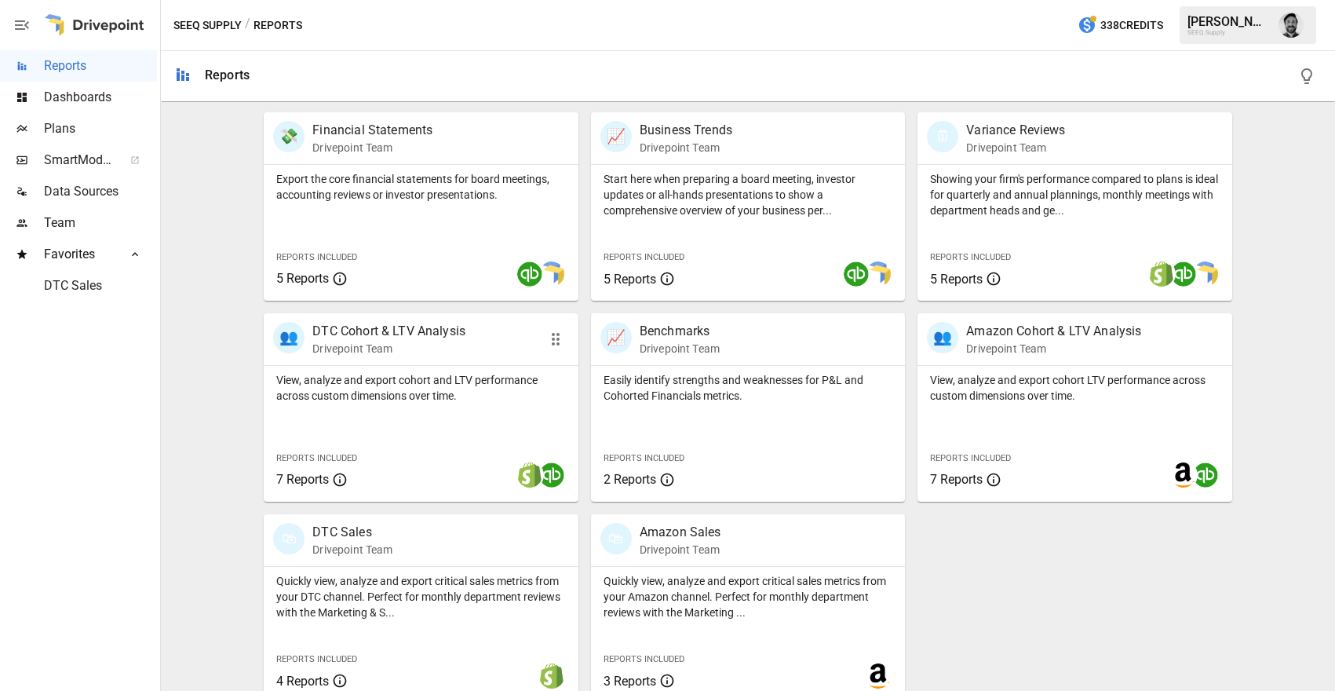
scroll to position [325, 0]
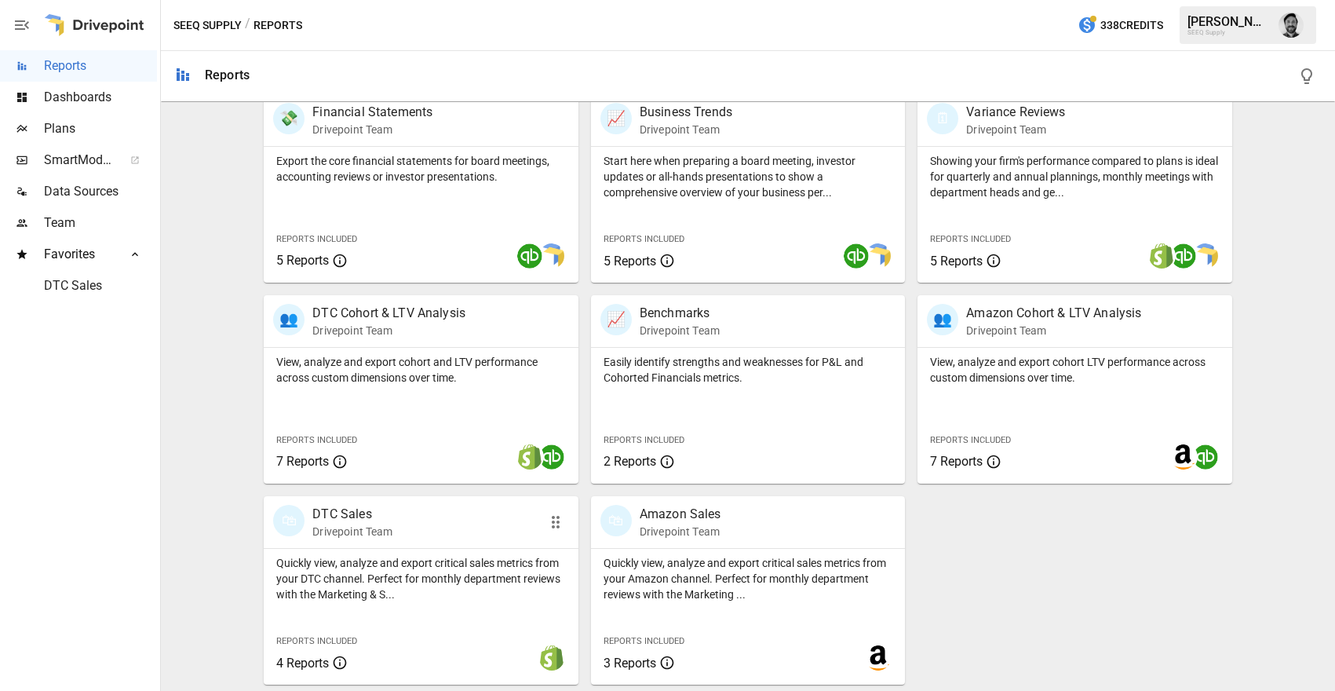
click at [413, 524] on div "🛍 DTC Sales Drivepoint Team" at bounding box center [396, 522] width 247 height 35
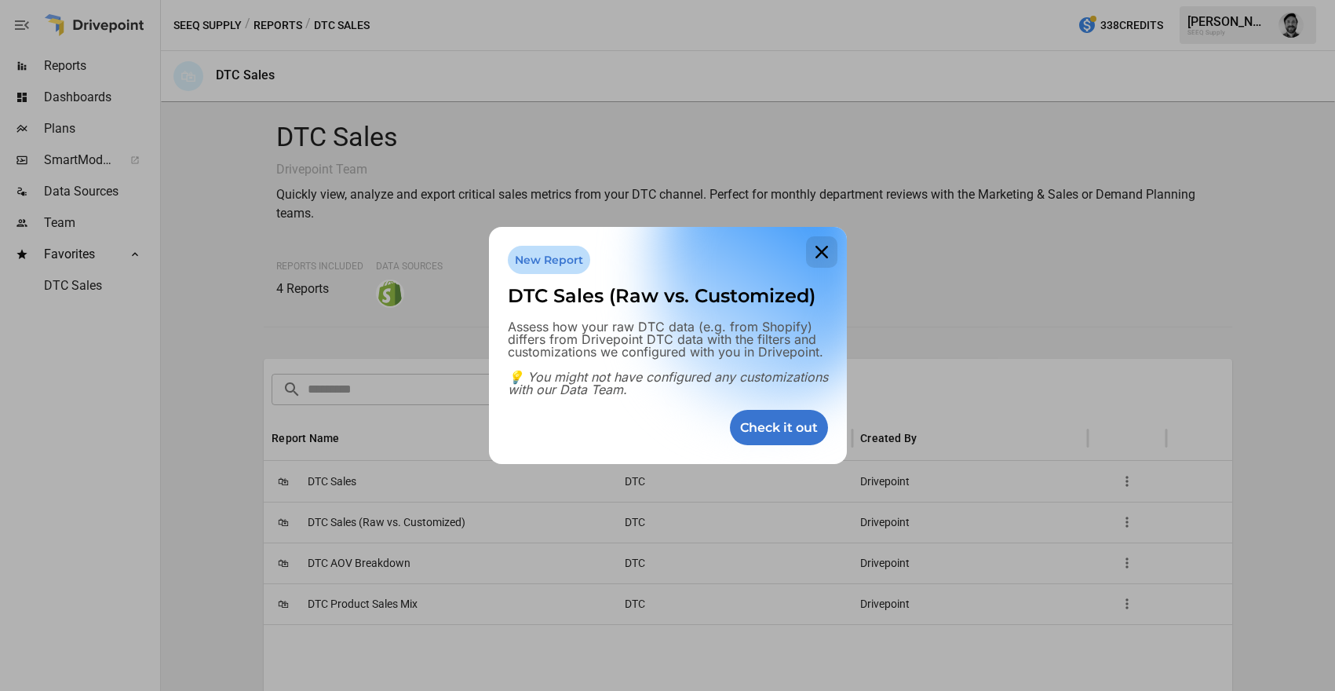
click at [819, 250] on icon at bounding box center [821, 251] width 31 height 31
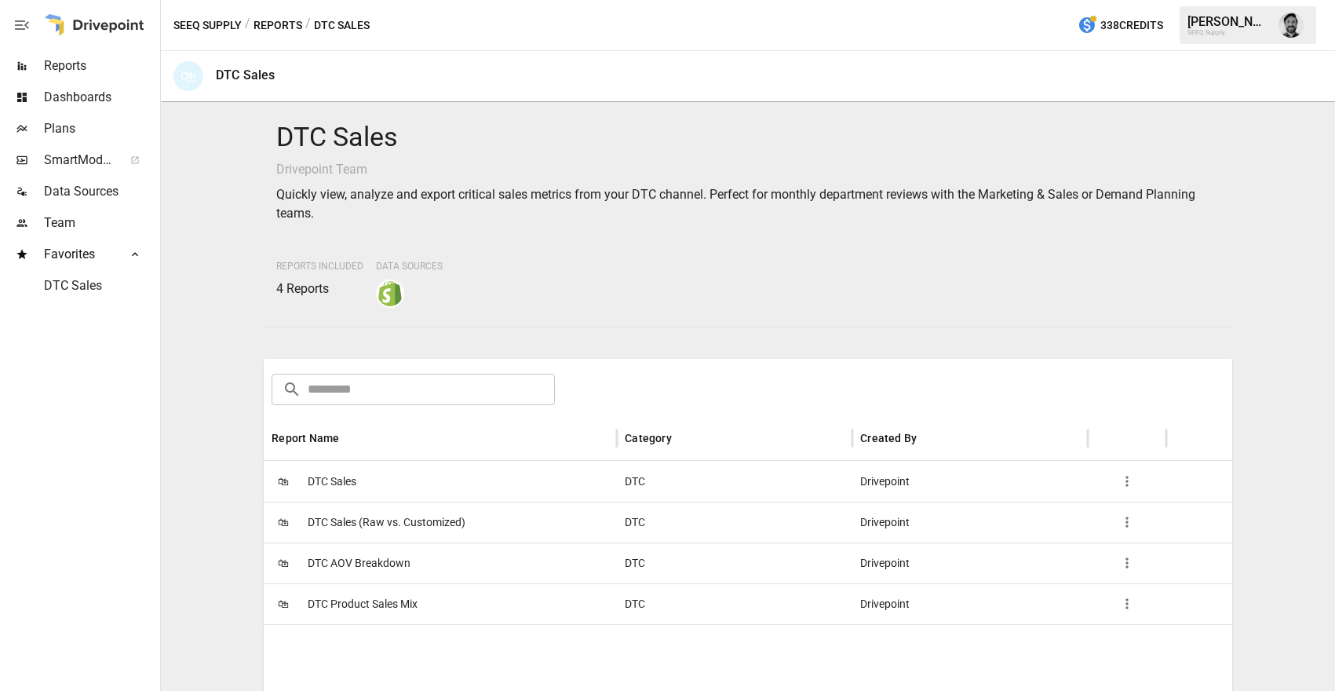
click at [269, 24] on button "Reports" at bounding box center [278, 26] width 49 height 20
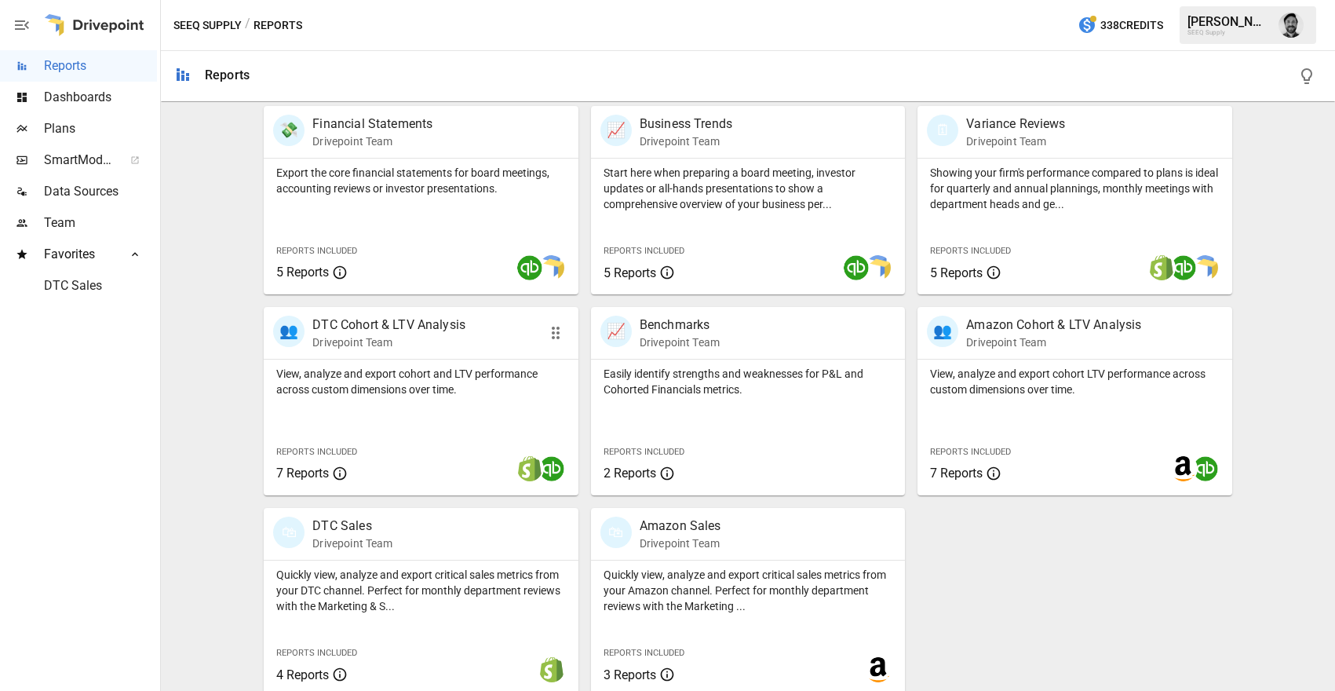
scroll to position [316, 0]
click at [422, 345] on p "Drivepoint Team" at bounding box center [388, 340] width 153 height 16
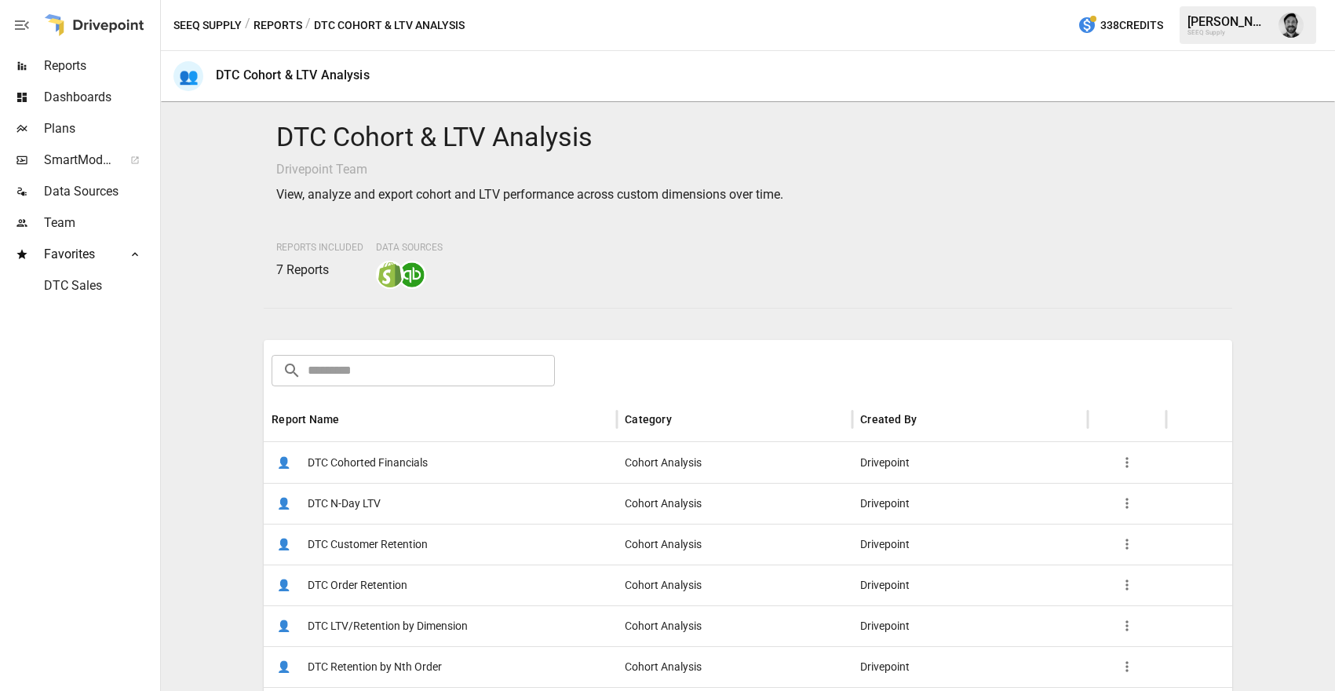
click at [331, 459] on span "DTC Cohorted Financials" at bounding box center [368, 463] width 120 height 40
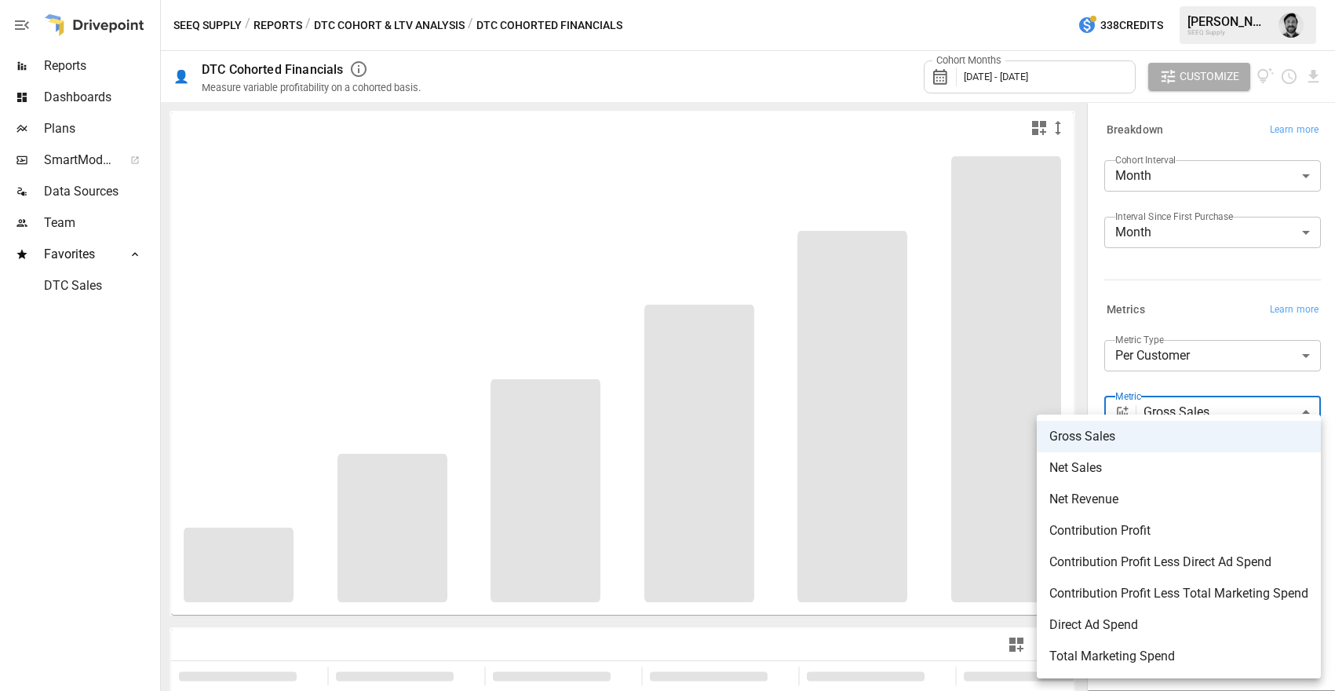
click at [1188, 0] on body "**********" at bounding box center [667, 0] width 1335 height 0
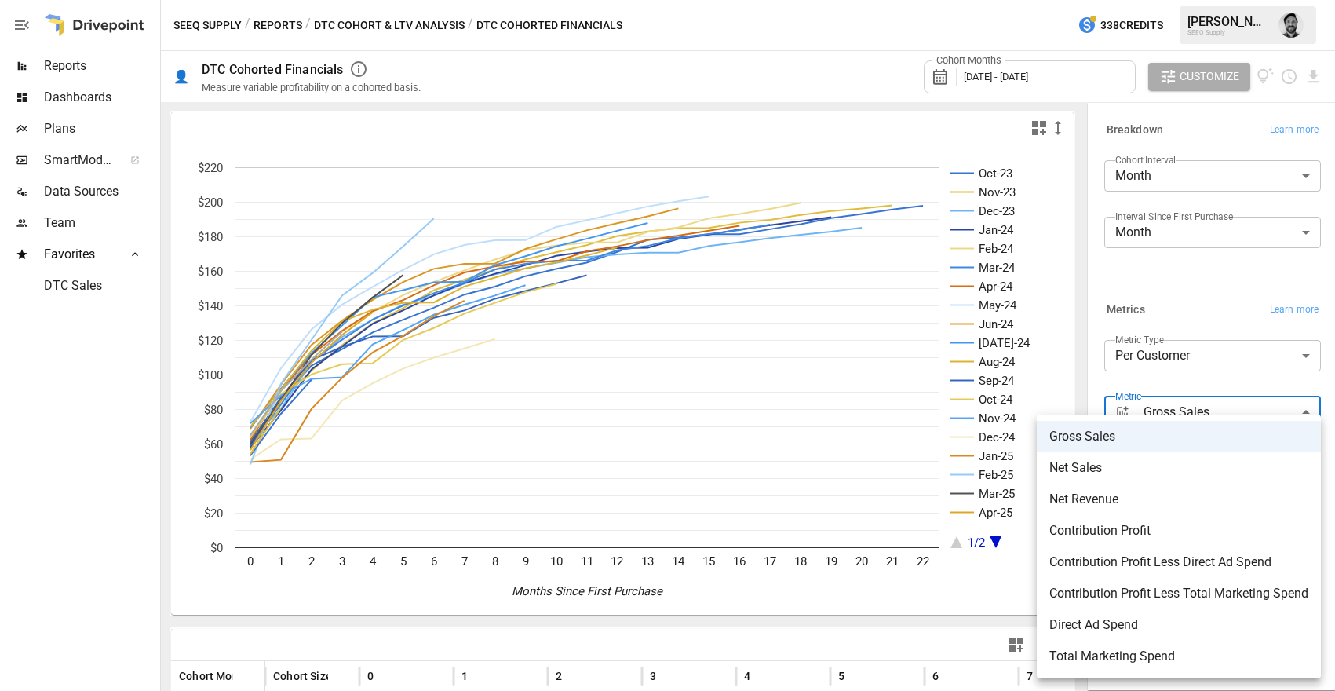
drag, startPoint x: 733, startPoint y: 75, endPoint x: 513, endPoint y: 64, distance: 220.2
click at [733, 75] on div at bounding box center [667, 345] width 1335 height 691
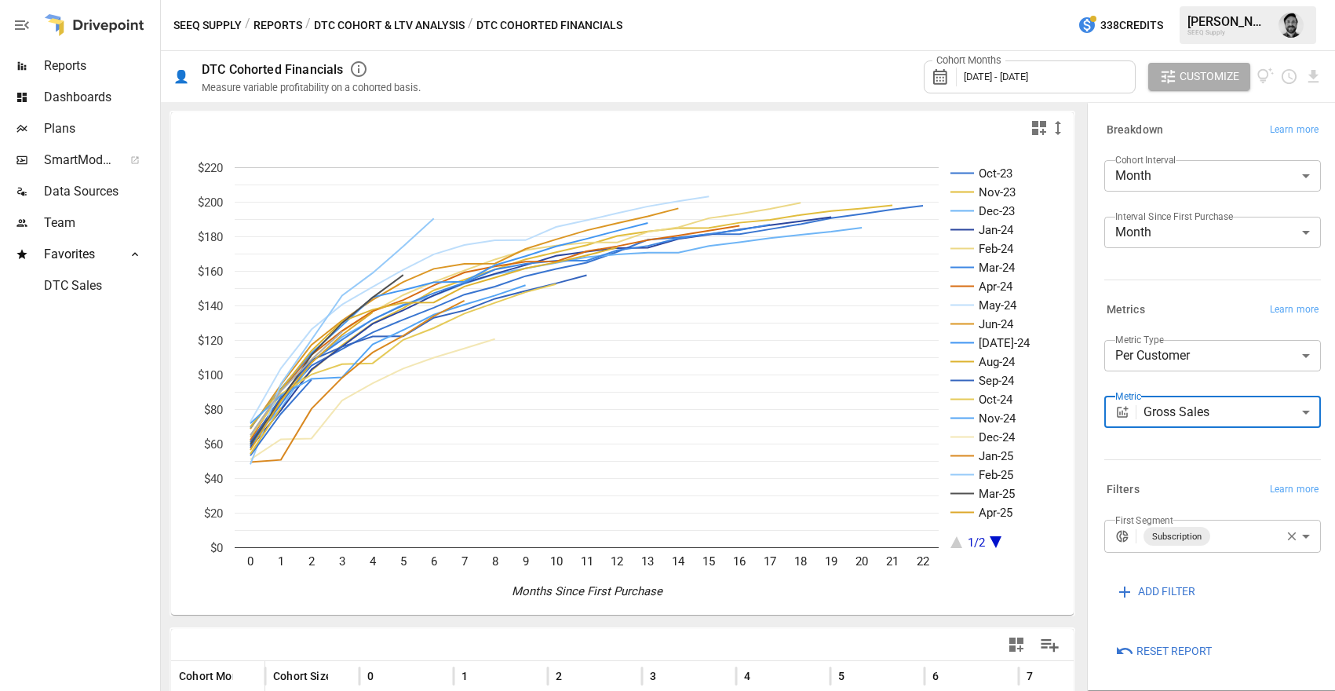
click at [261, 24] on button "Reports" at bounding box center [278, 26] width 49 height 20
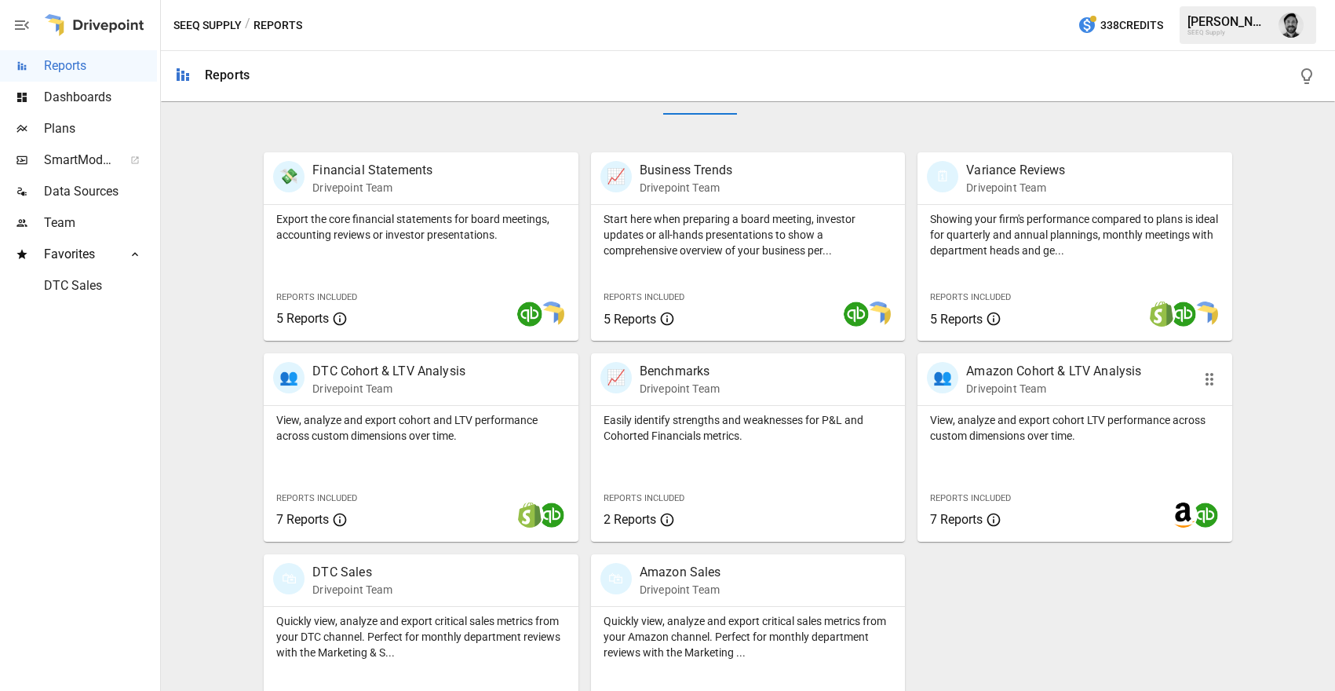
scroll to position [325, 0]
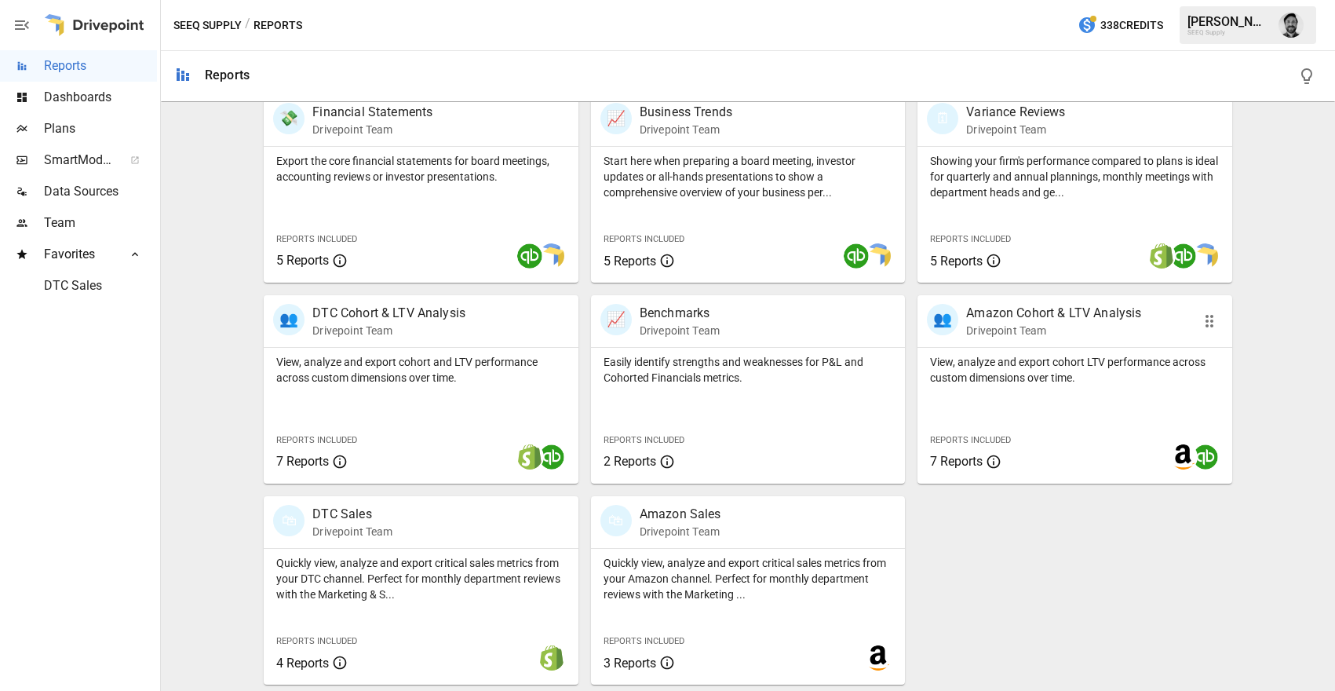
click at [998, 379] on p "View, analyze and export cohort LTV performance across custom dimensions over t…" at bounding box center [1074, 369] width 289 height 31
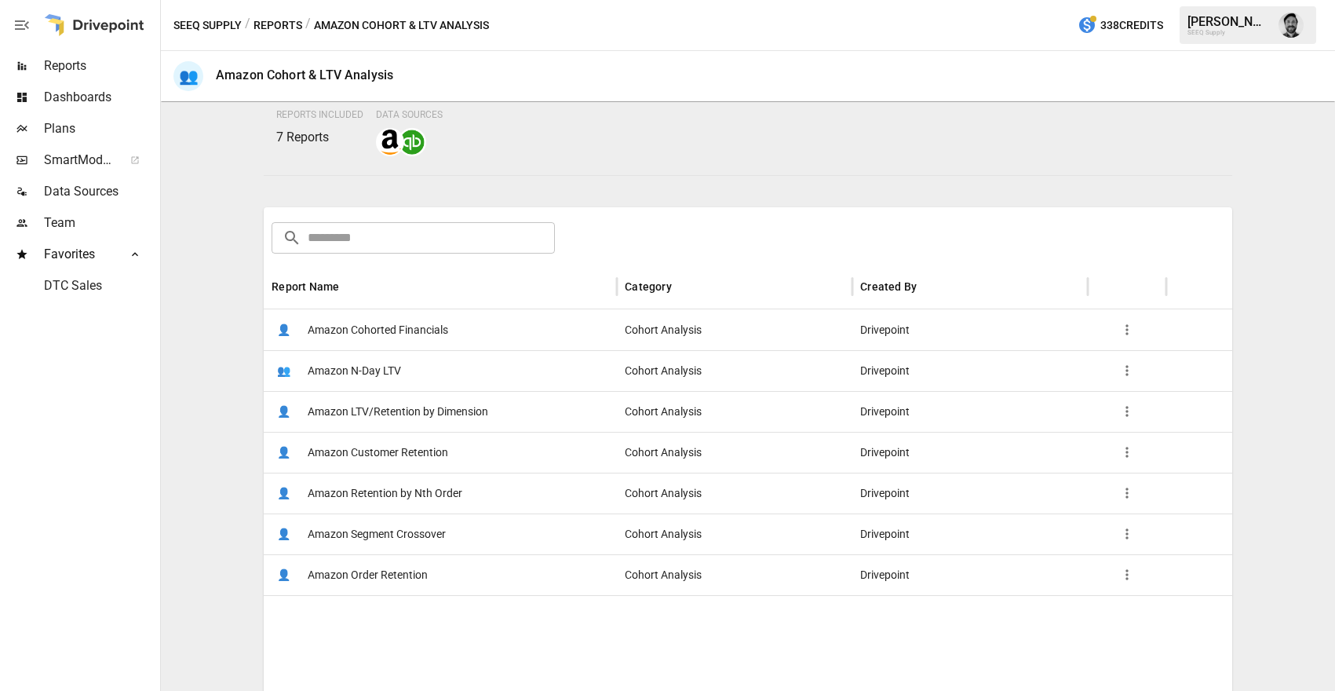
scroll to position [131, 0]
click at [375, 331] on span "Amazon Cohorted Financials" at bounding box center [378, 332] width 141 height 40
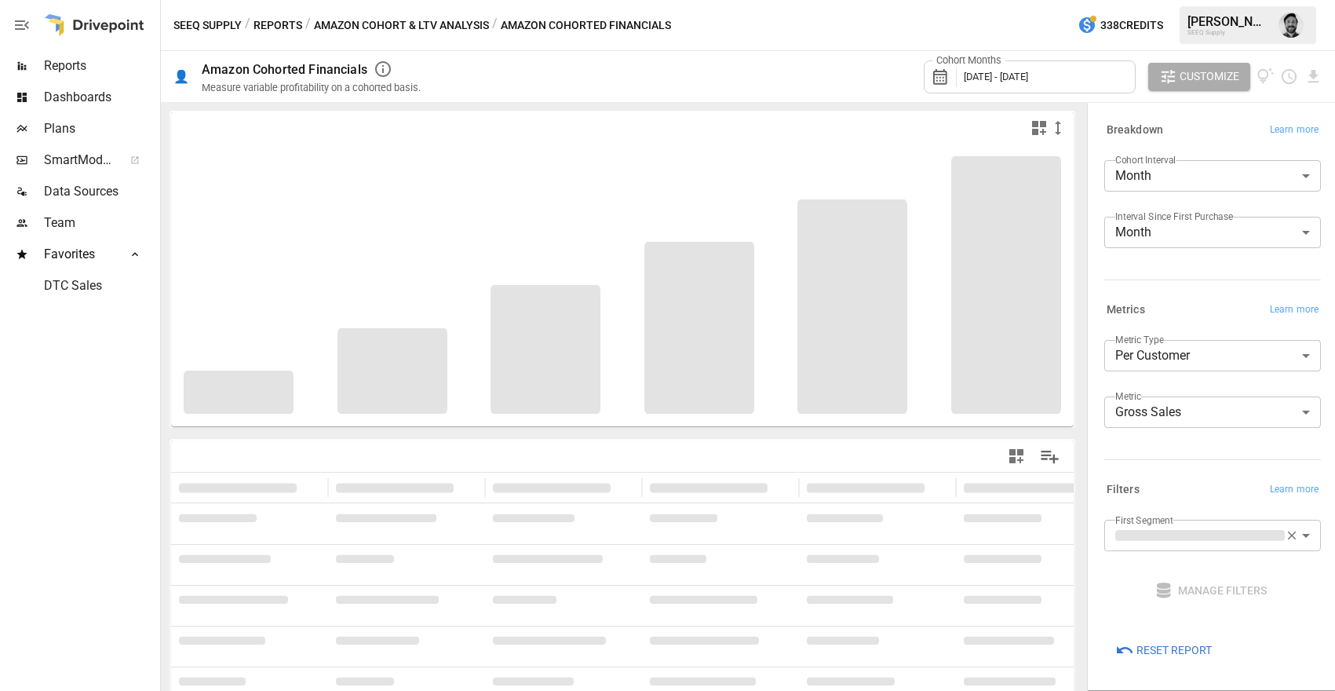
click at [992, 80] on span "[DATE] - [DATE]" at bounding box center [996, 77] width 64 height 12
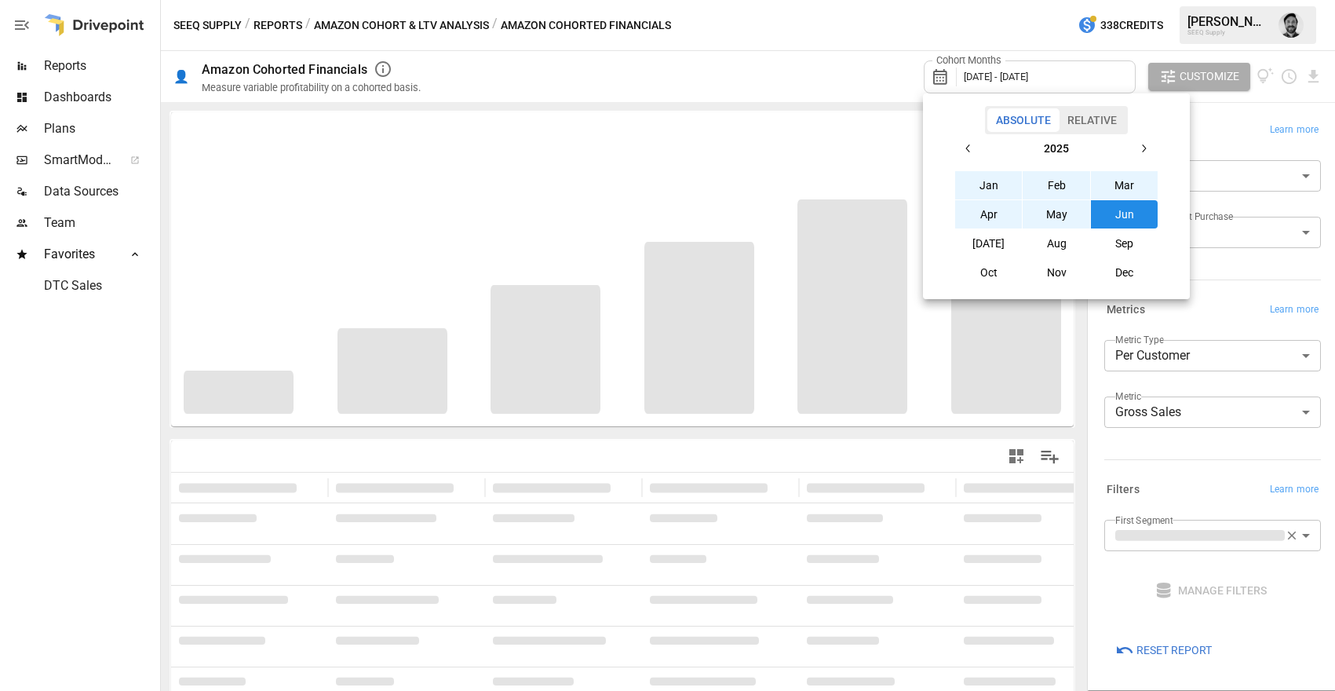
click at [968, 150] on icon "button" at bounding box center [969, 148] width 13 height 13
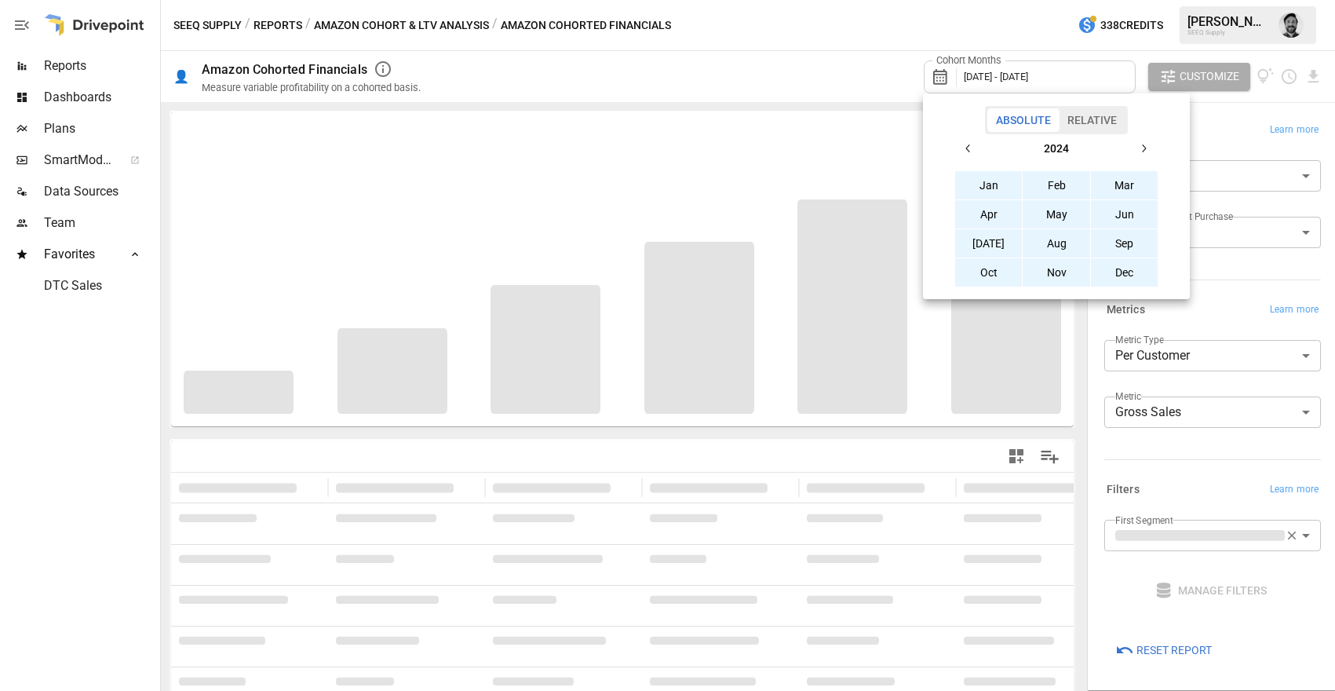
click at [968, 150] on icon "button" at bounding box center [969, 148] width 13 height 13
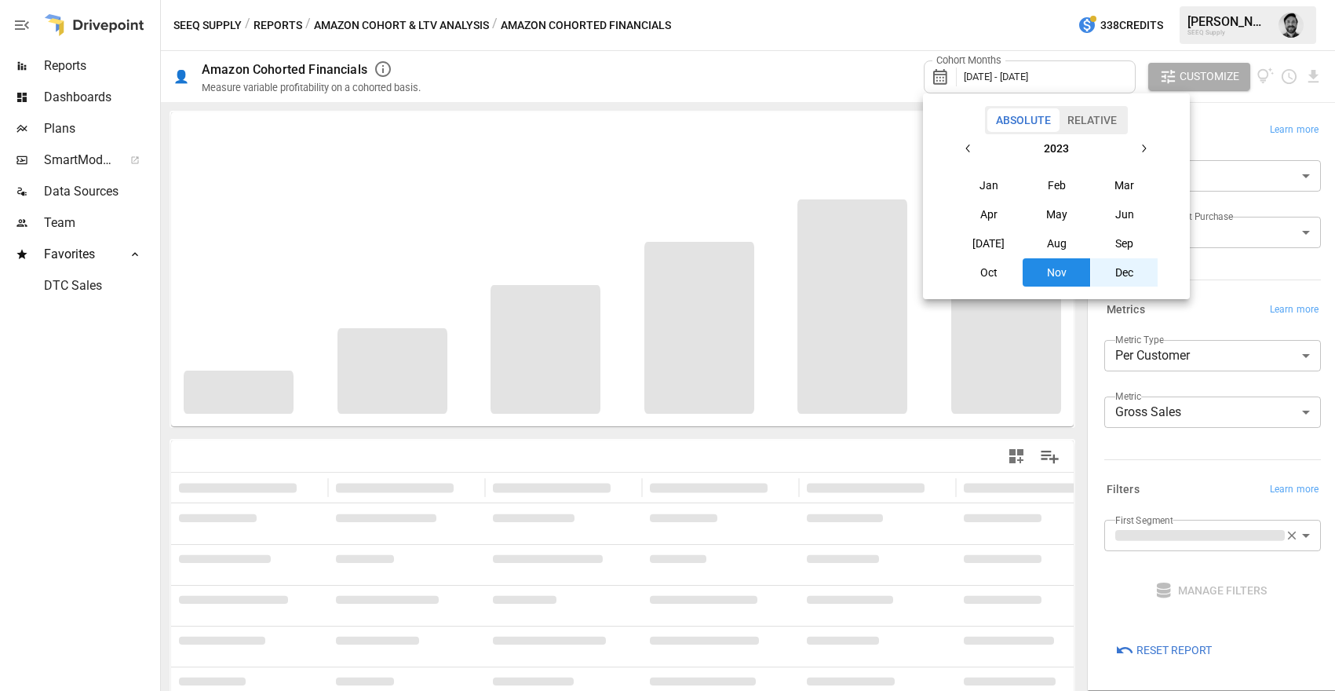
click at [988, 186] on button "Jan" at bounding box center [989, 185] width 68 height 28
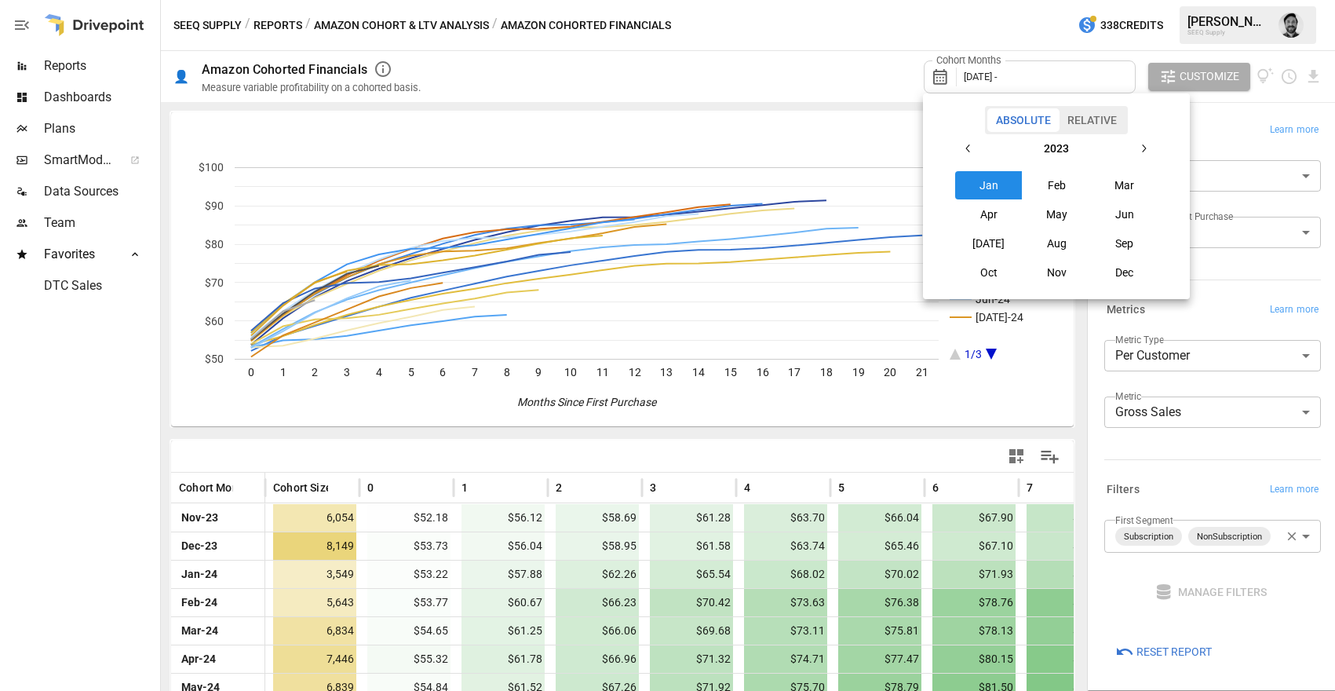
click at [1138, 146] on icon "button" at bounding box center [1144, 148] width 13 height 13
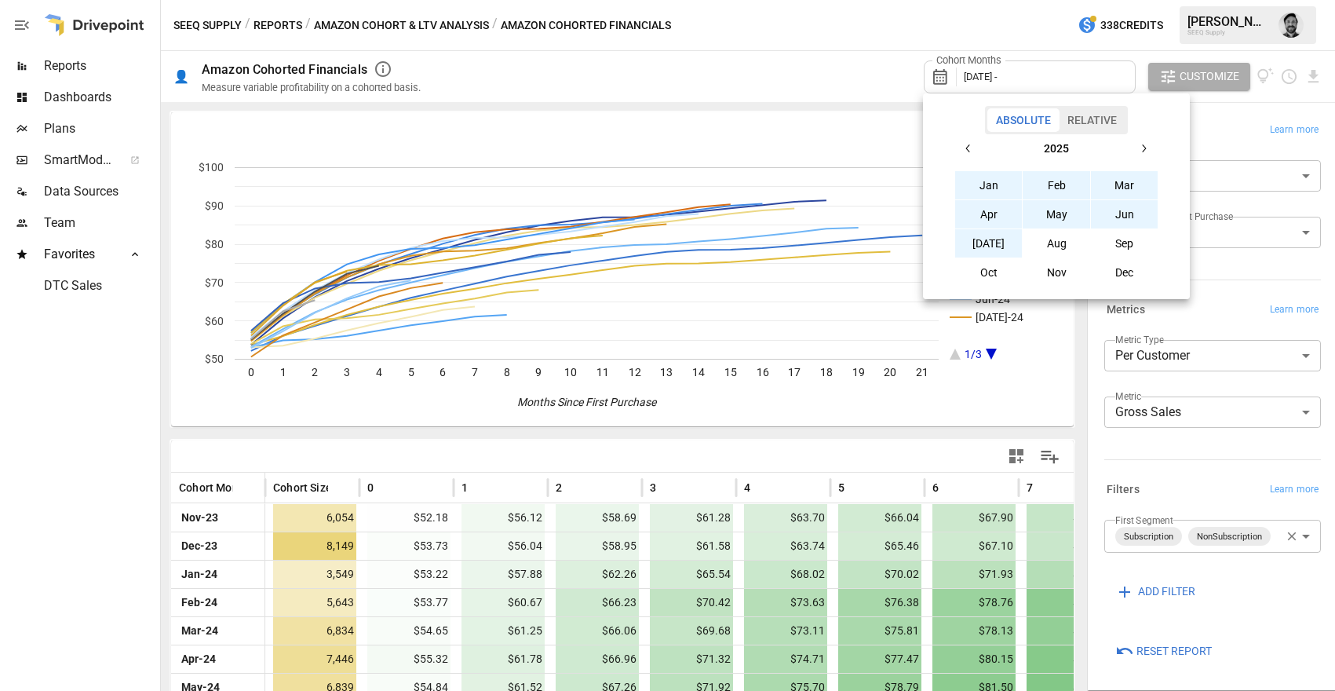
click at [990, 247] on button "[DATE]" at bounding box center [989, 243] width 68 height 28
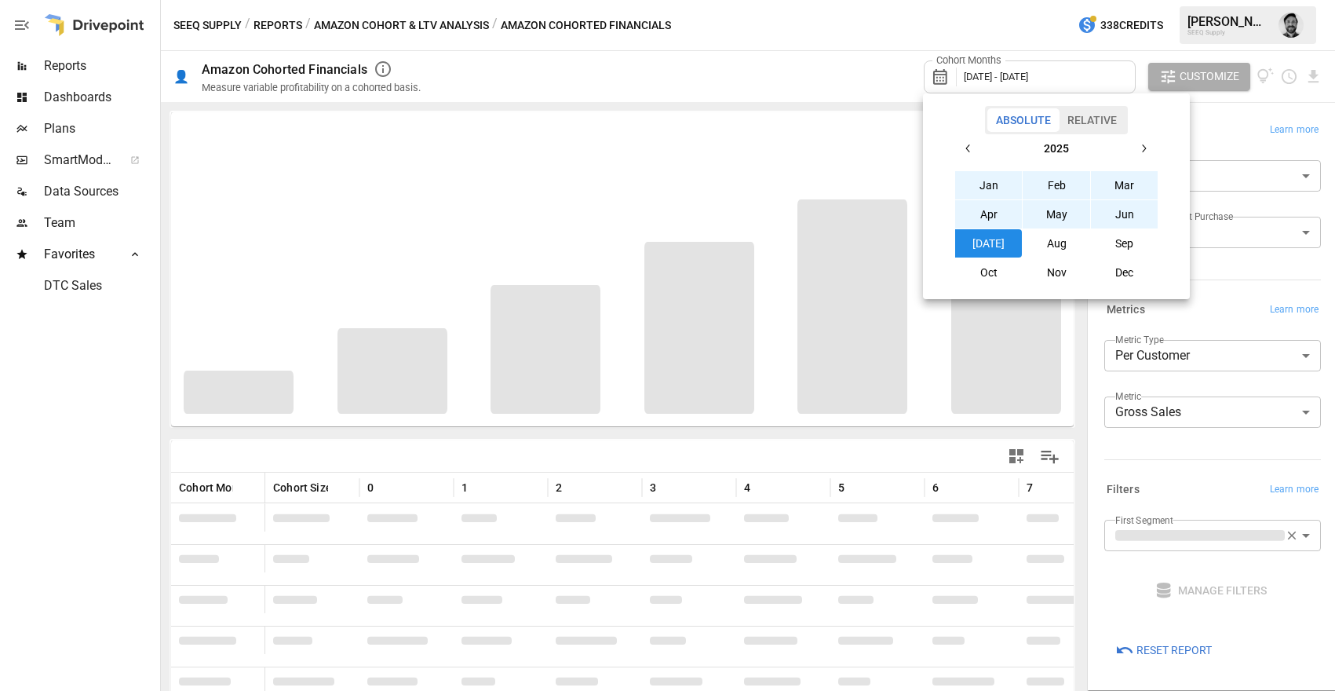
click at [774, 53] on div at bounding box center [667, 345] width 1335 height 691
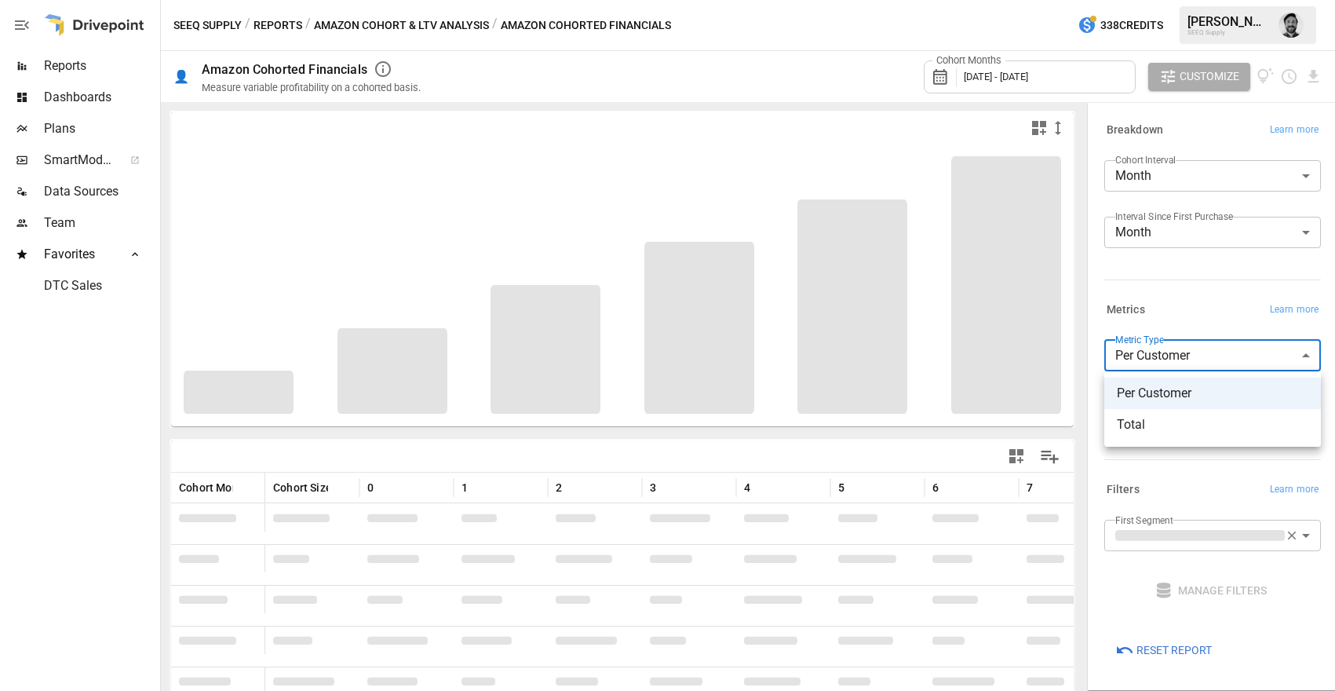
click at [1203, 0] on body "Reports Dashboards Plans SmartModel ™ Data Sources Team Favorites DTC Sales SEE…" at bounding box center [667, 0] width 1335 height 0
click at [1203, 361] on div at bounding box center [667, 345] width 1335 height 691
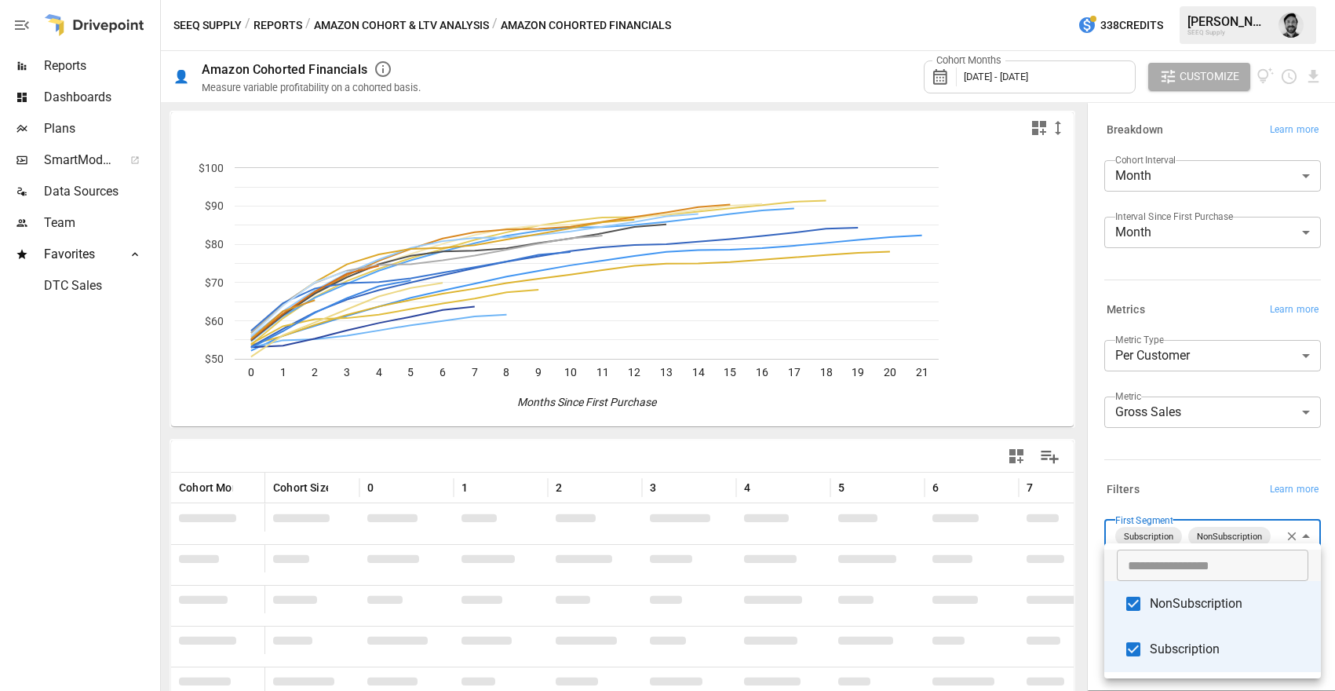
click at [1192, 0] on body "Reports Dashboards Plans SmartModel ™ Data Sources Team Favorites DTC Sales SEE…" at bounding box center [667, 0] width 1335 height 0
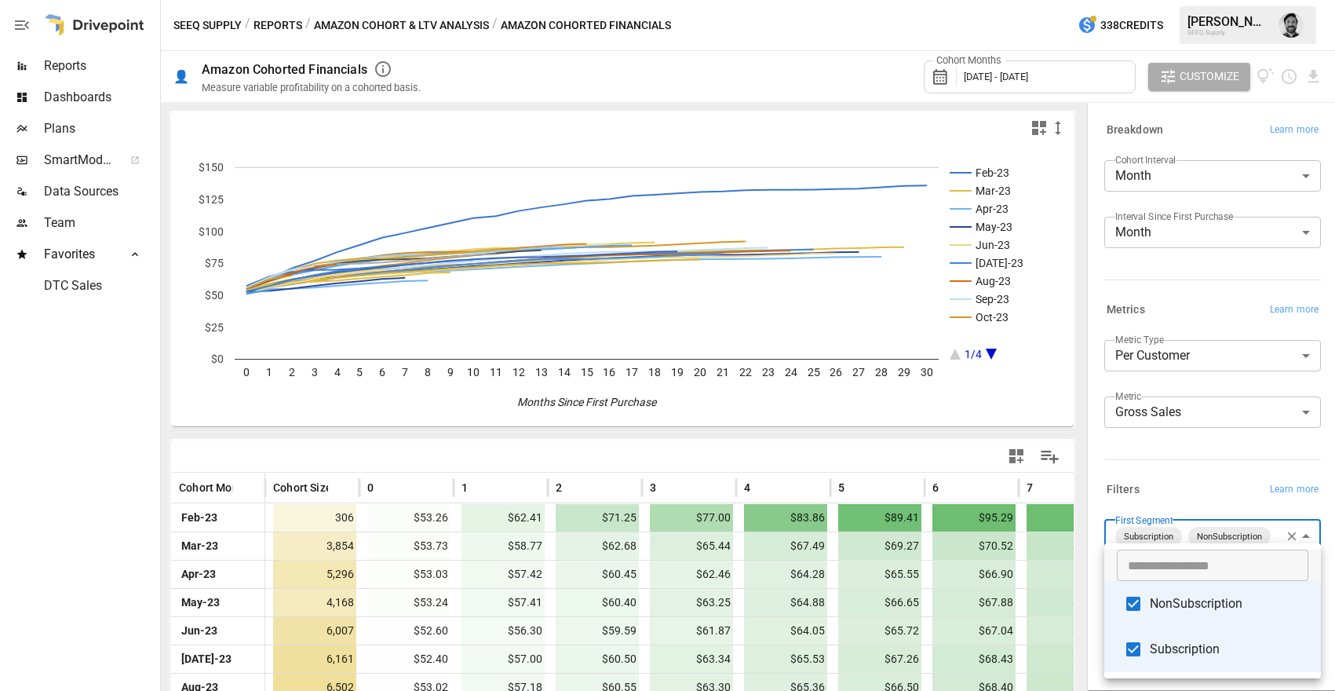
click at [132, 463] on div at bounding box center [667, 345] width 1335 height 691
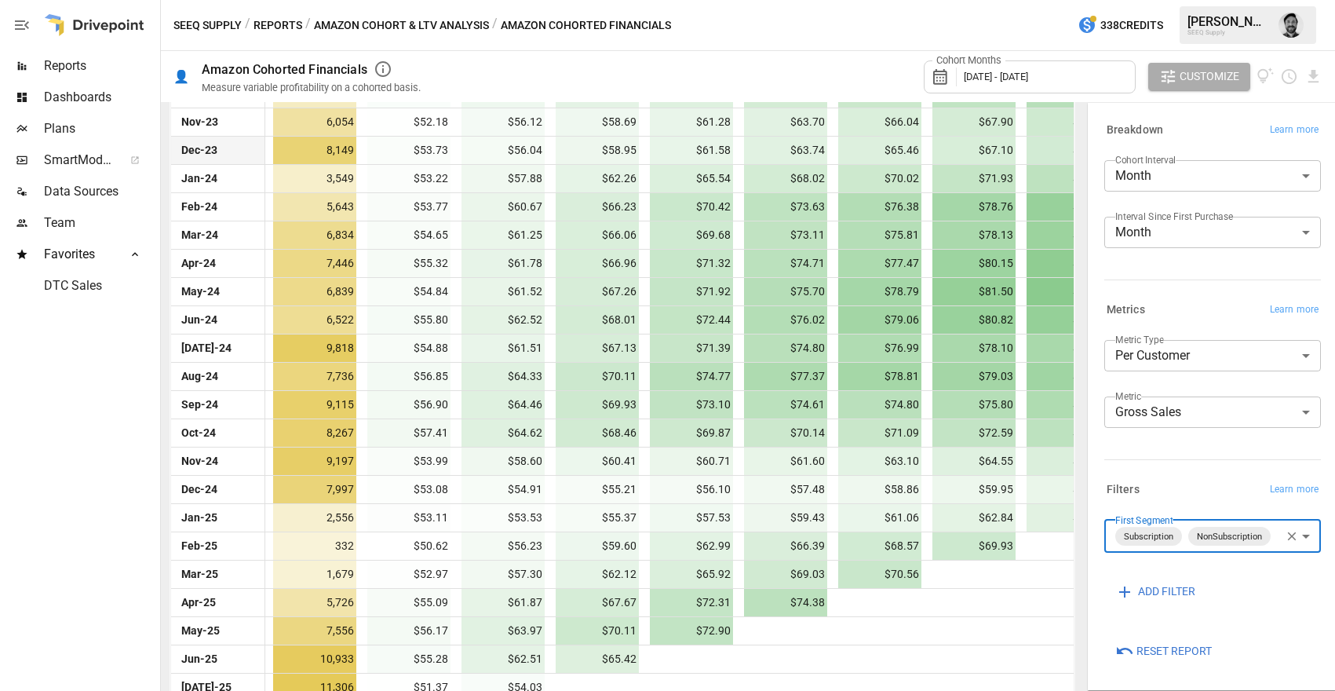
scroll to position [670, 0]
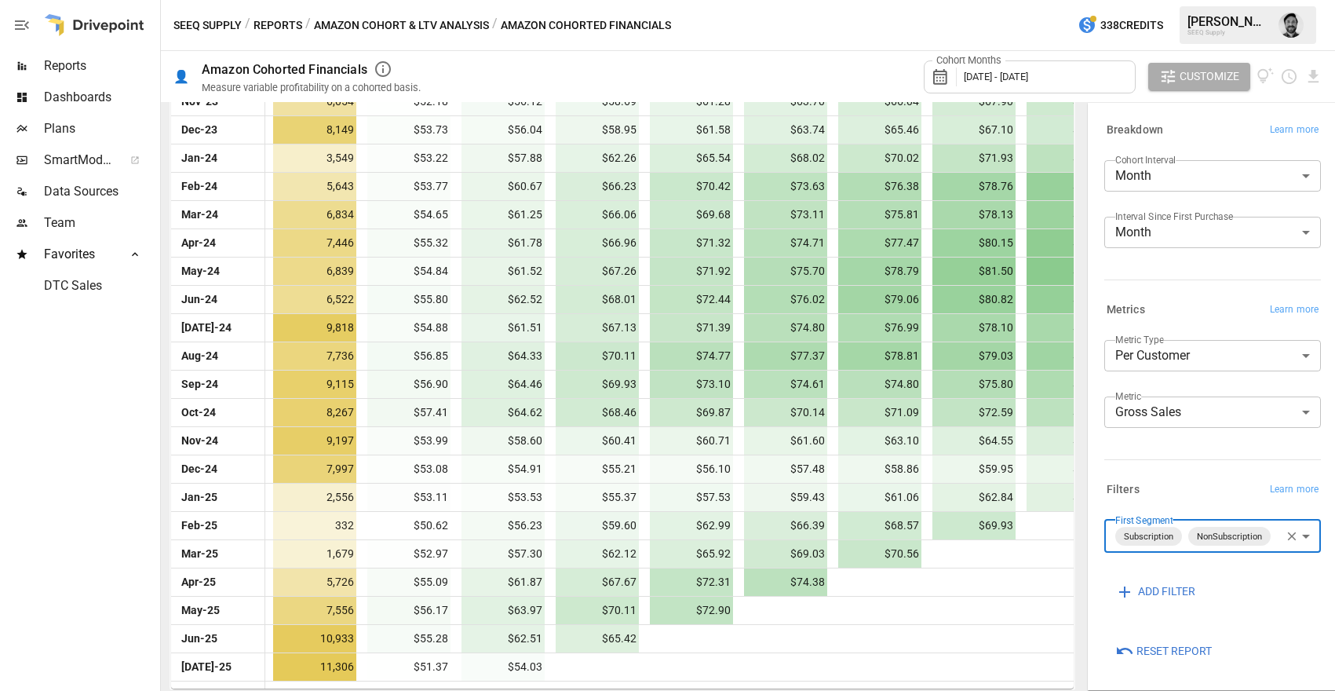
click at [1260, 0] on body "Reports Dashboards Plans SmartModel ™ Data Sources Team Favorites DTC Sales SEE…" at bounding box center [667, 0] width 1335 height 0
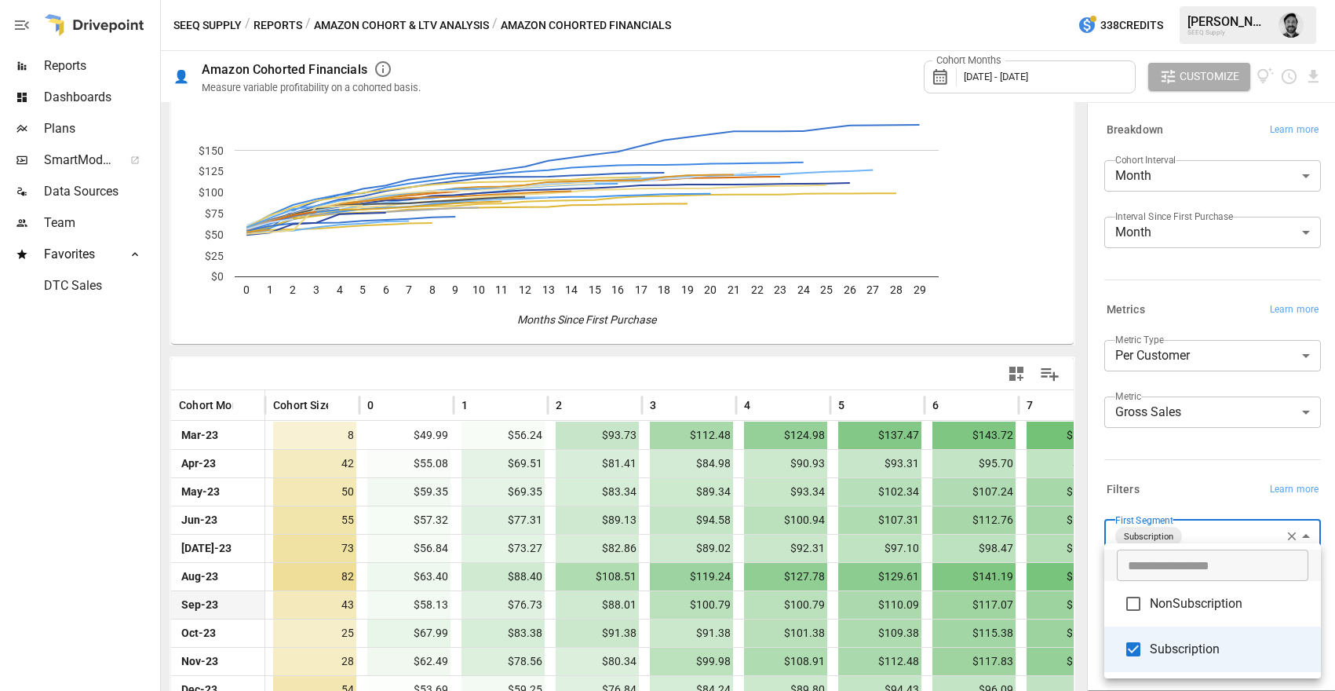
scroll to position [642, 0]
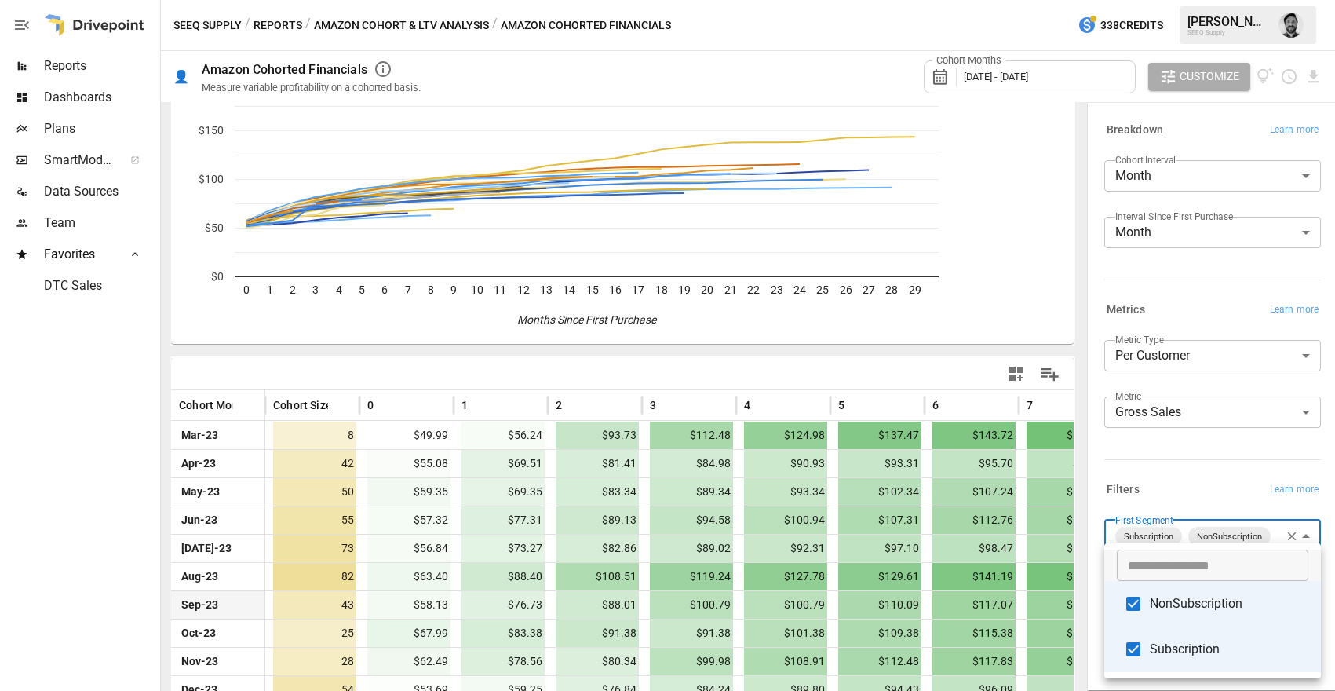
scroll to position [670, 0]
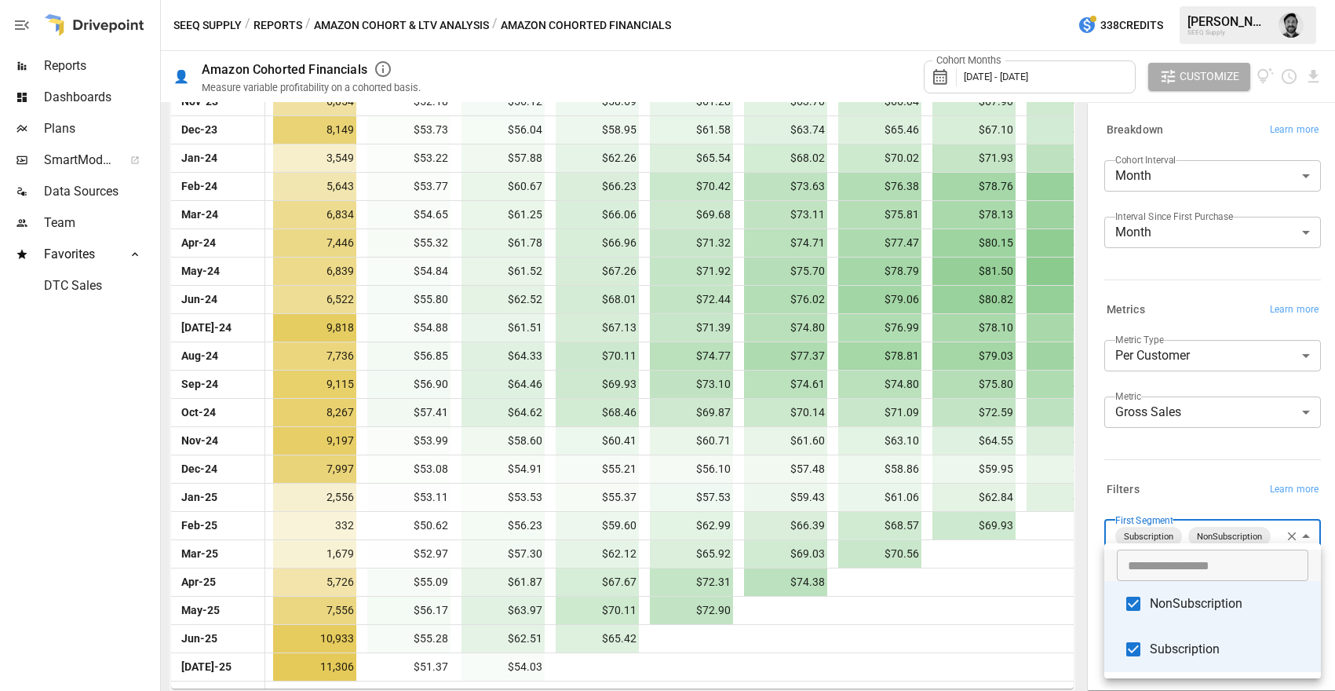
click at [119, 477] on div at bounding box center [667, 345] width 1335 height 691
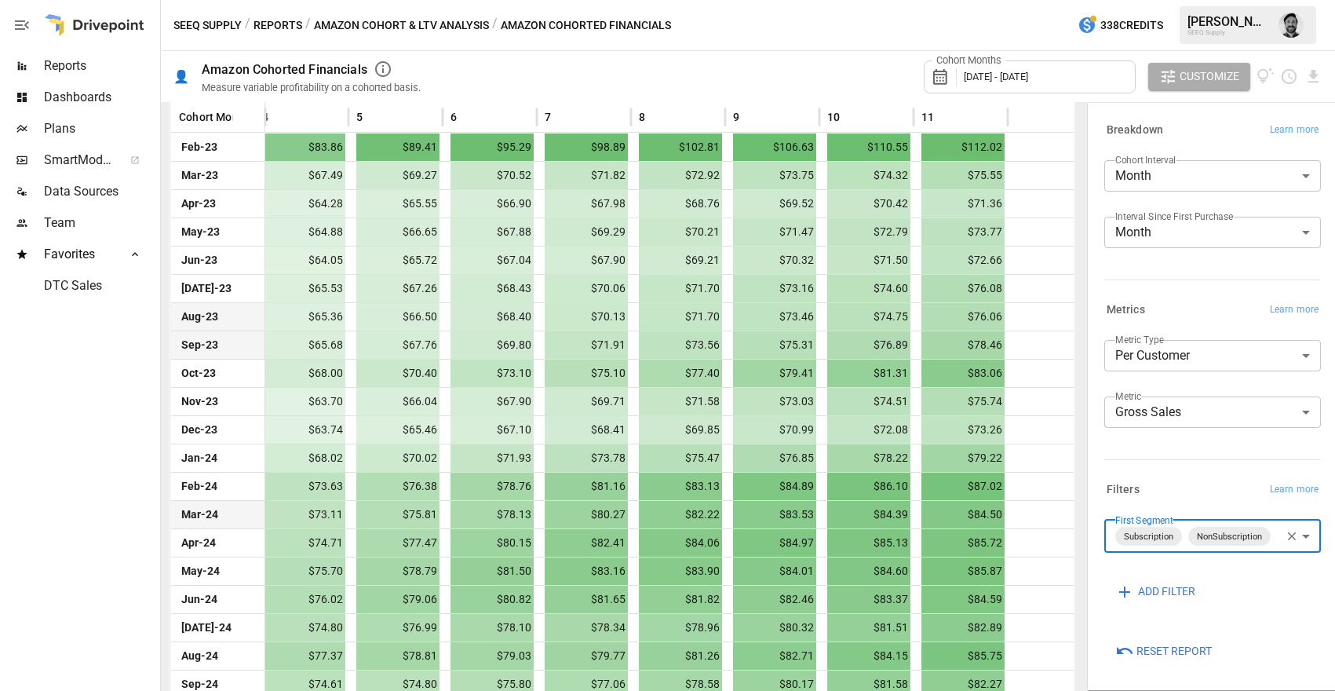
scroll to position [0, 0]
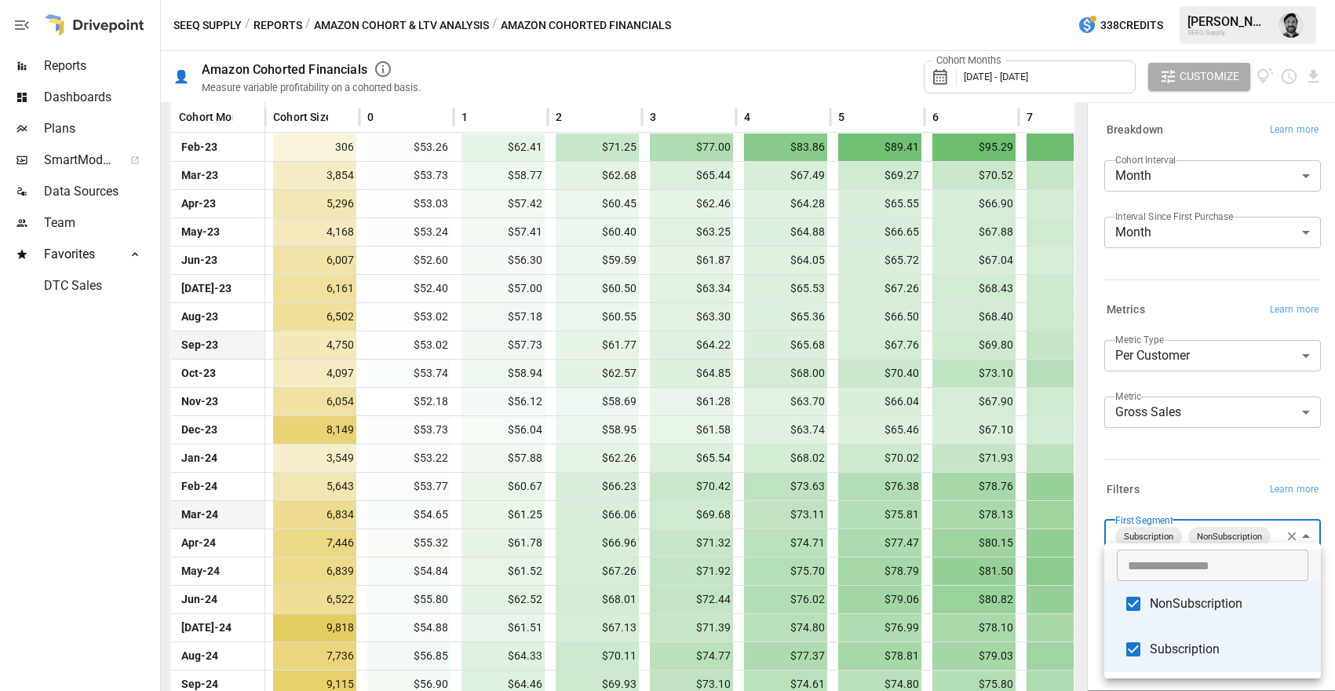
click at [1170, 0] on body "Reports Dashboards Plans SmartModel ™ Data Sources Team Favorites DTC Sales SEE…" at bounding box center [667, 0] width 1335 height 0
type input "**********"
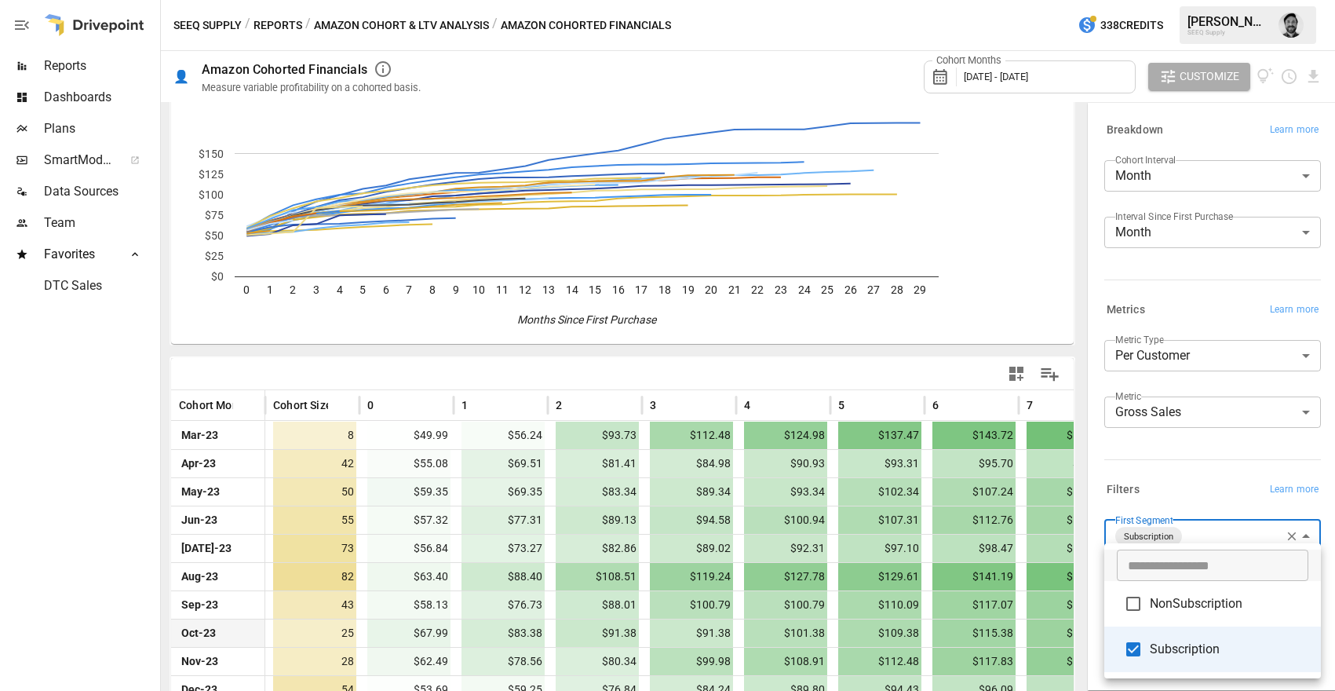
scroll to position [371, 0]
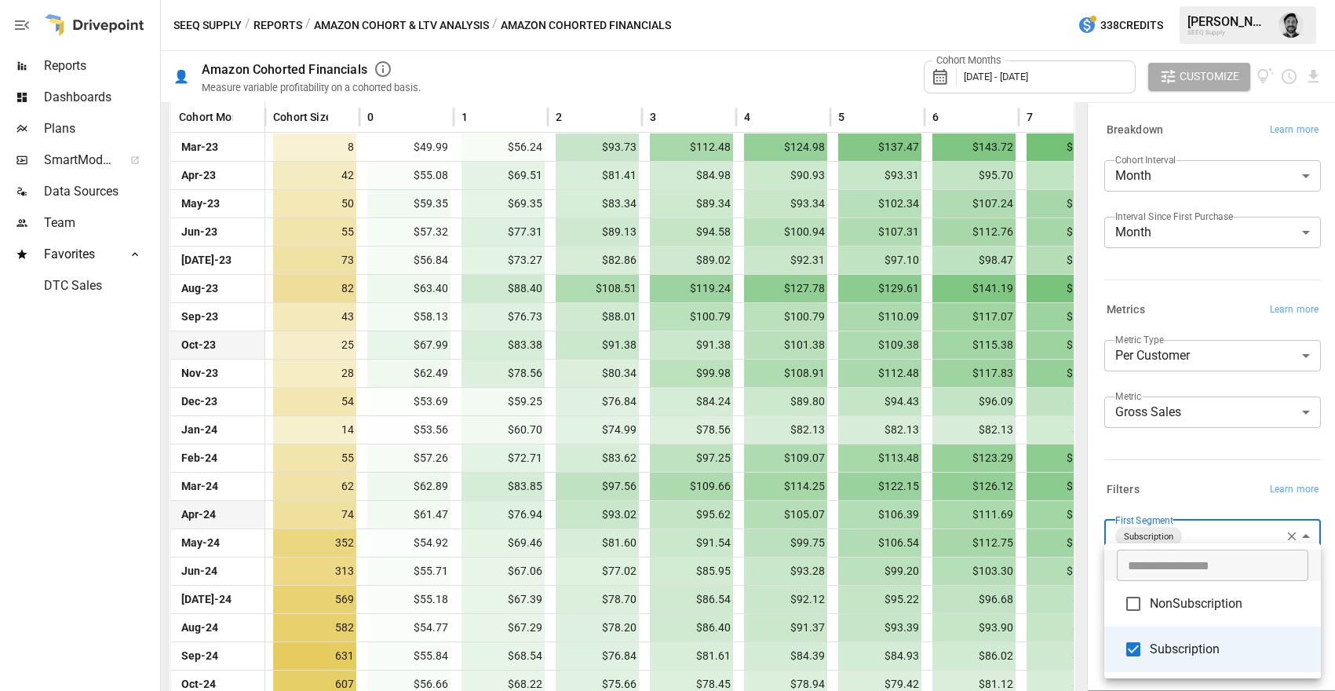
click at [47, 479] on div at bounding box center [667, 345] width 1335 height 691
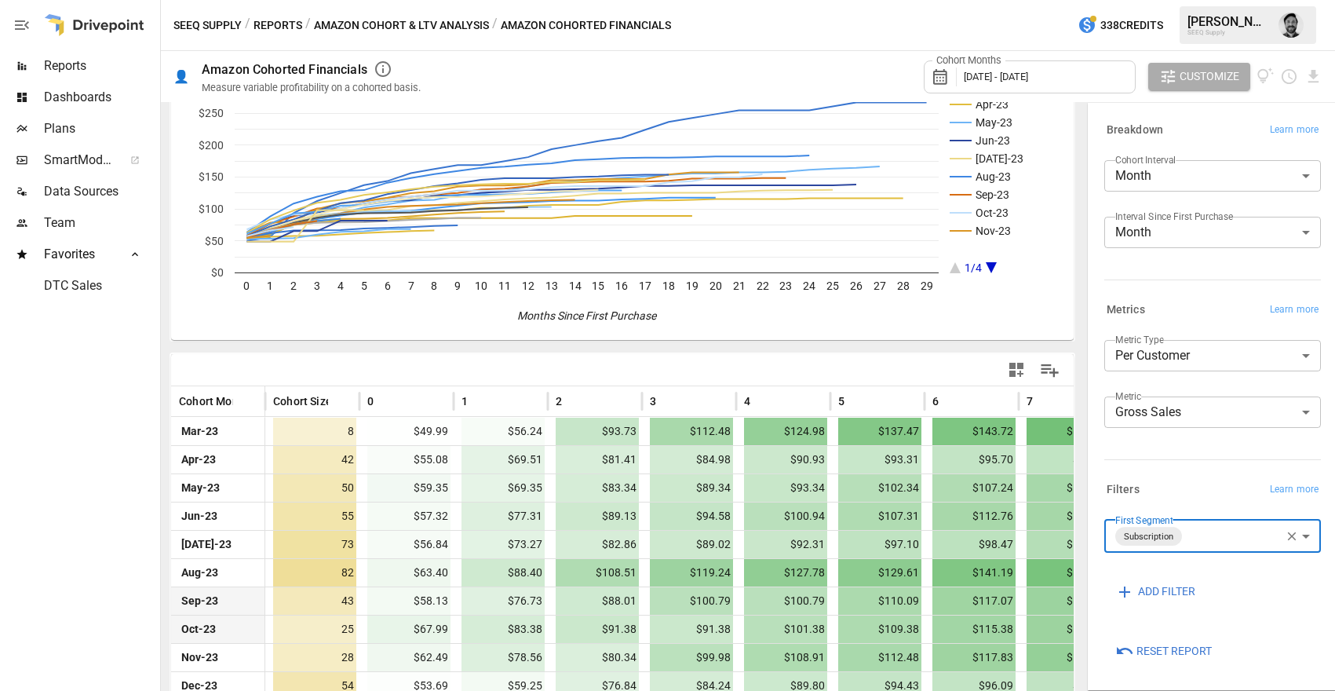
scroll to position [0, 0]
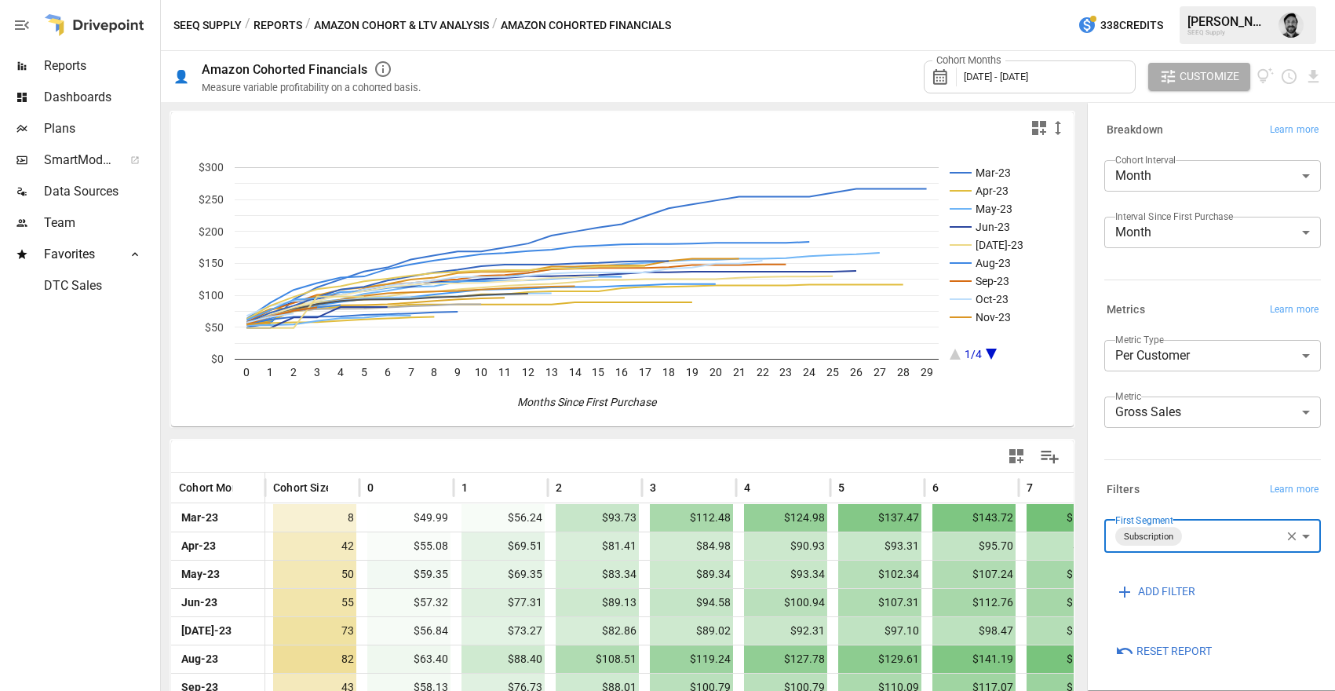
click at [1285, 534] on icon "button" at bounding box center [1292, 536] width 14 height 14
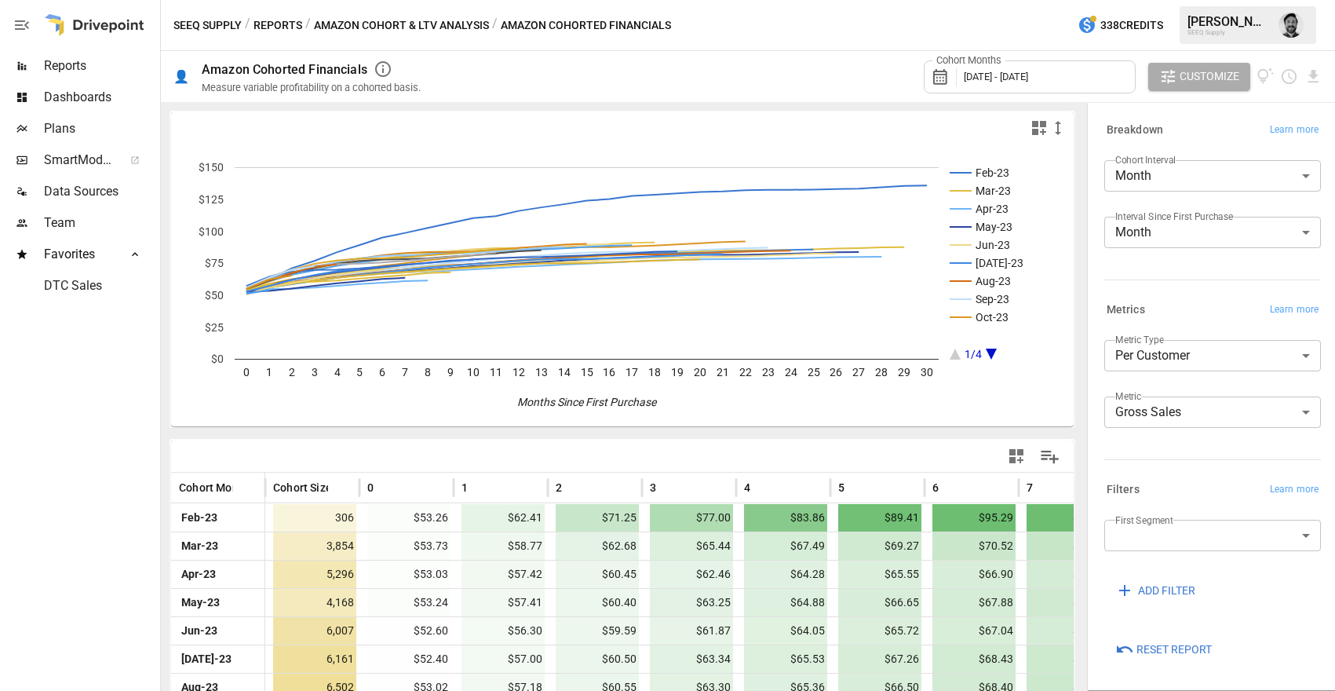
click at [266, 27] on button "Reports" at bounding box center [278, 26] width 49 height 20
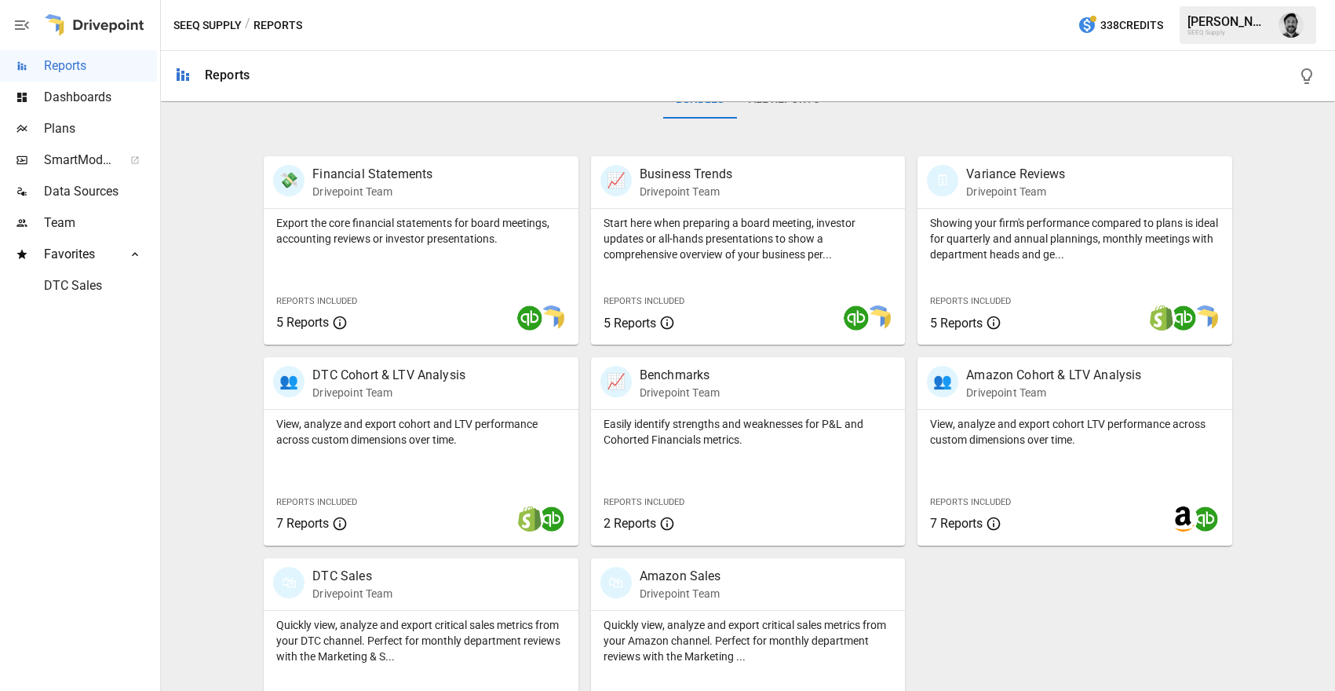
scroll to position [325, 0]
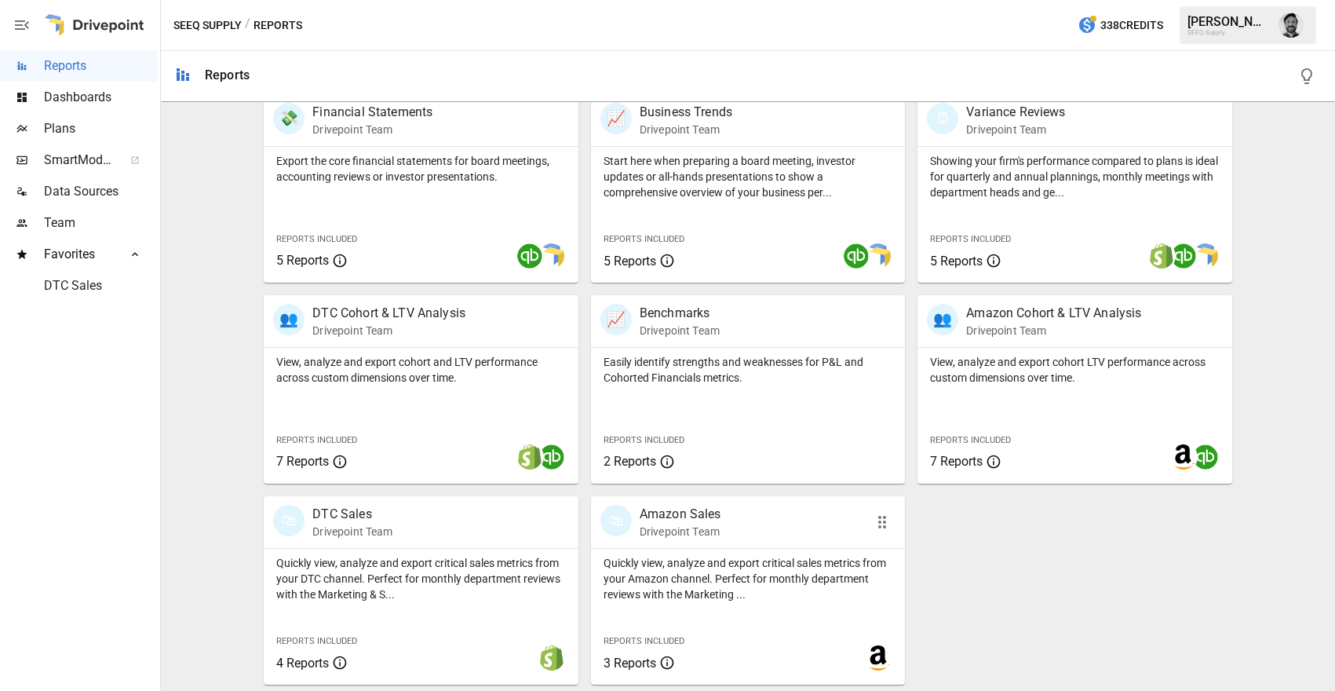
click at [703, 529] on p "Drivepoint Team" at bounding box center [681, 532] width 82 height 16
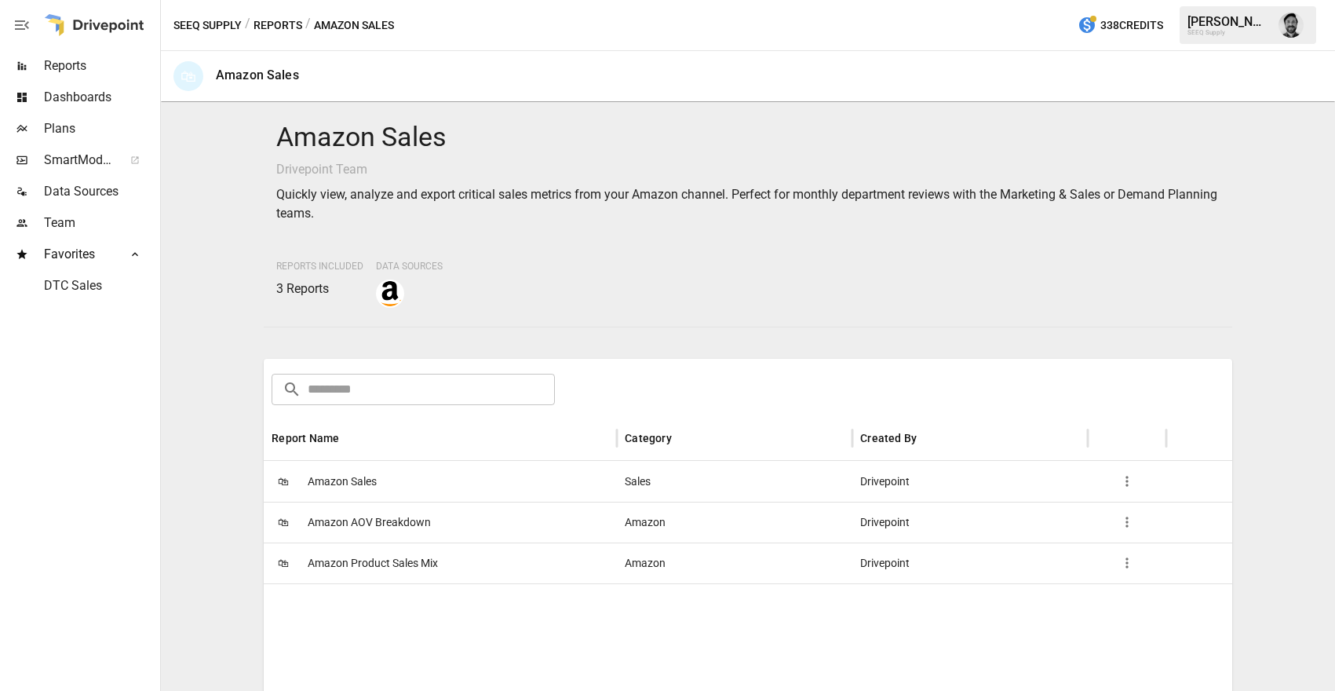
click at [270, 24] on button "Reports" at bounding box center [278, 26] width 49 height 20
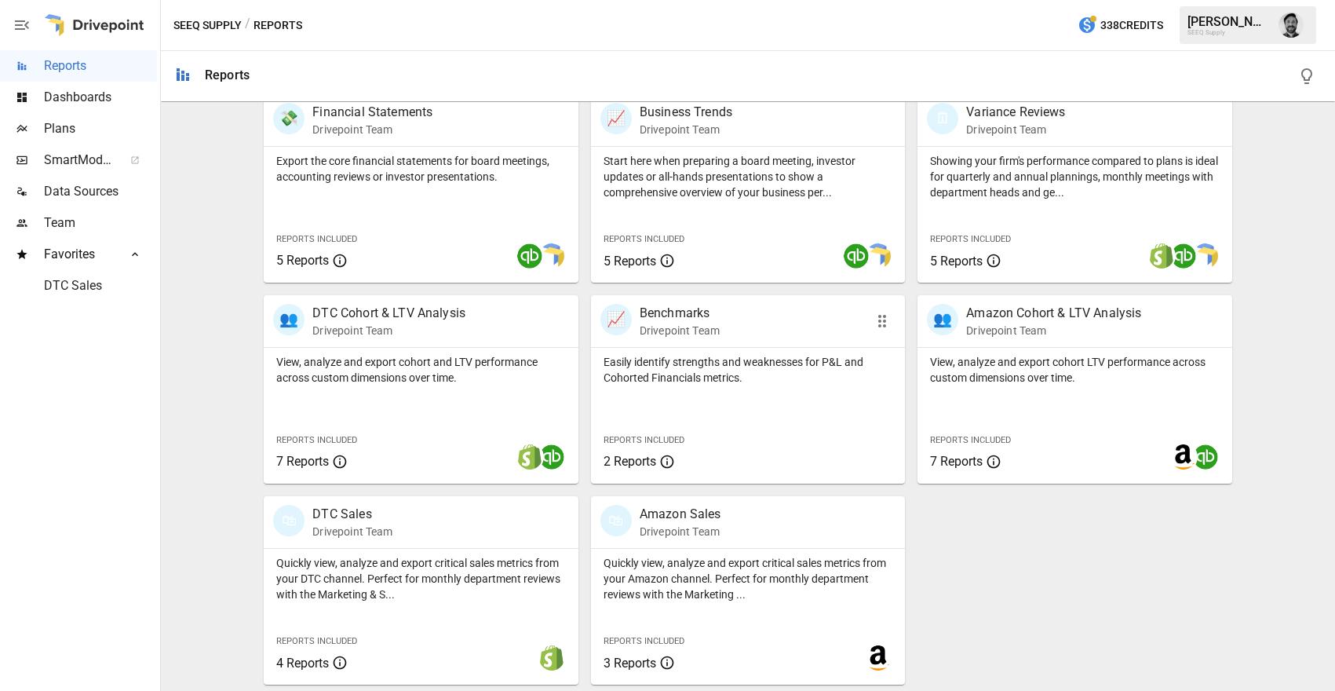
scroll to position [186, 0]
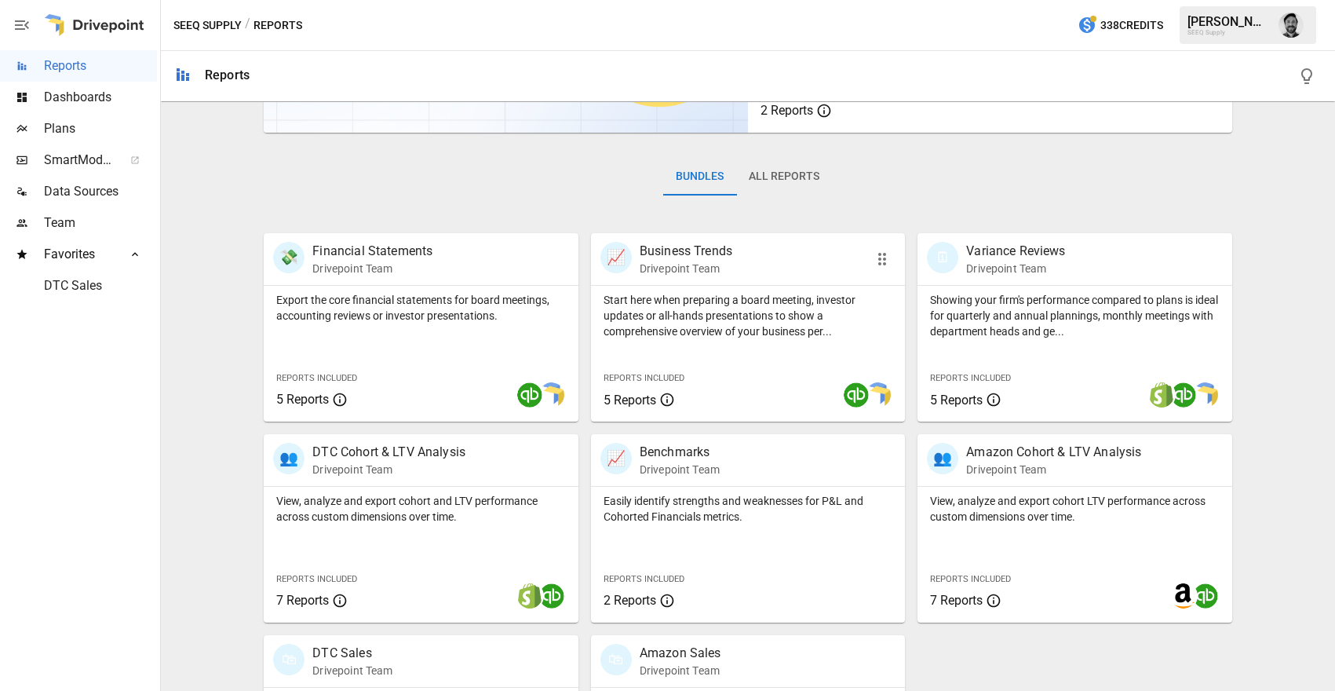
click at [678, 246] on p "Business Trends" at bounding box center [686, 251] width 93 height 19
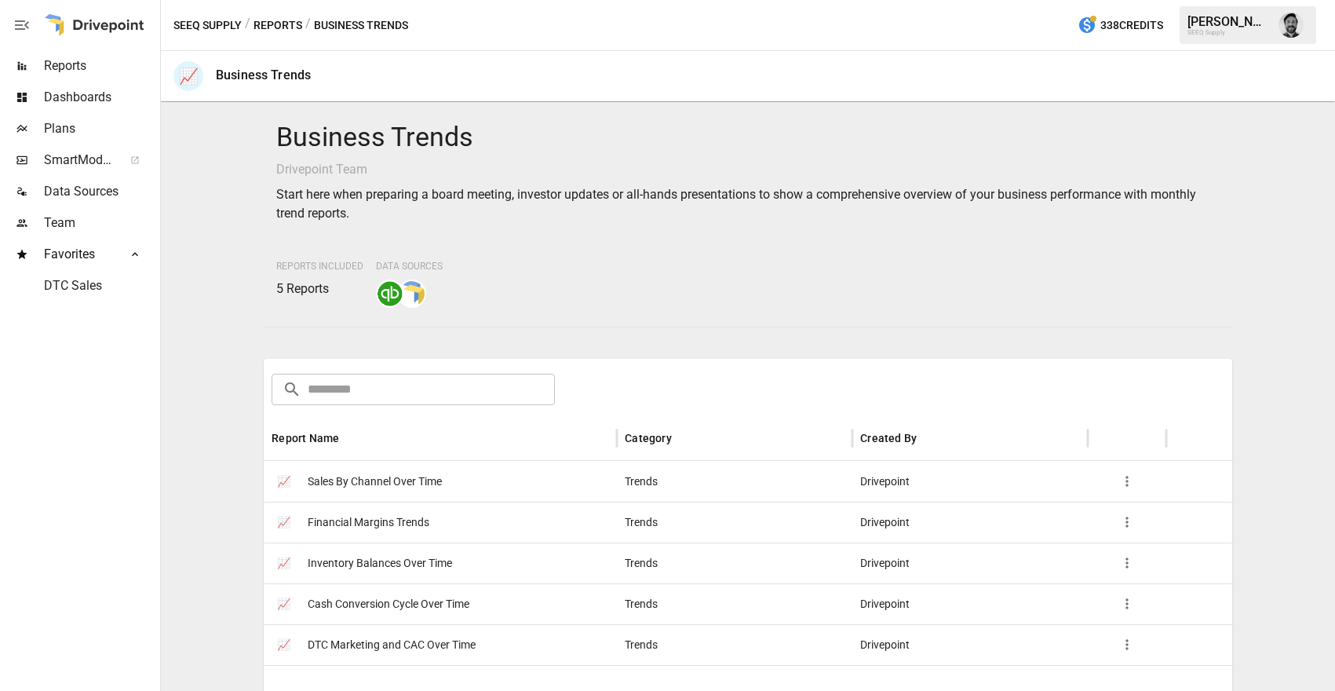
click at [377, 645] on span "DTC Marketing and CAC Over Time" at bounding box center [392, 645] width 168 height 40
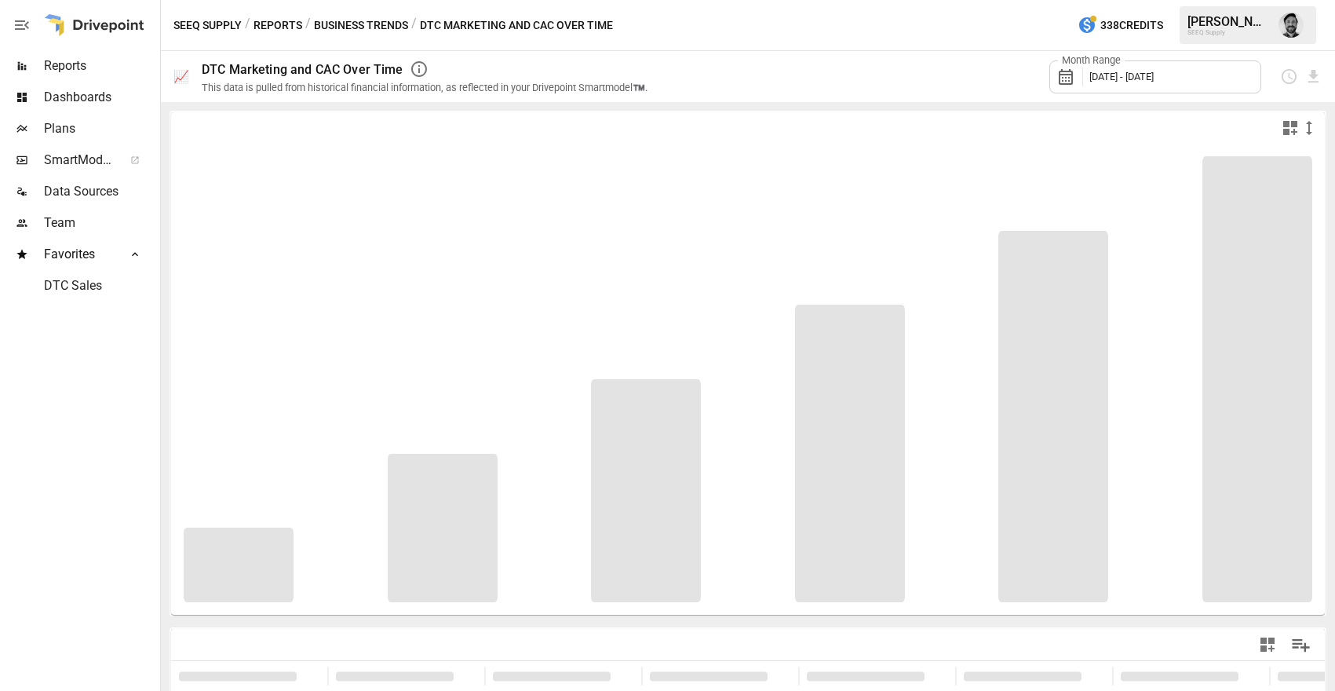
click at [1154, 72] on span "[DATE] - [DATE]" at bounding box center [1122, 77] width 64 height 12
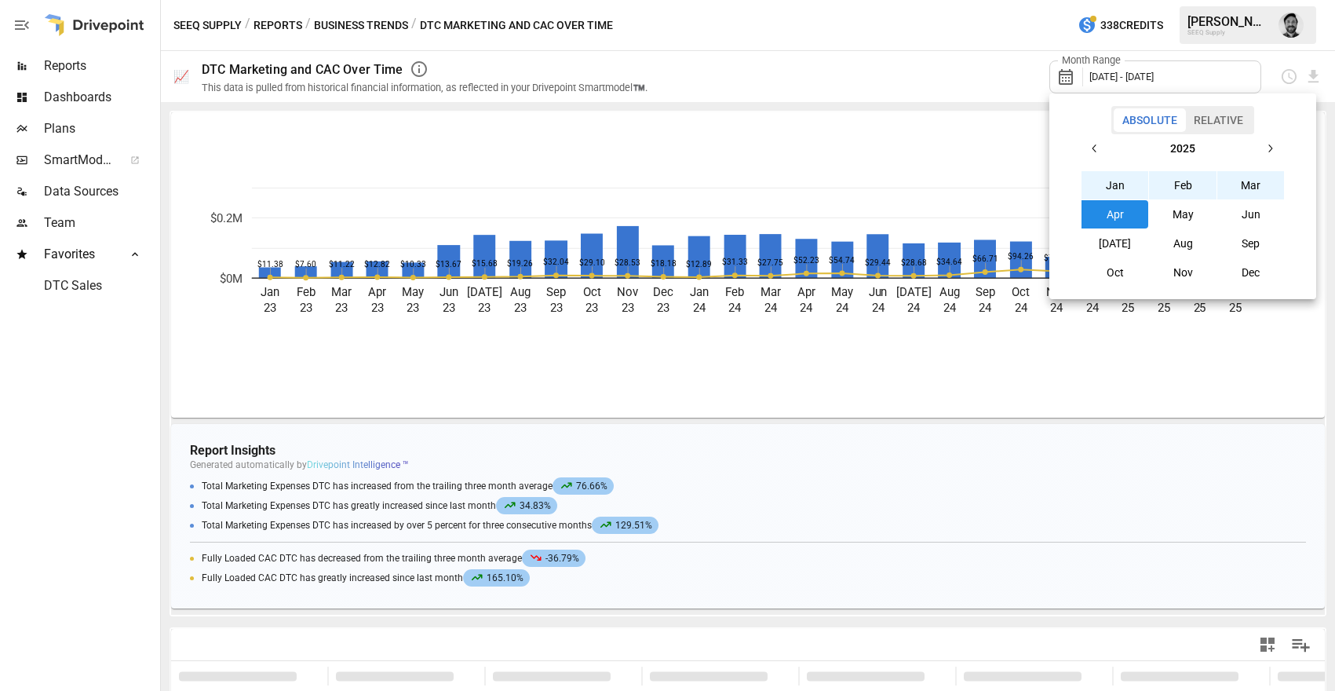
click at [1087, 141] on button "button" at bounding box center [1095, 148] width 28 height 28
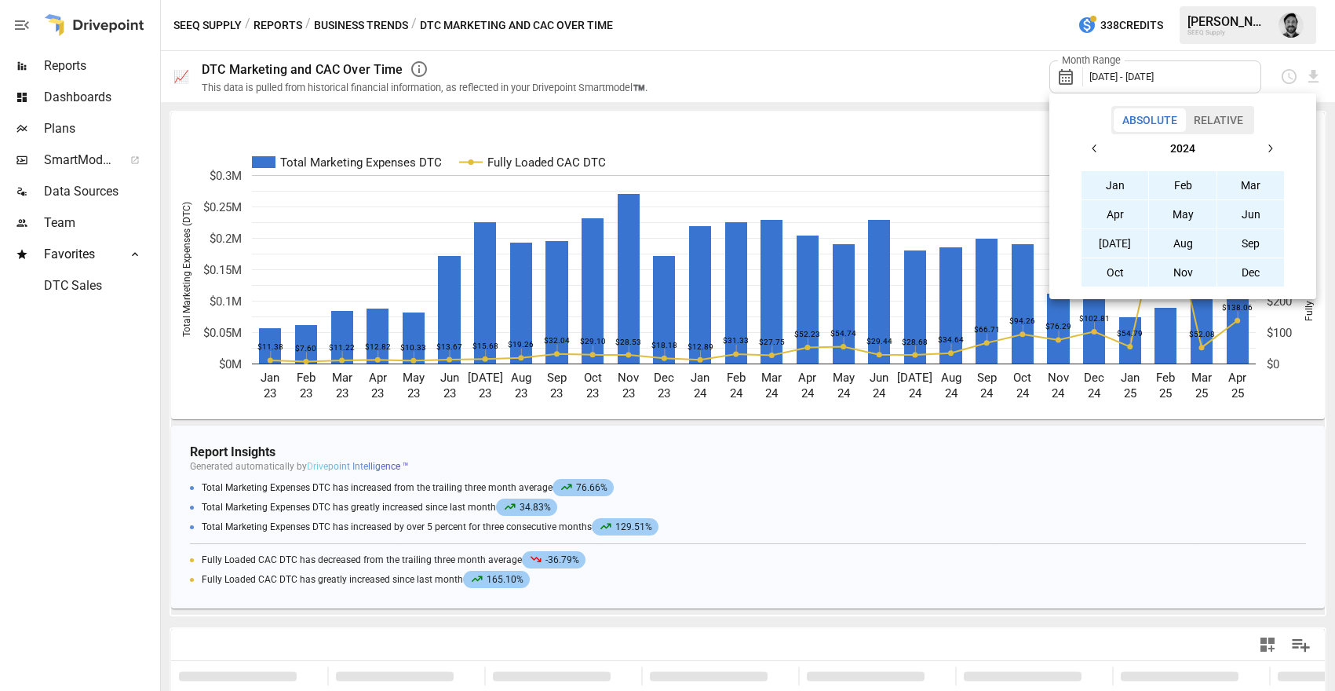
click at [1087, 141] on button "button" at bounding box center [1095, 148] width 28 height 28
click at [1117, 186] on button "Jan" at bounding box center [1116, 185] width 68 height 28
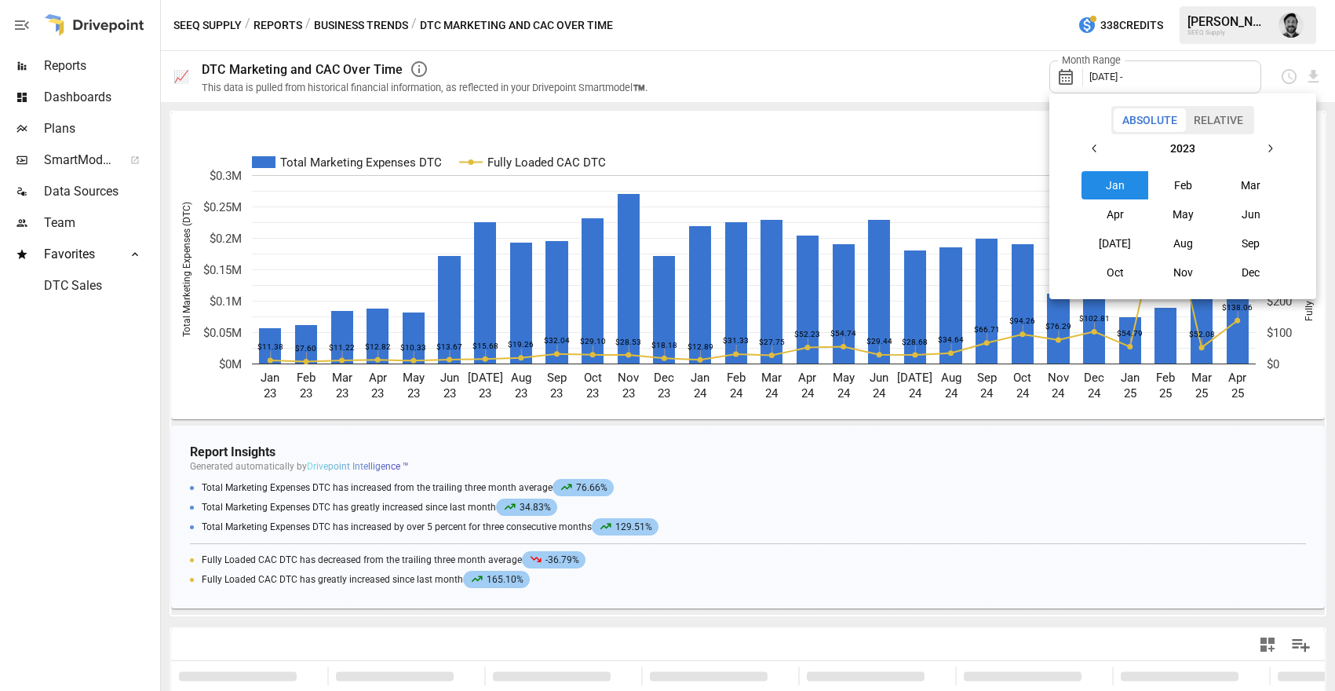
click at [1264, 146] on icon "button" at bounding box center [1270, 148] width 13 height 13
click at [1265, 146] on icon "button" at bounding box center [1270, 148] width 13 height 13
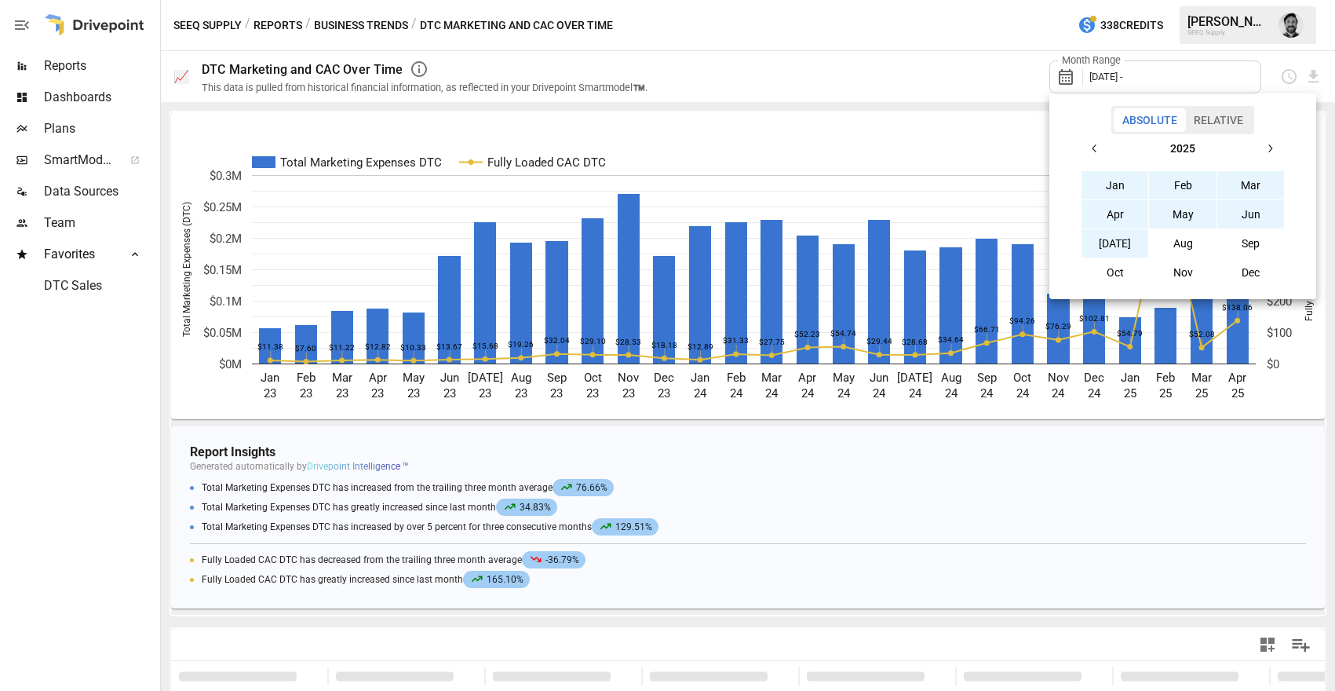
click at [1120, 239] on button "[DATE]" at bounding box center [1116, 243] width 68 height 28
click at [922, 60] on div at bounding box center [667, 345] width 1335 height 691
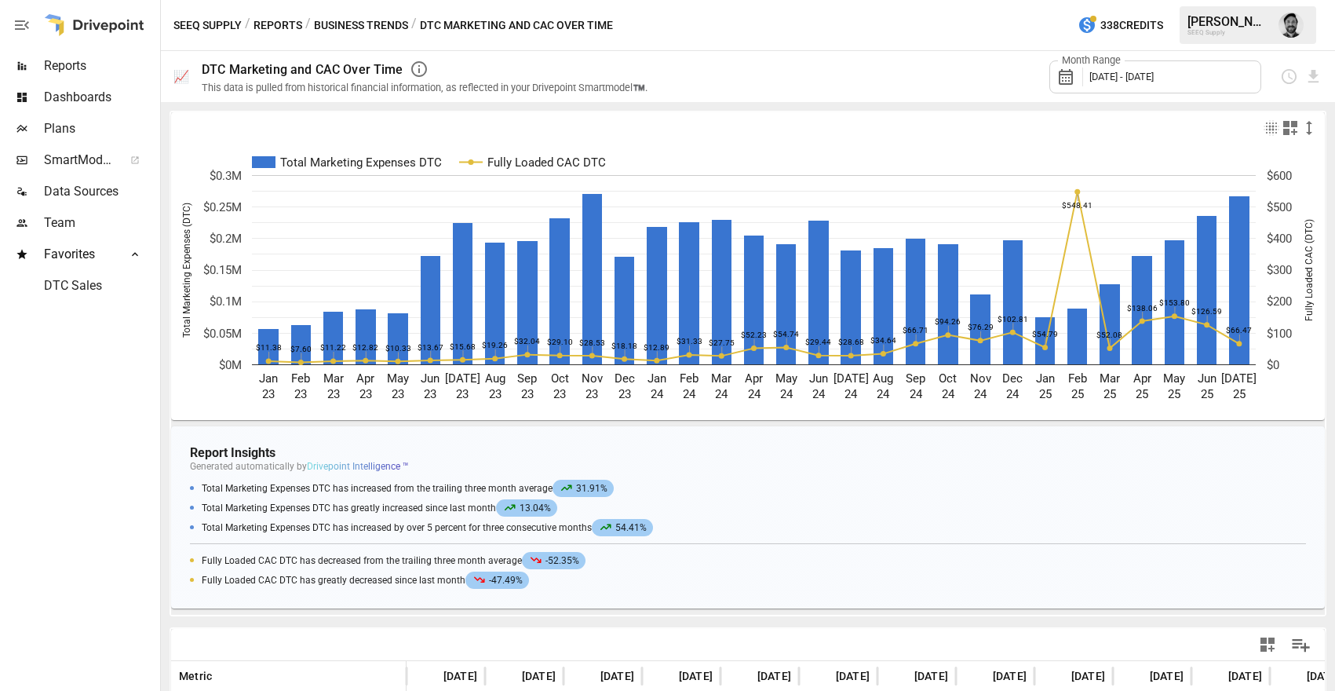
click at [349, 23] on button "Business Trends" at bounding box center [361, 26] width 94 height 20
